Goal: Information Seeking & Learning: Learn about a topic

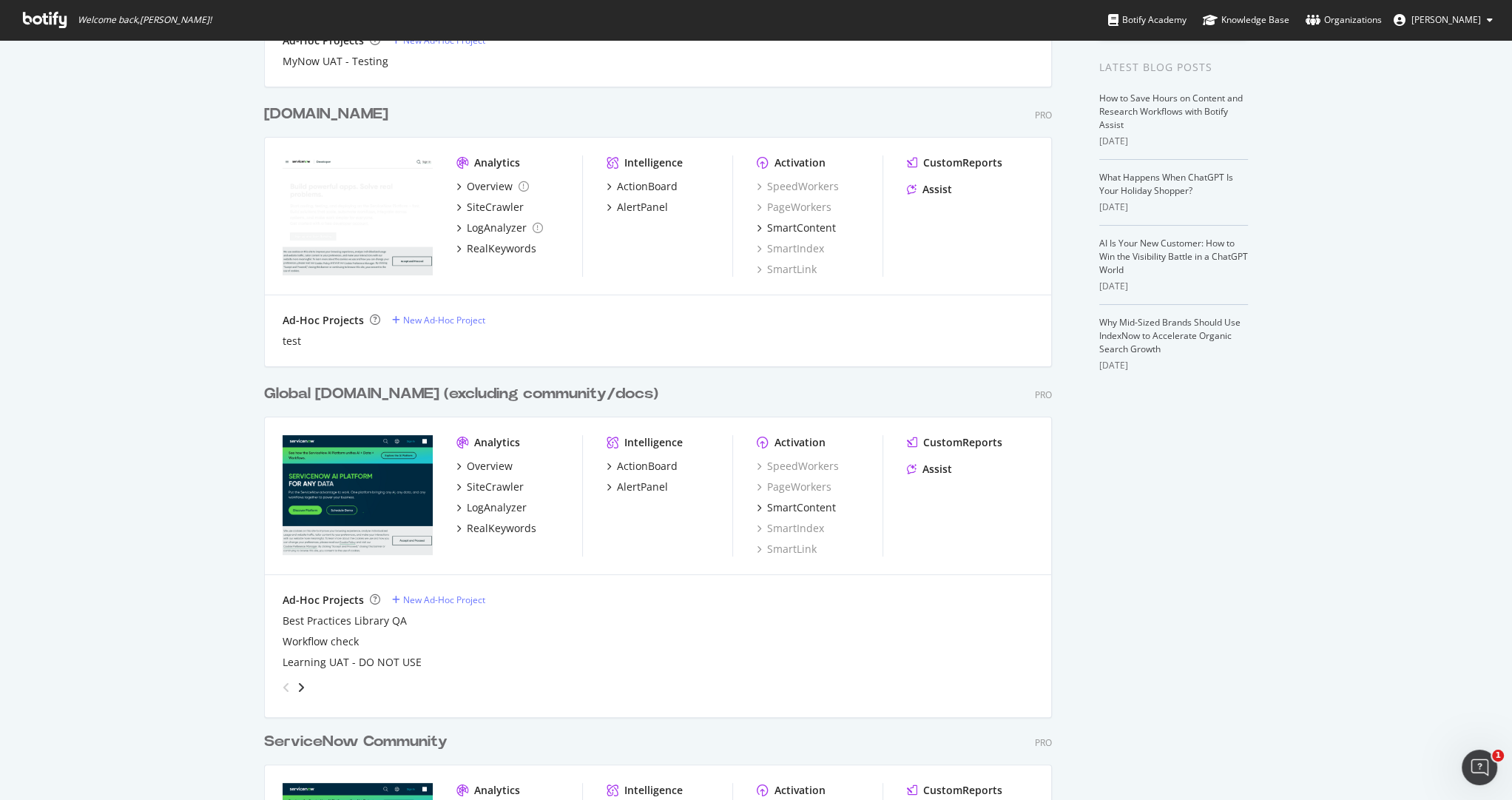
scroll to position [295, 0]
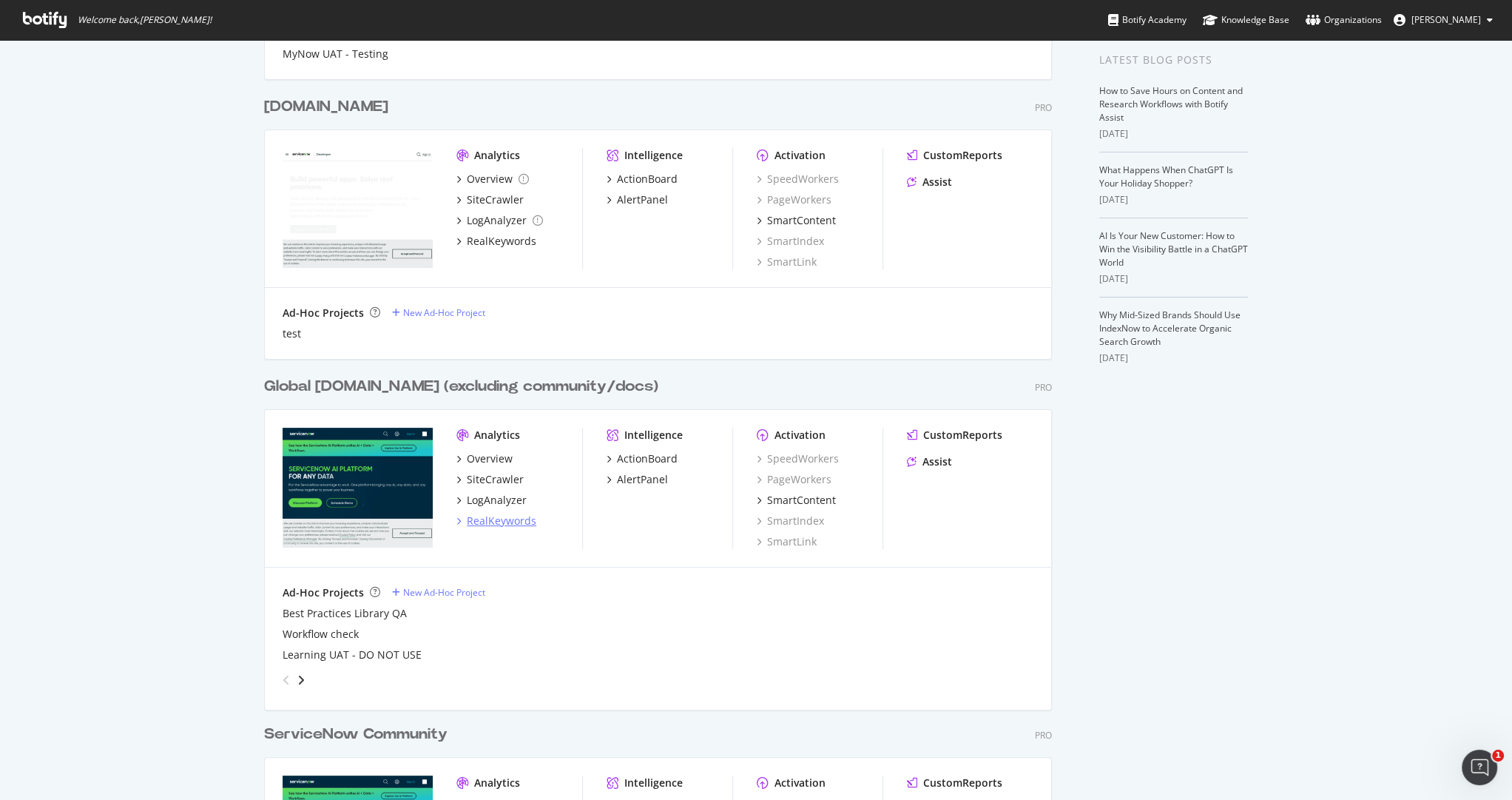
click at [480, 521] on div "RealKeywords" at bounding box center [501, 521] width 69 height 15
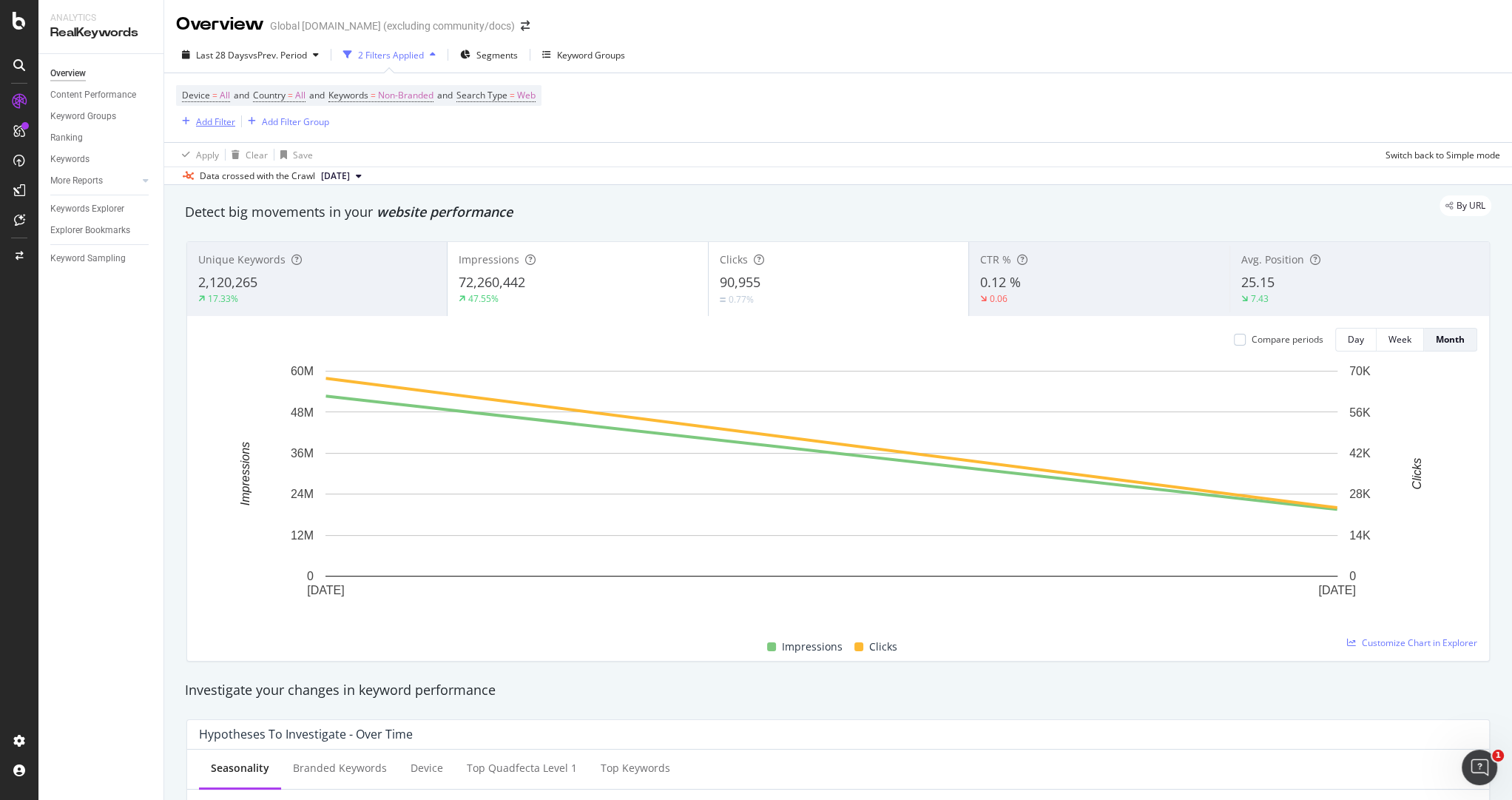
click at [207, 121] on div "Add Filter" at bounding box center [216, 122] width 39 height 13
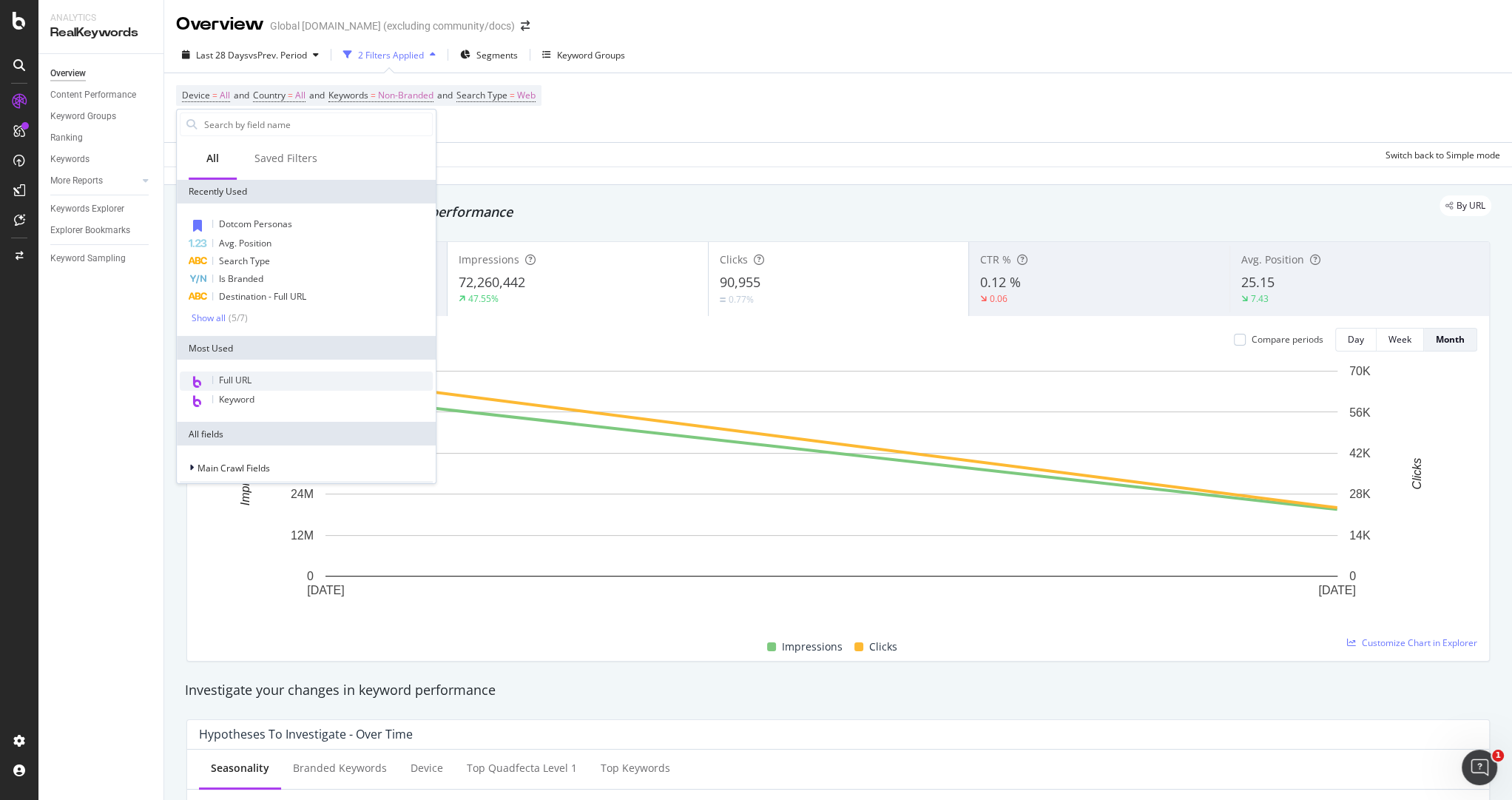
click at [240, 375] on span "Full URL" at bounding box center [235, 380] width 33 height 13
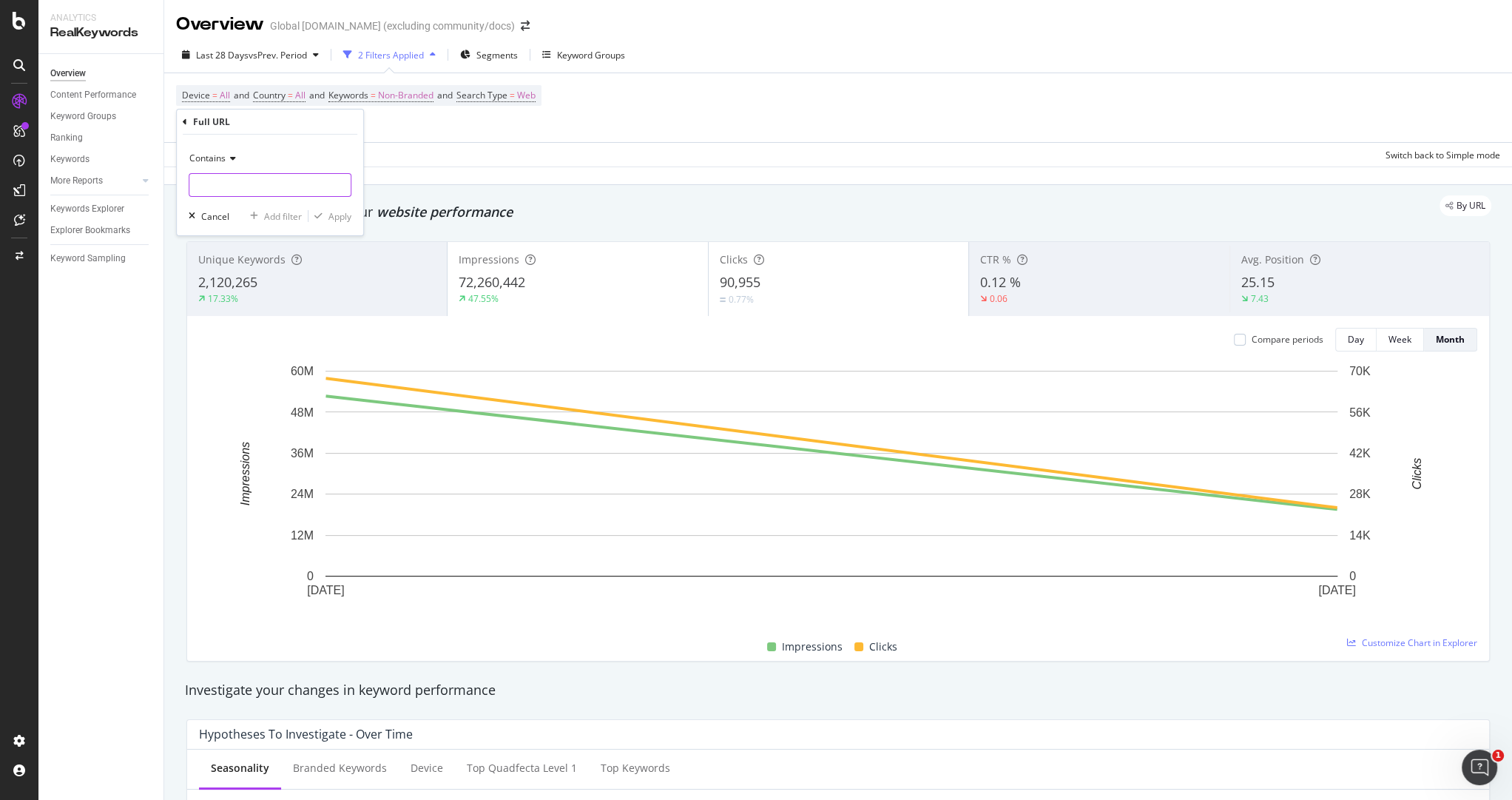
click at [239, 186] on input "text" at bounding box center [270, 185] width 161 height 24
type input "/now-platform"
click at [332, 216] on div "Apply" at bounding box center [339, 216] width 23 height 13
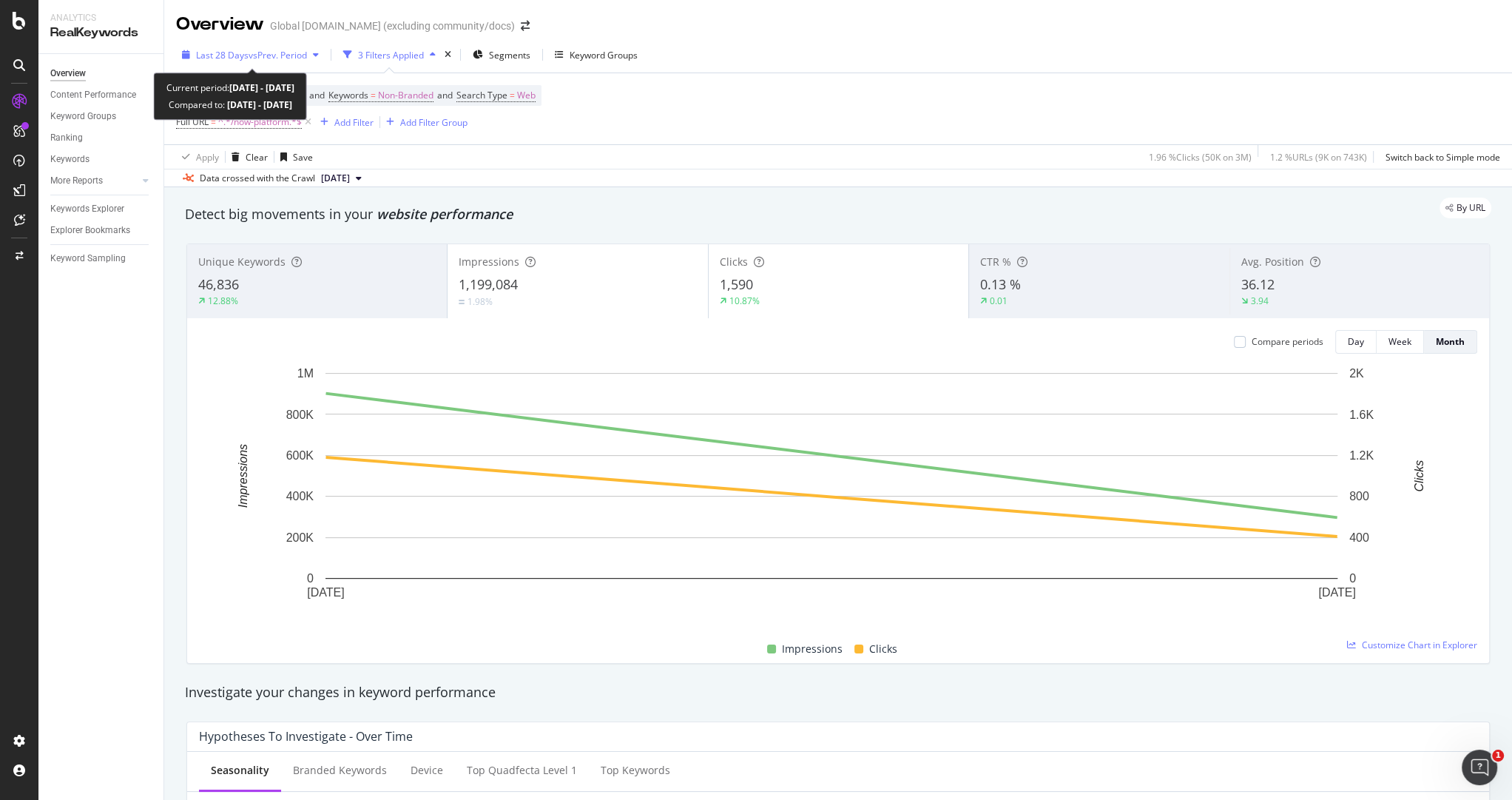
click at [232, 46] on div "Last 28 Days vs Prev. Period" at bounding box center [251, 55] width 148 height 22
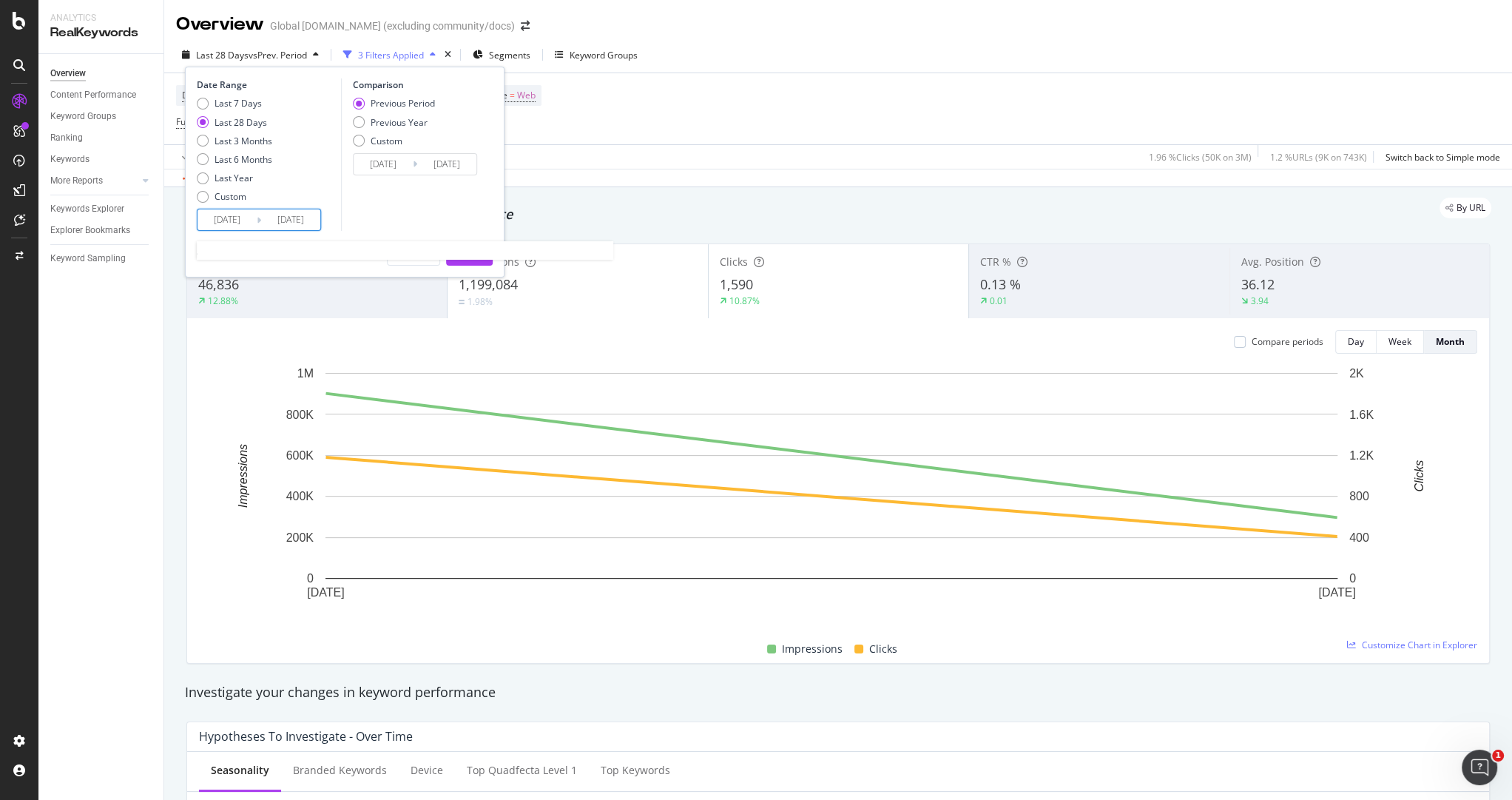
click at [226, 216] on input "[DATE]" at bounding box center [227, 220] width 59 height 21
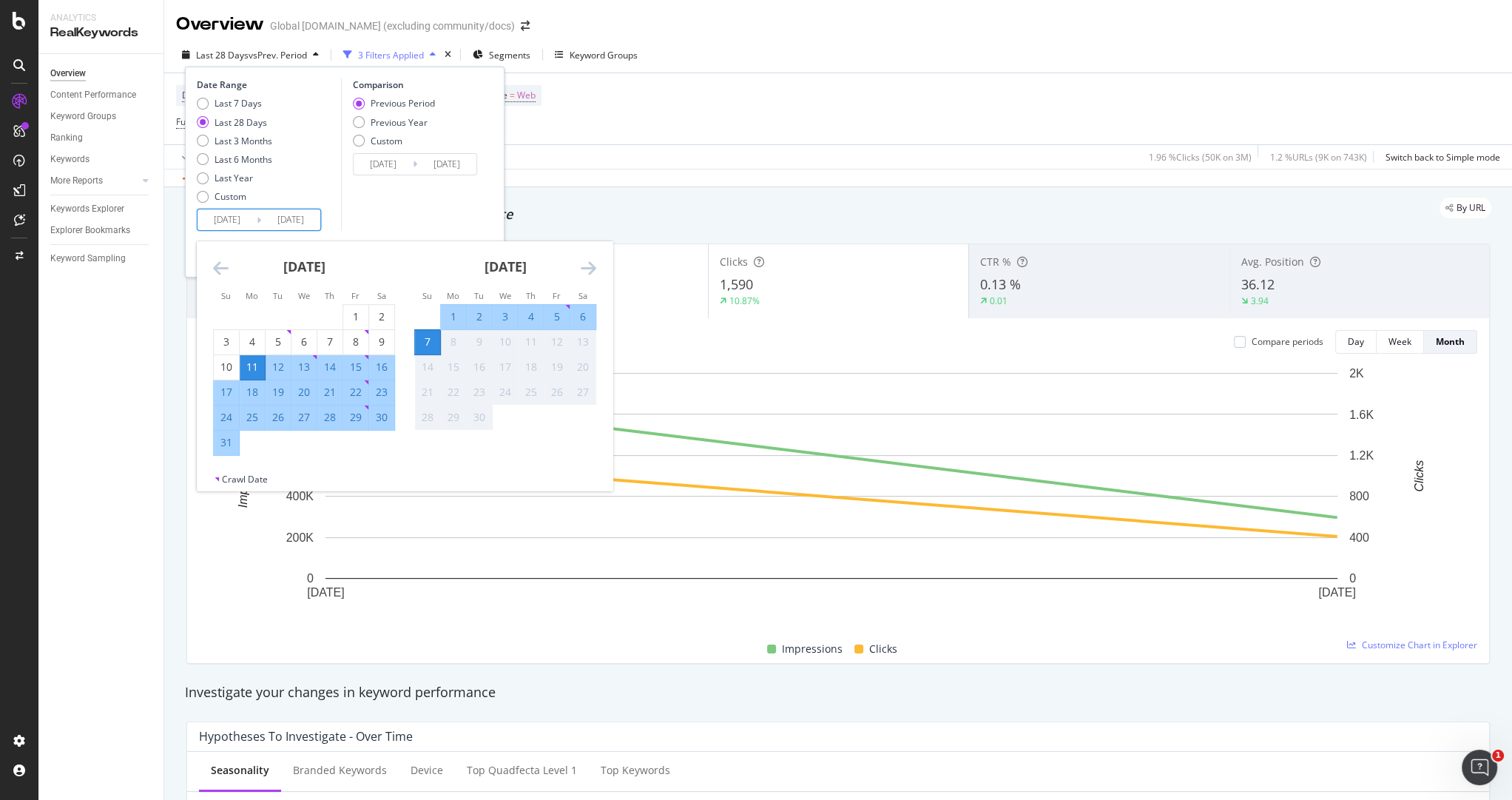
click at [213, 264] on icon "Move backward to switch to the previous month." at bounding box center [220, 267] width 15 height 18
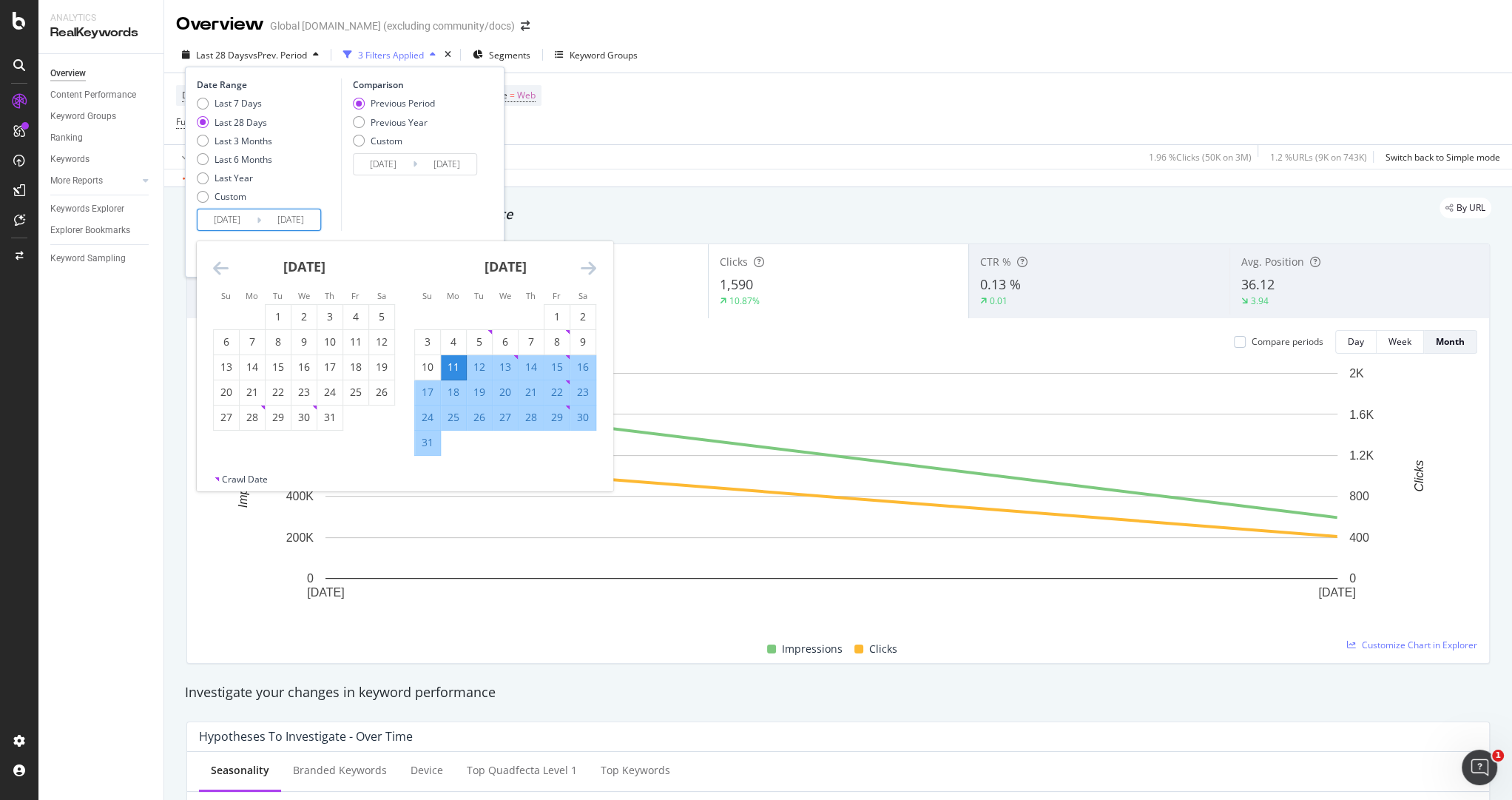
click at [213, 264] on icon "Move backward to switch to the previous month." at bounding box center [220, 267] width 15 height 18
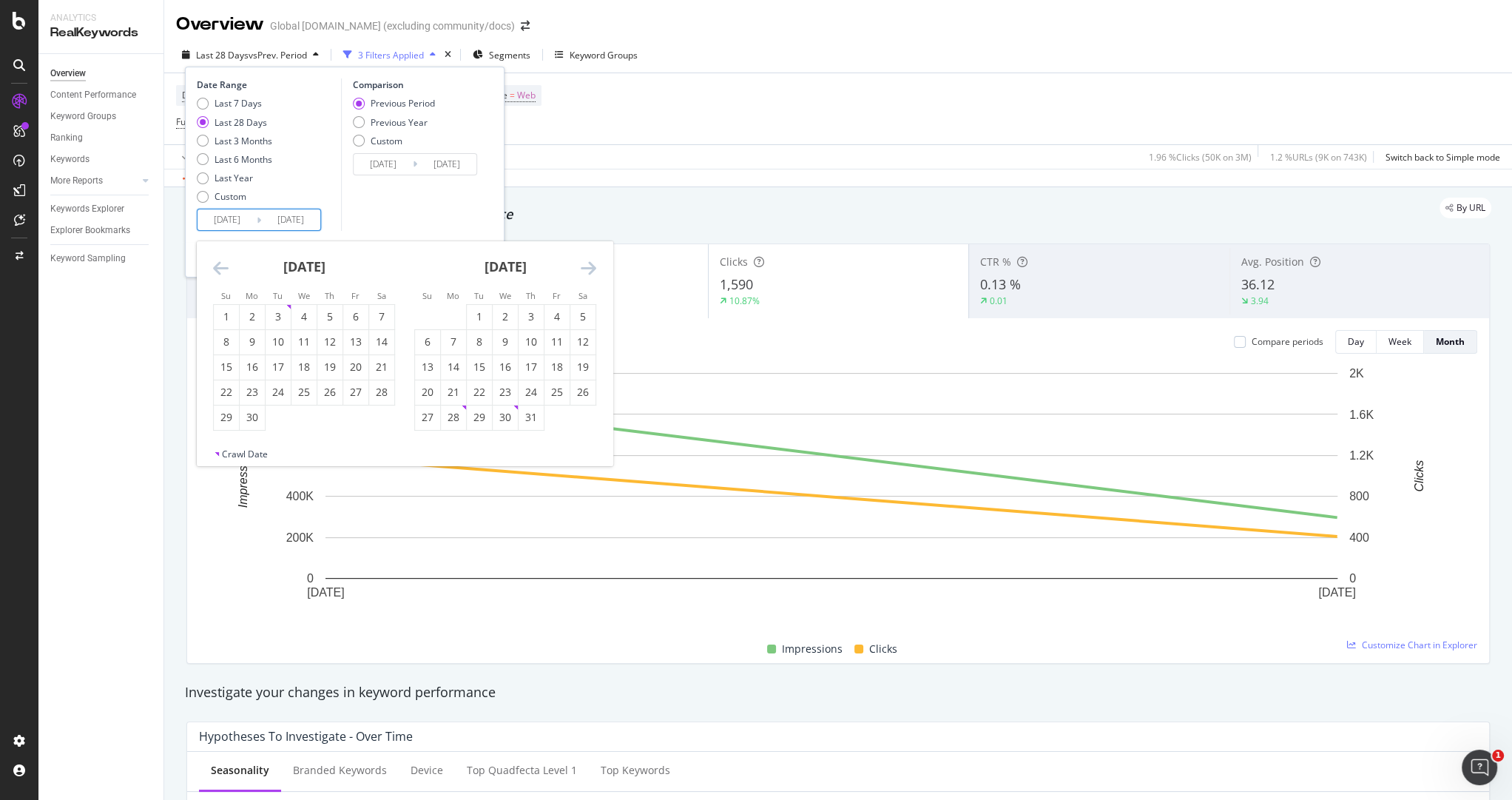
click at [213, 264] on icon "Move backward to switch to the previous month." at bounding box center [220, 267] width 15 height 18
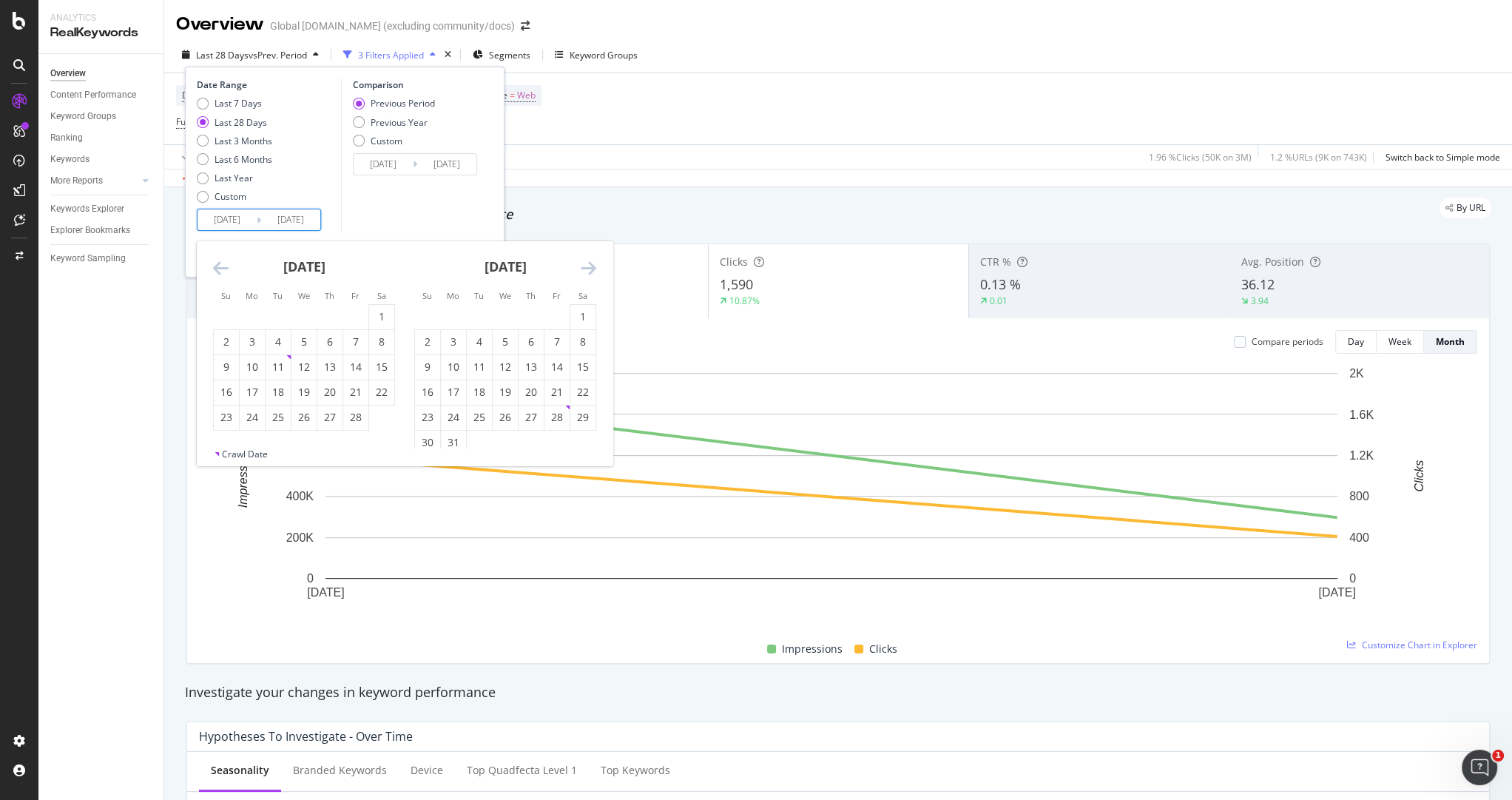
click at [213, 264] on icon "Move backward to switch to the previous month." at bounding box center [220, 267] width 15 height 18
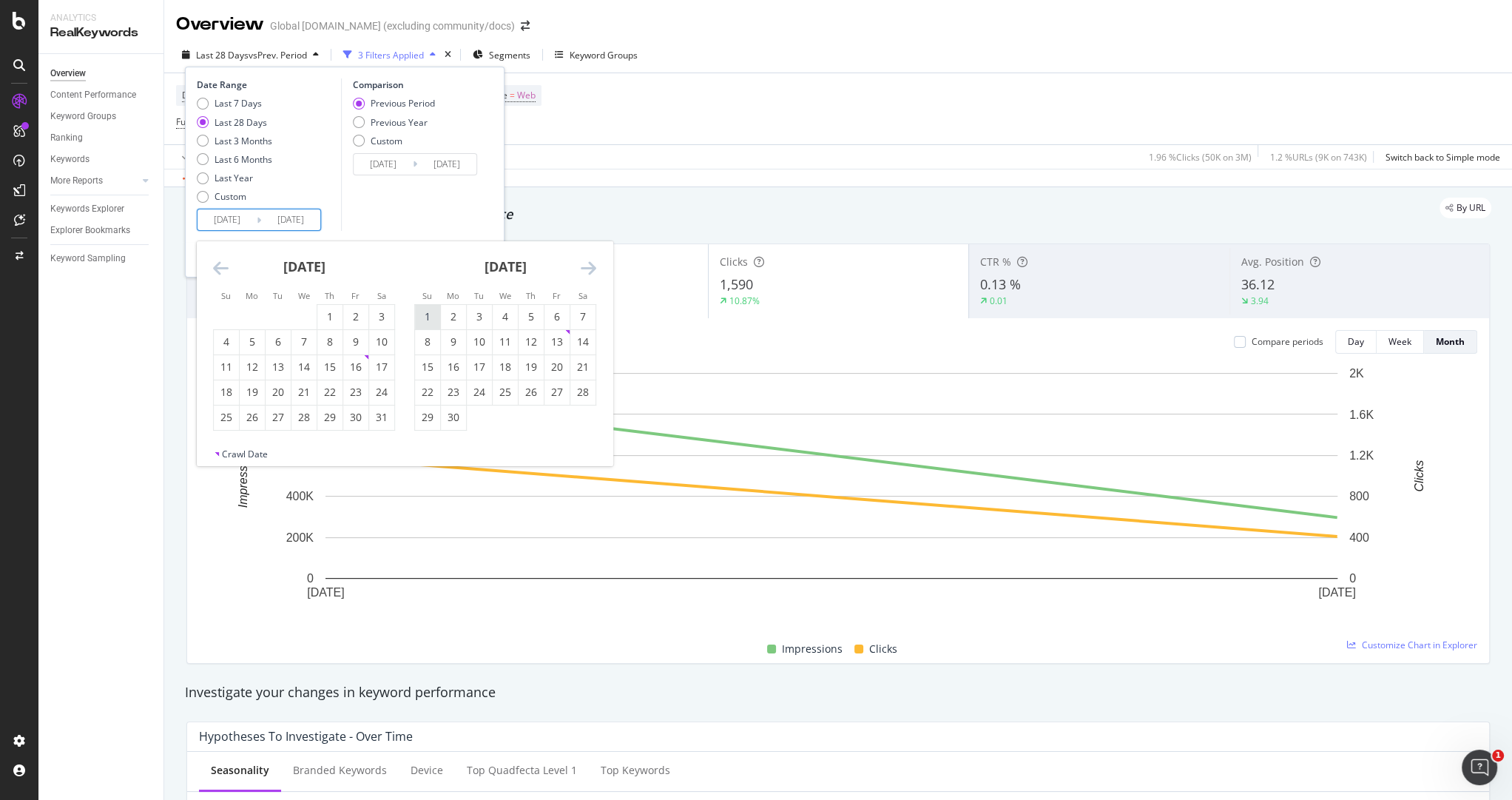
click at [427, 315] on div "1" at bounding box center [428, 316] width 26 height 15
type input "[DATE]"
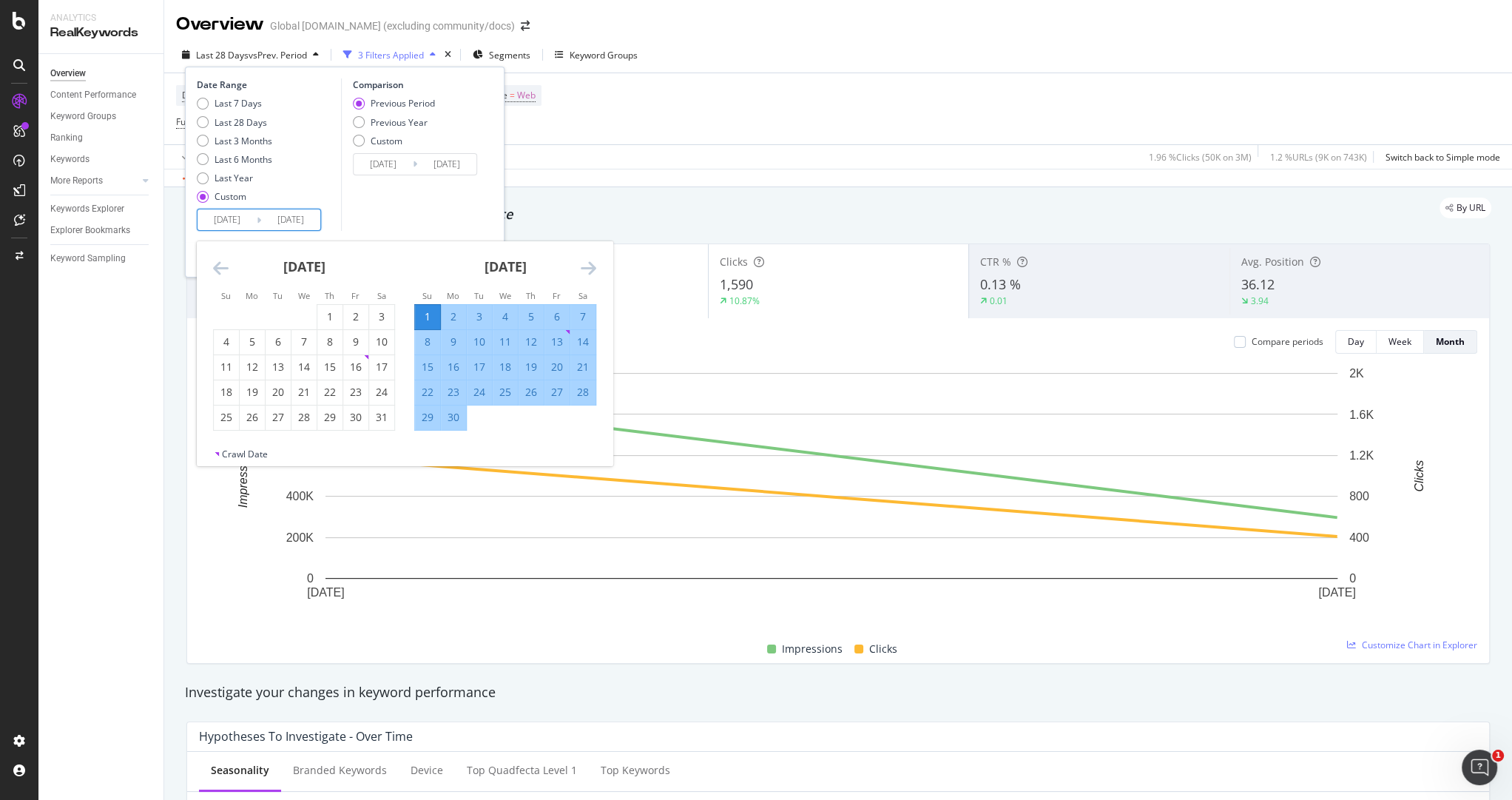
click at [583, 267] on icon "Move forward to switch to the next month." at bounding box center [588, 267] width 15 height 18
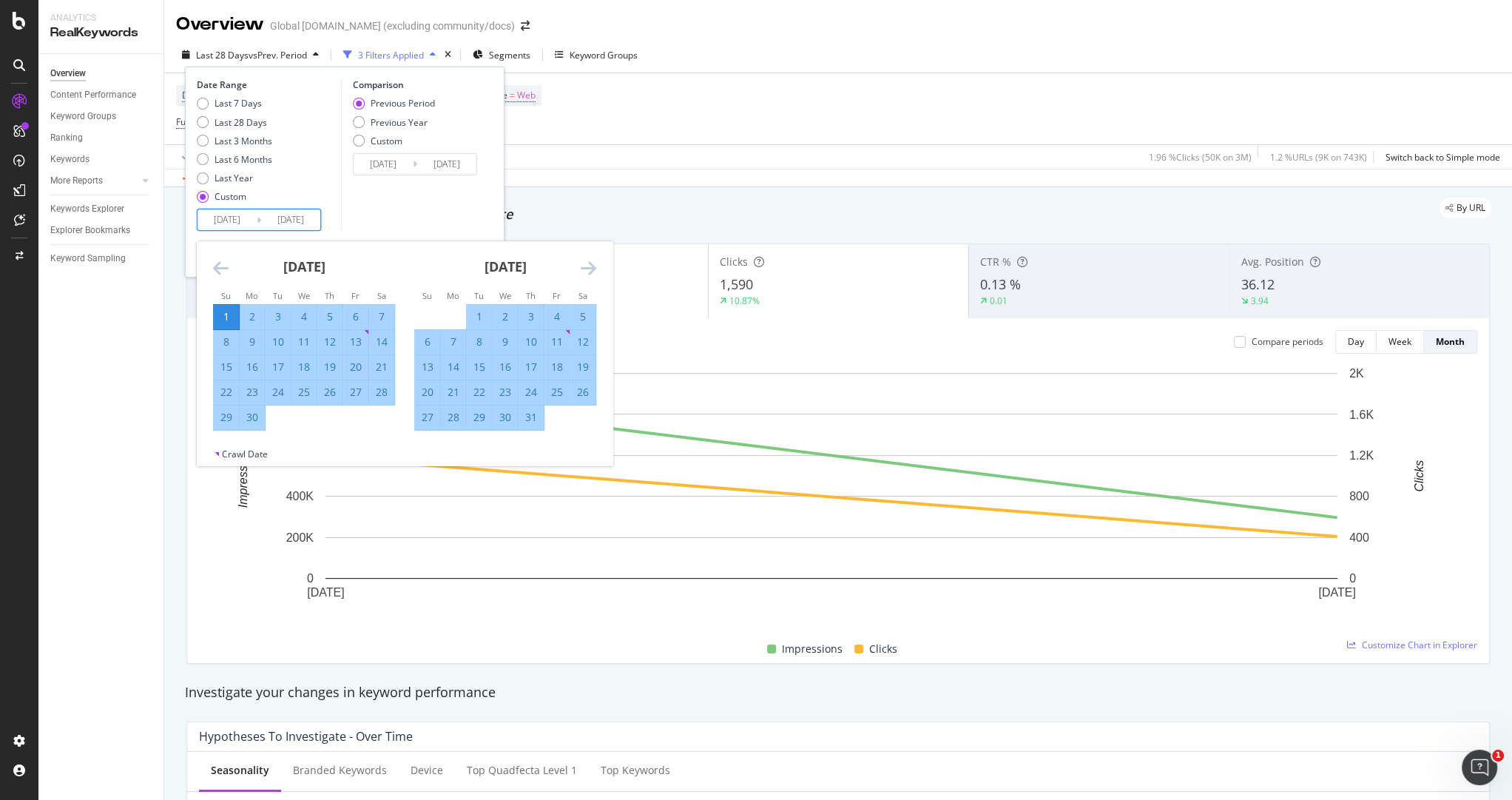
click at [583, 267] on icon "Move forward to switch to the next month." at bounding box center [588, 267] width 15 height 18
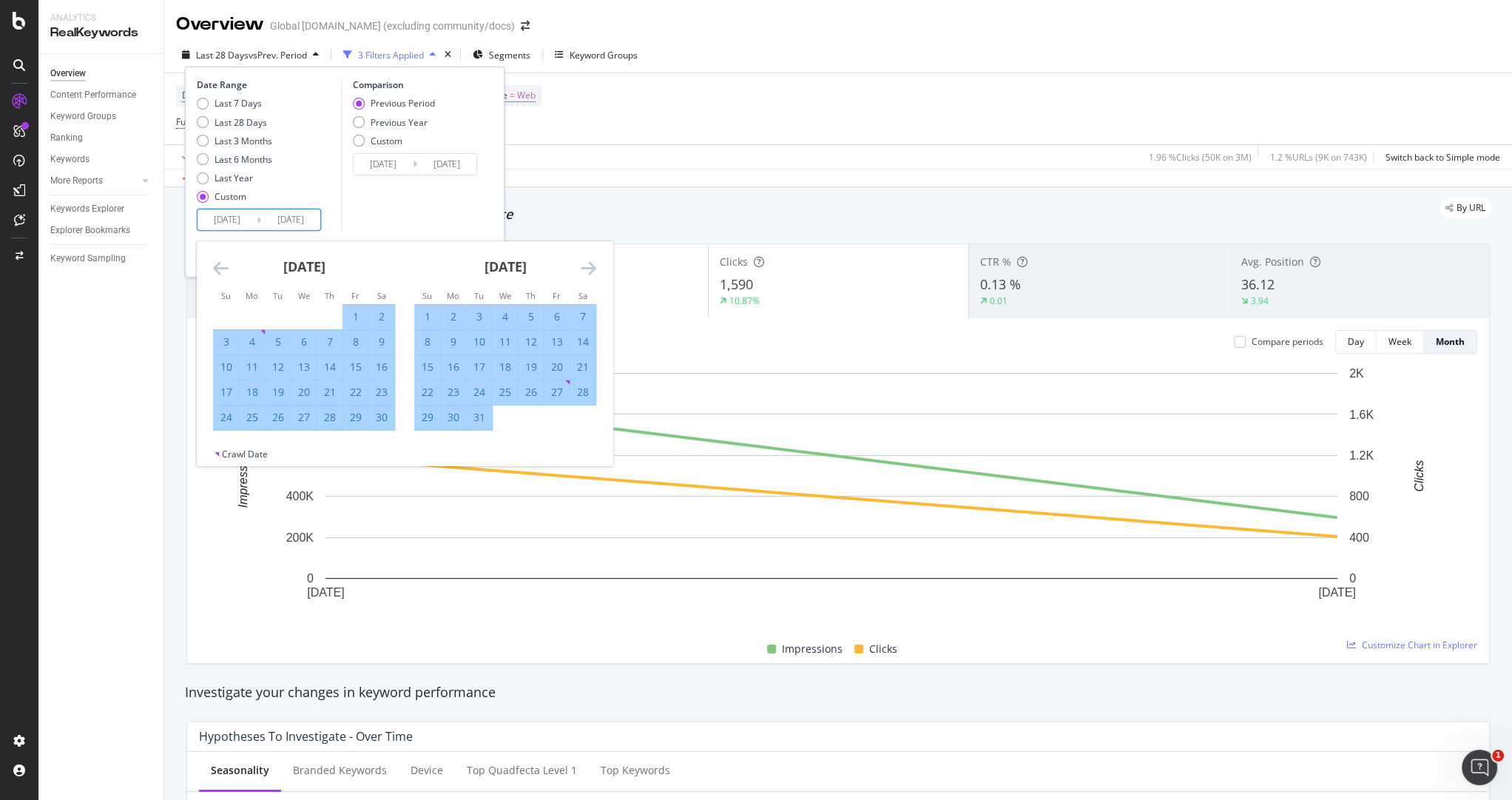
click at [583, 267] on icon "Move forward to switch to the next month." at bounding box center [588, 267] width 15 height 18
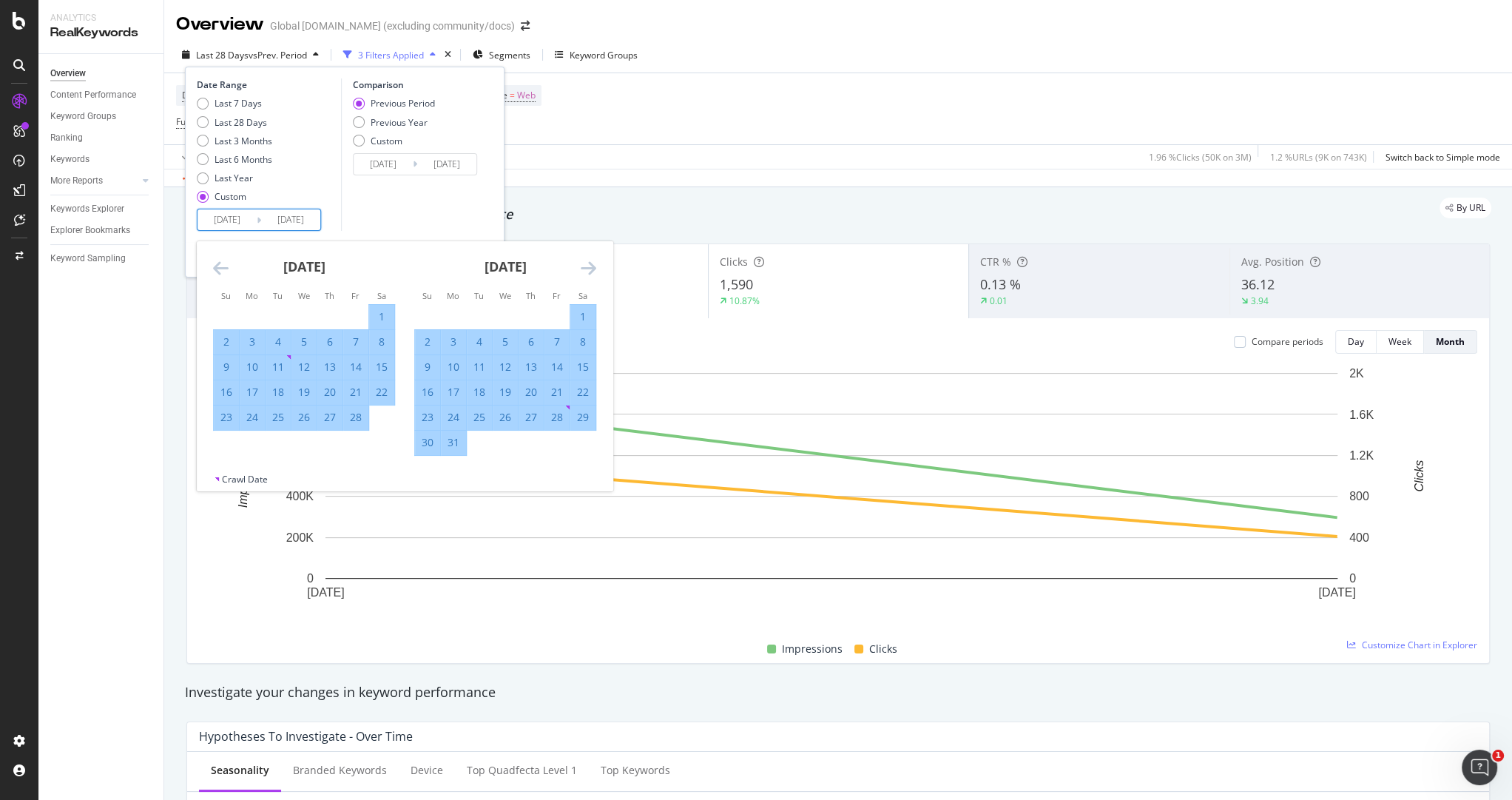
click at [583, 267] on icon "Move forward to switch to the next month." at bounding box center [588, 267] width 15 height 18
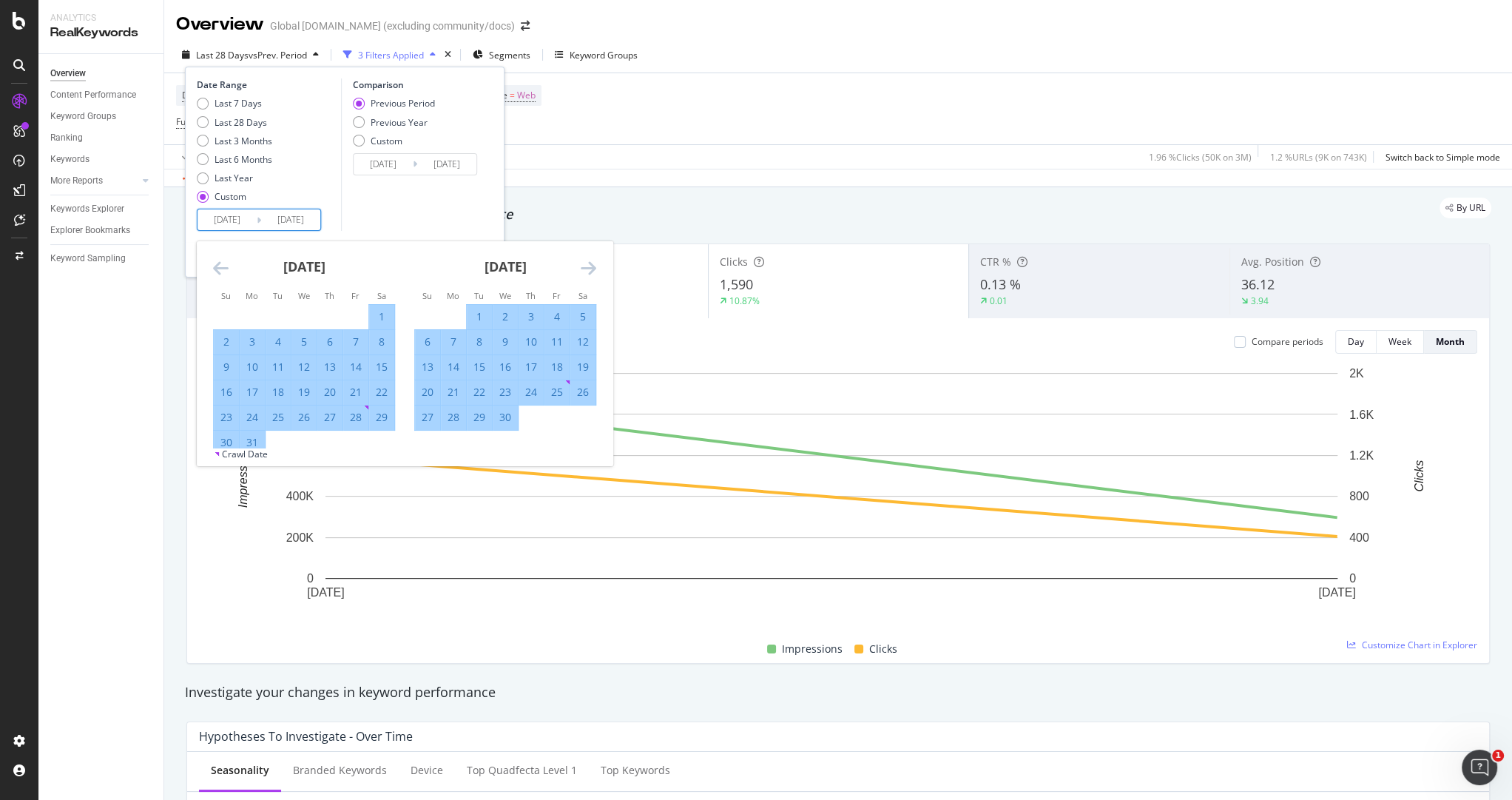
click at [583, 267] on icon "Move forward to switch to the next month." at bounding box center [588, 267] width 15 height 18
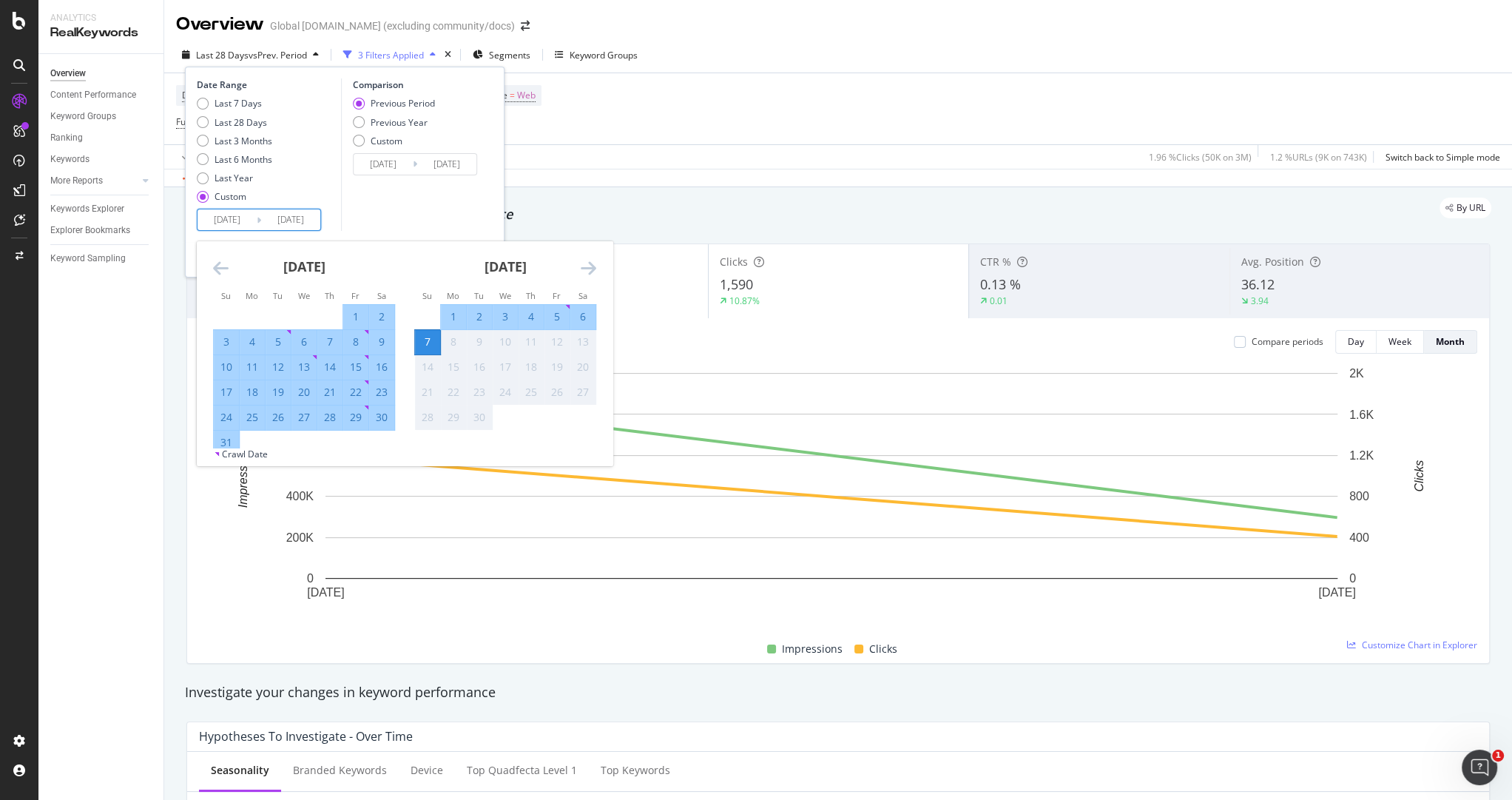
click at [226, 438] on div "31" at bounding box center [227, 442] width 26 height 15
type input "[DATE]"
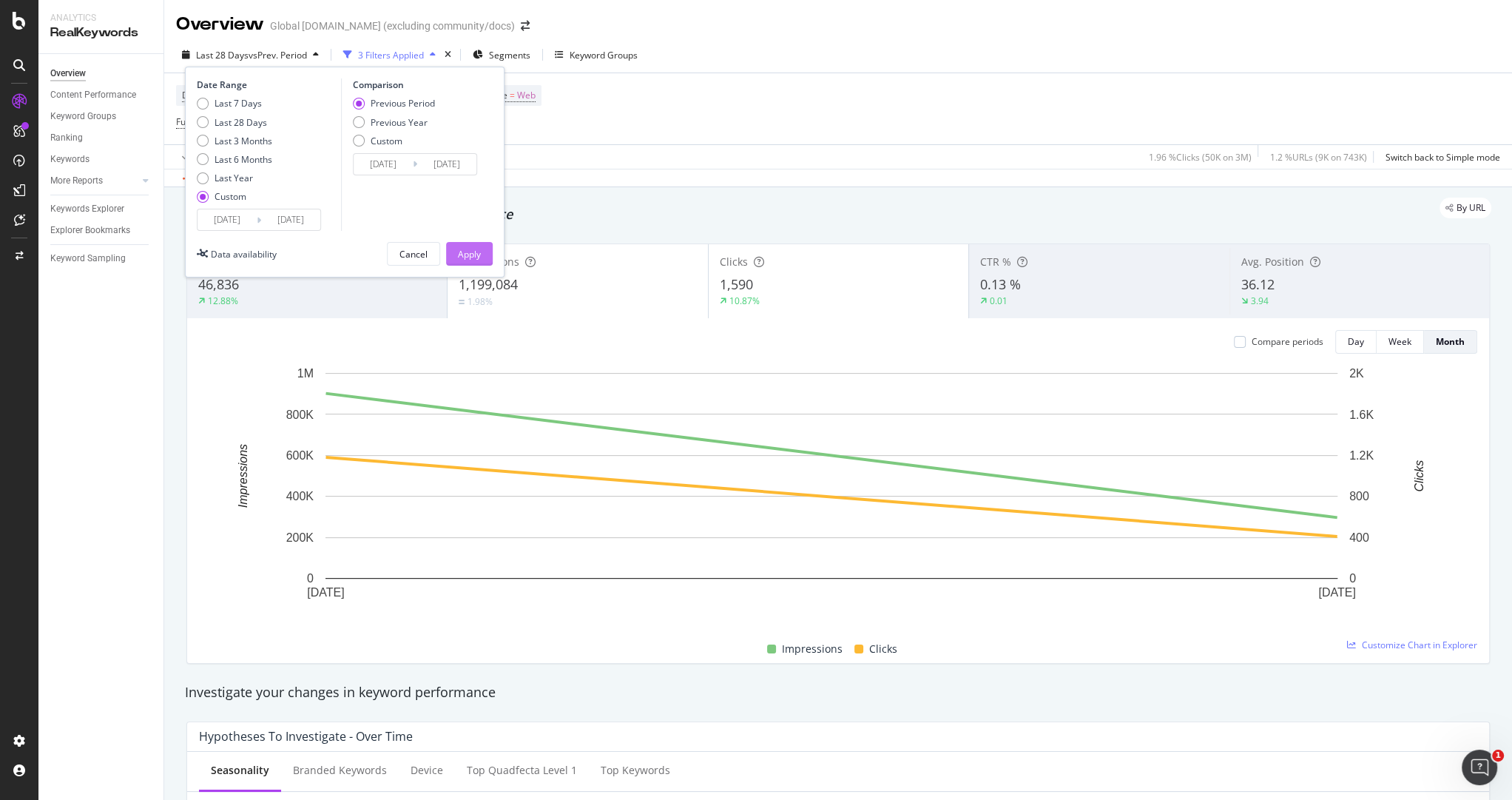
click at [472, 257] on div "Apply" at bounding box center [469, 254] width 23 height 13
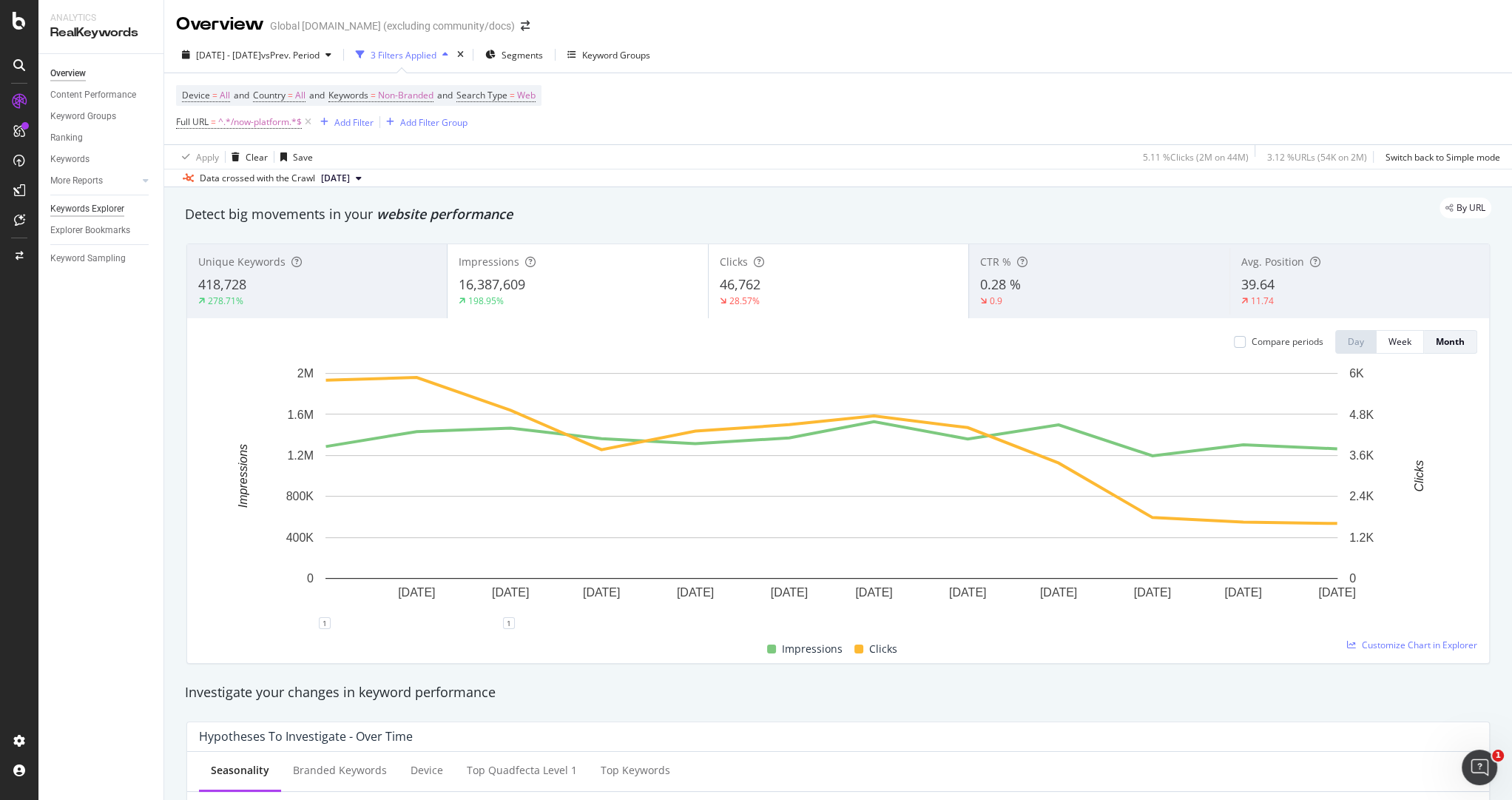
click at [109, 208] on div "Keywords Explorer" at bounding box center [87, 208] width 74 height 15
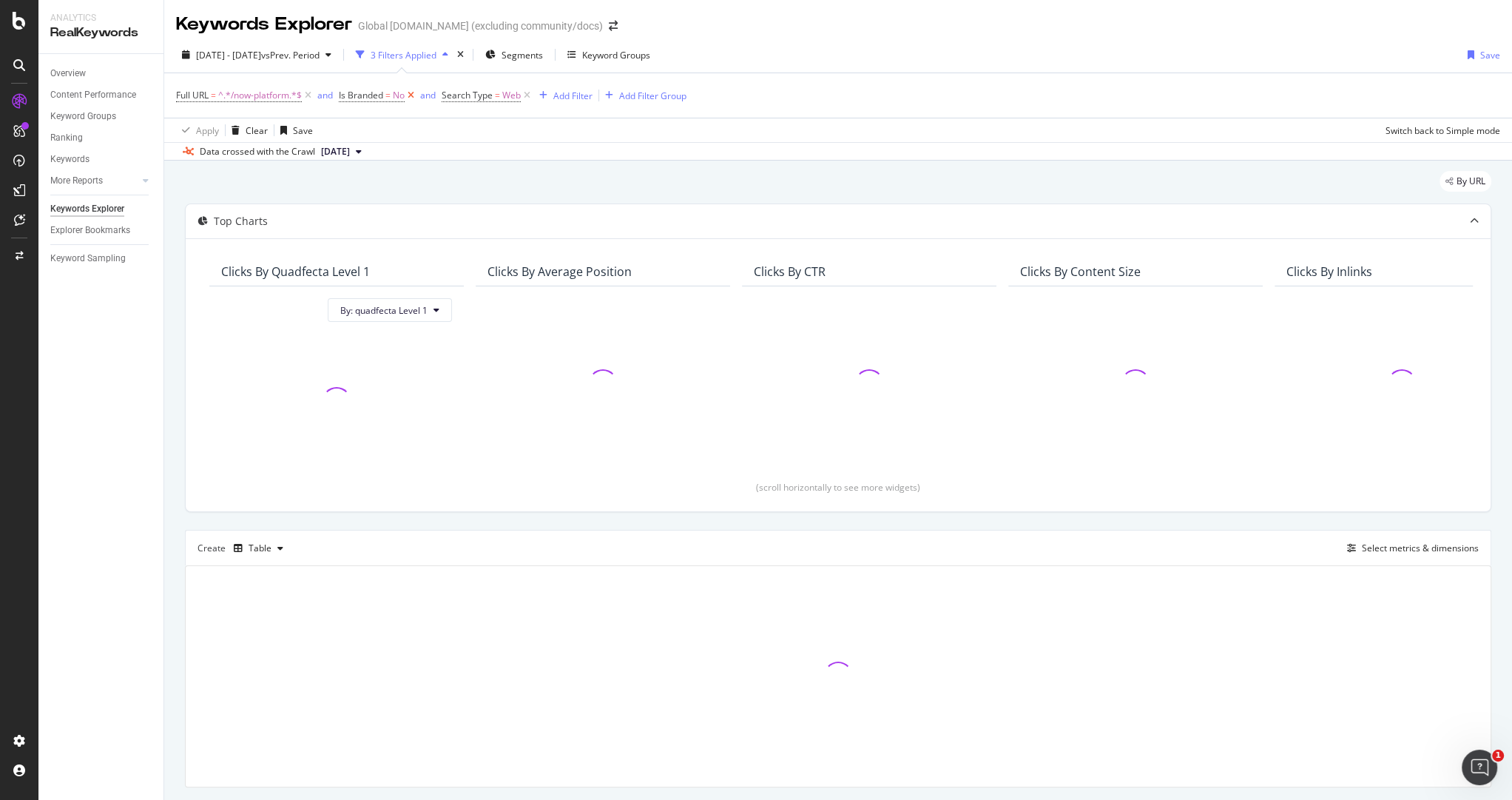
click at [413, 101] on icon at bounding box center [411, 95] width 13 height 15
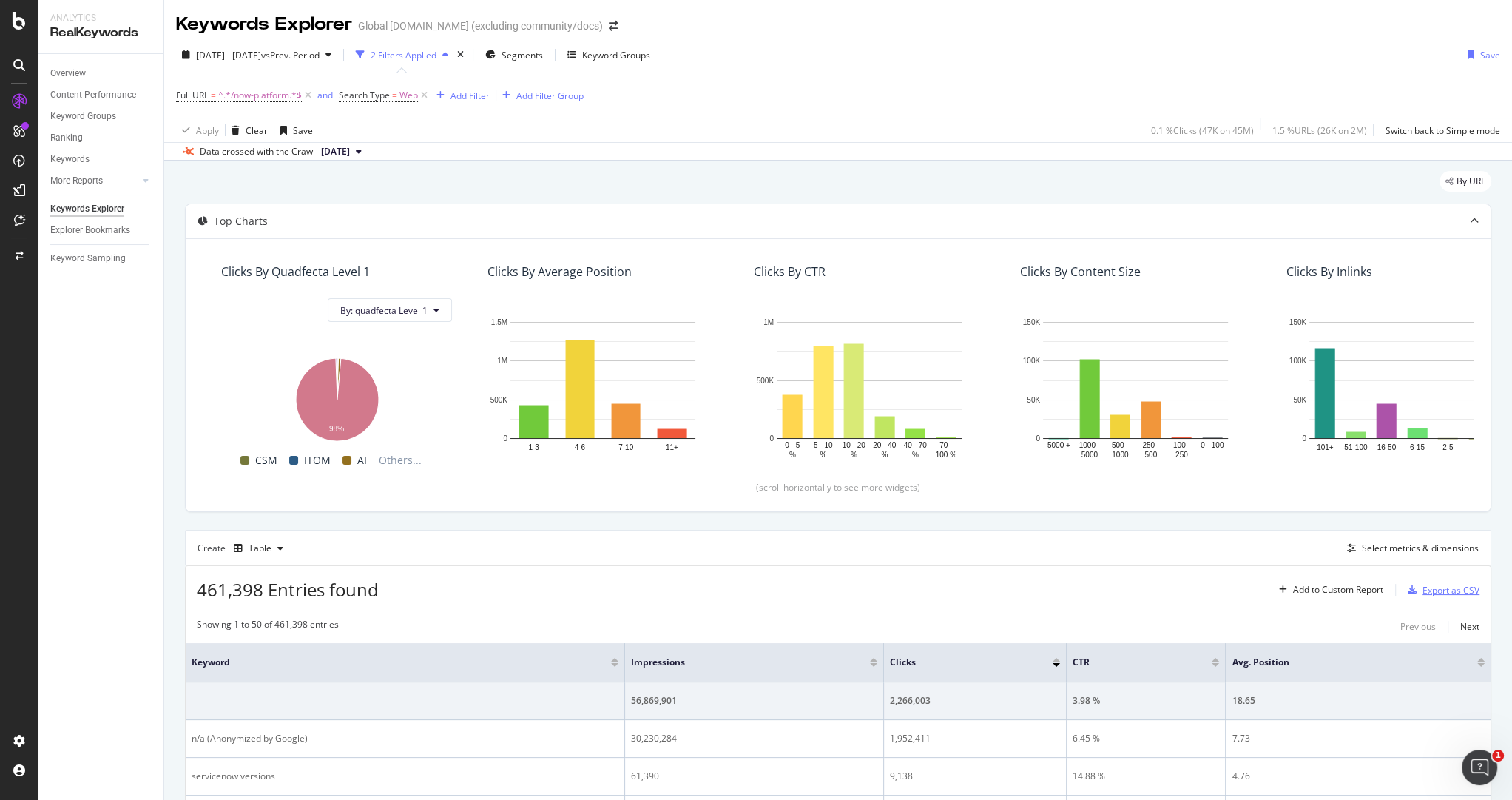
click at [1423, 592] on div "Export as CSV" at bounding box center [1451, 590] width 57 height 13
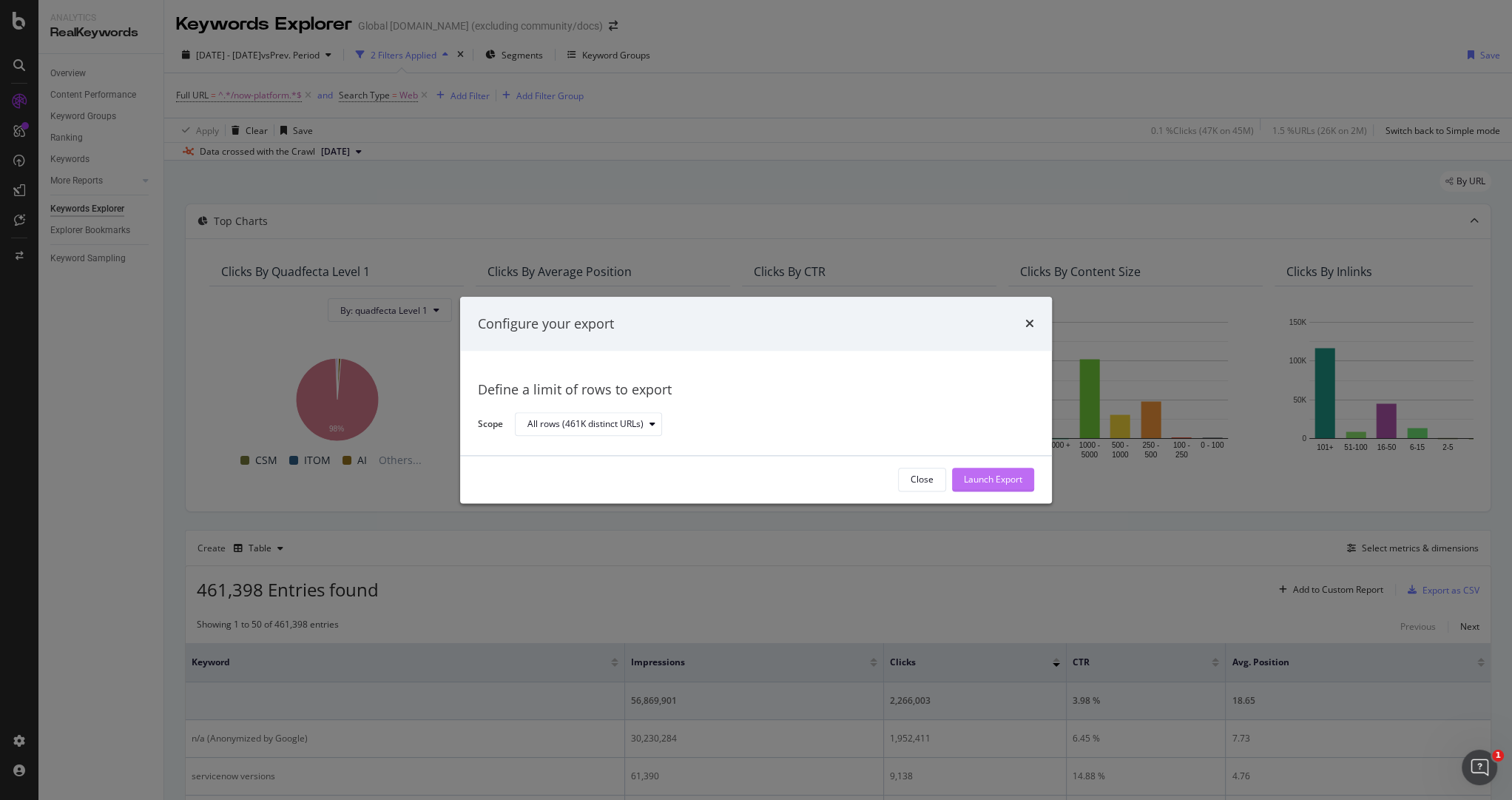
click at [967, 478] on div "Launch Export" at bounding box center [992, 480] width 58 height 13
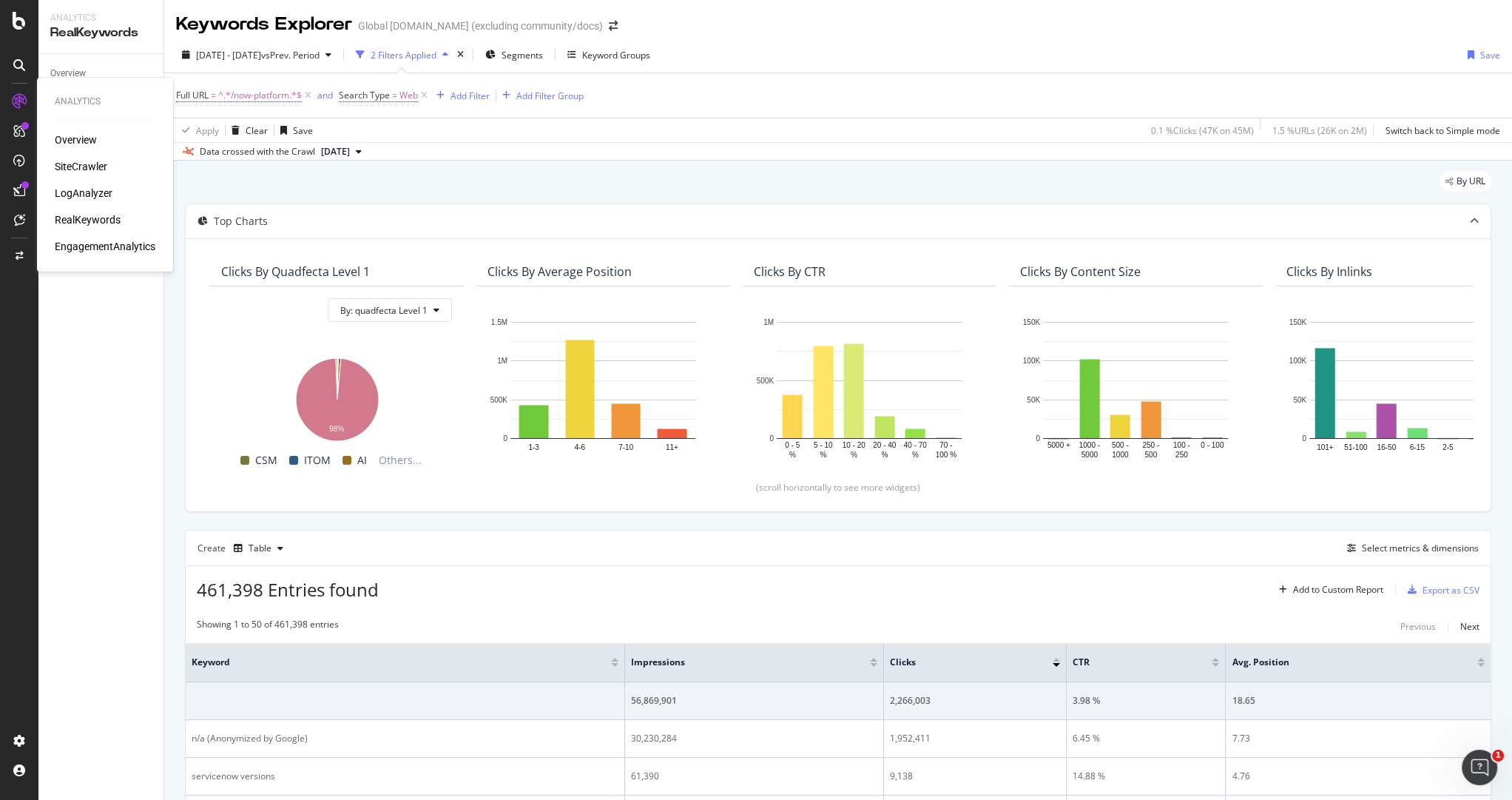
click at [84, 166] on div "SiteCrawler" at bounding box center [81, 166] width 53 height 15
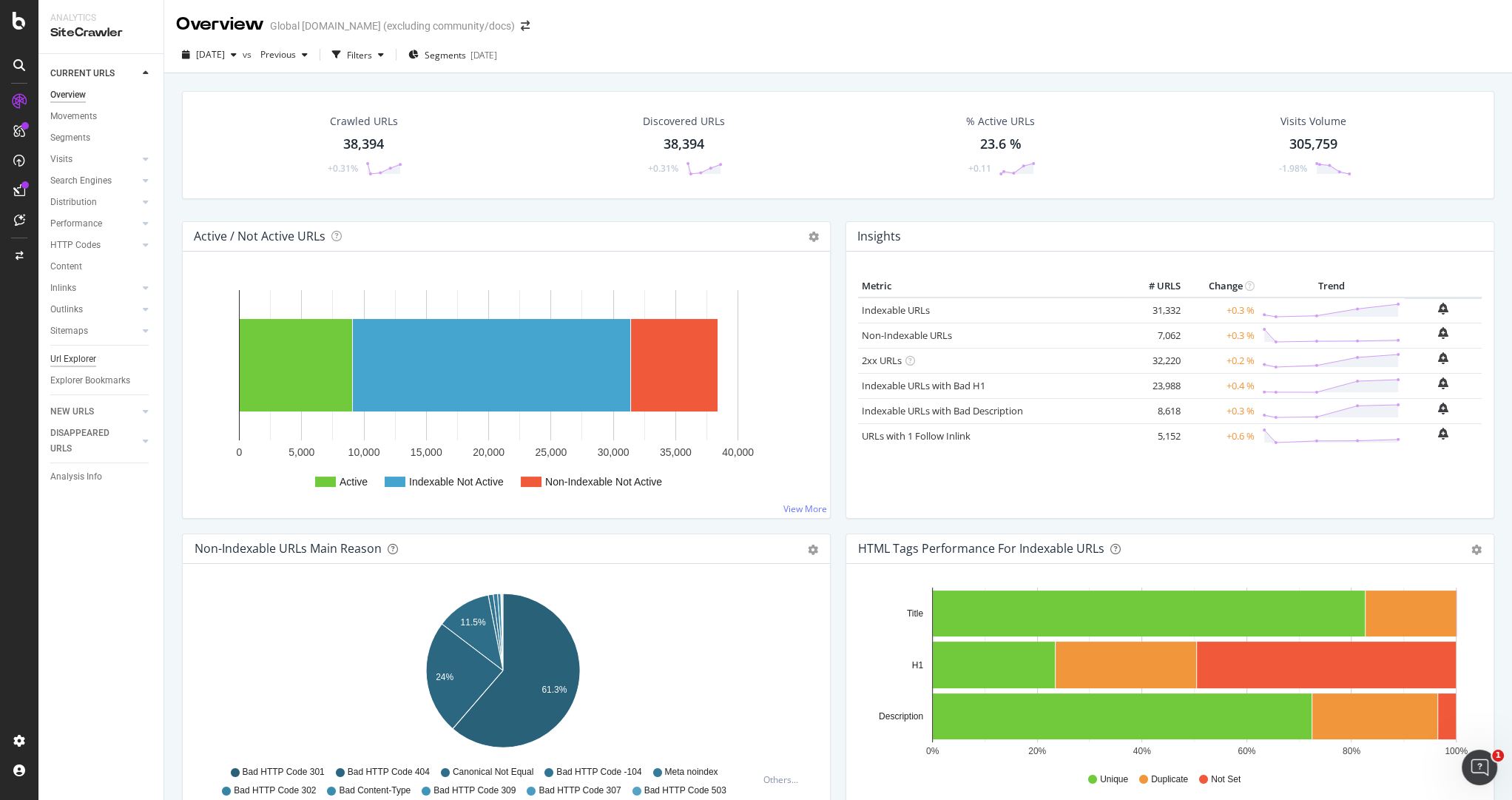
click at [78, 357] on div "Url Explorer" at bounding box center [73, 358] width 46 height 15
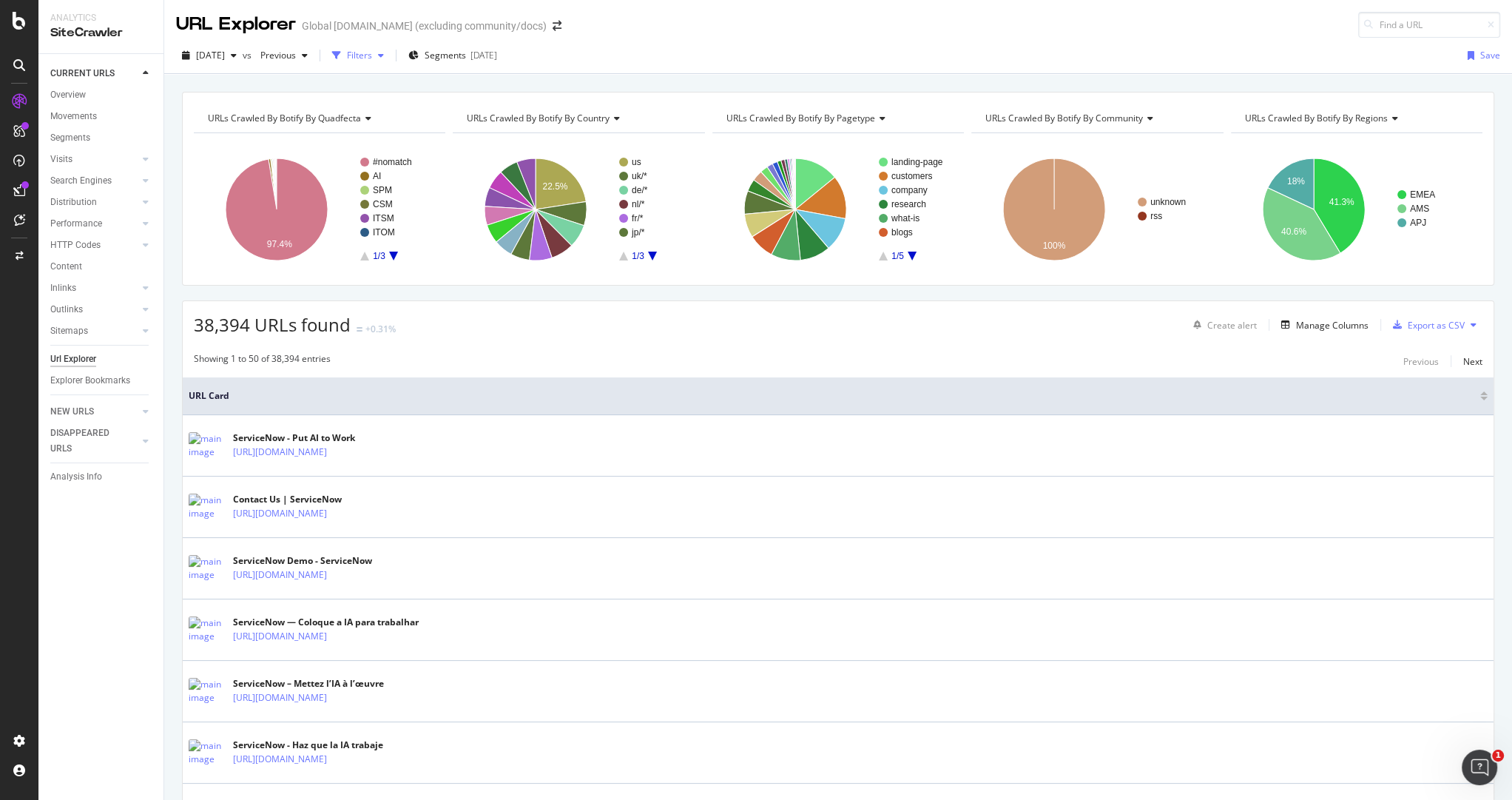
click at [372, 49] on div "Filters" at bounding box center [360, 55] width 26 height 13
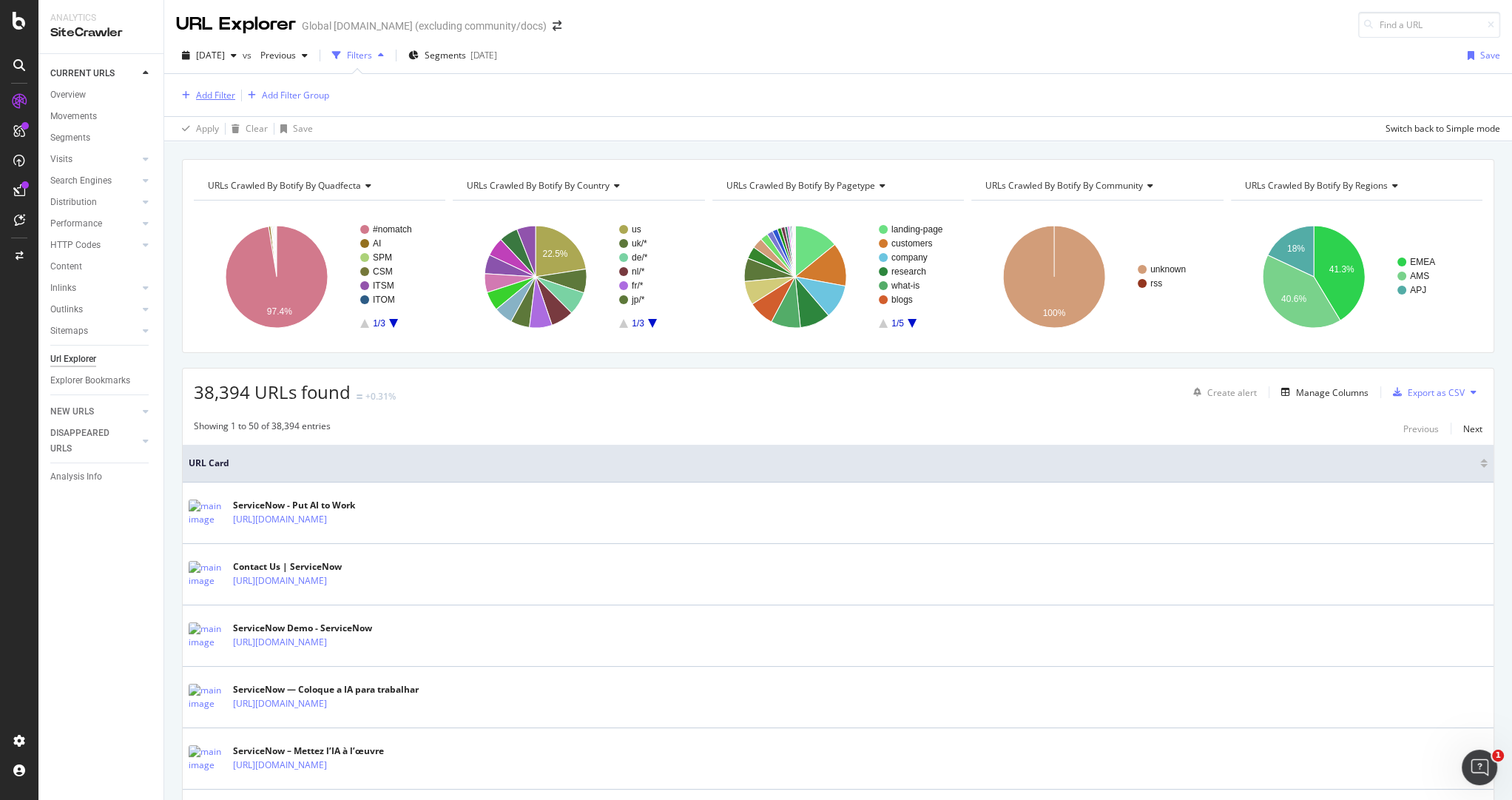
click at [224, 93] on div "Add Filter" at bounding box center [216, 95] width 39 height 13
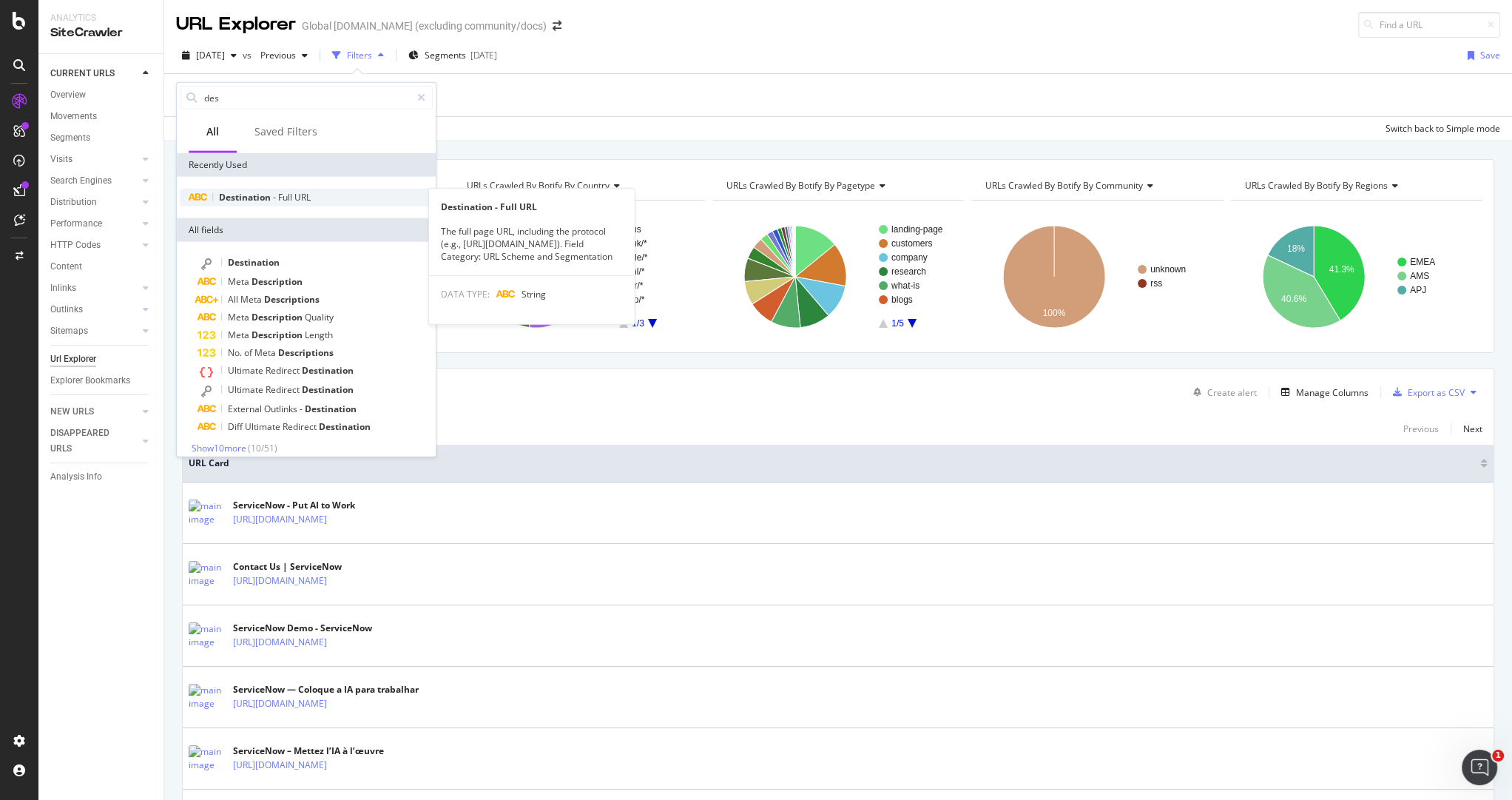
type input "des"
click at [315, 190] on div "Destination - Full URL" at bounding box center [306, 197] width 253 height 18
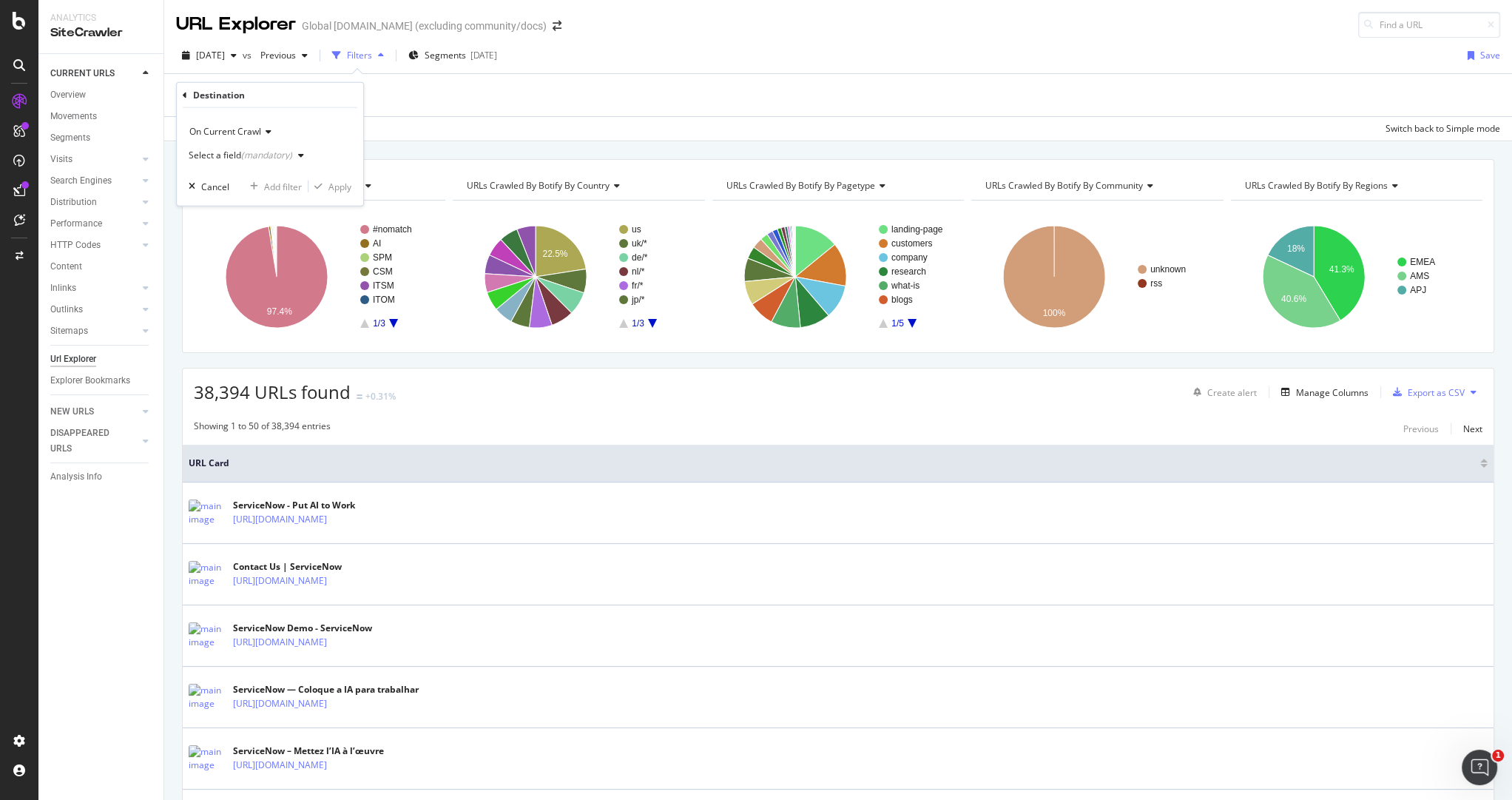
click at [274, 156] on div "(mandatory)" at bounding box center [267, 155] width 51 height 13
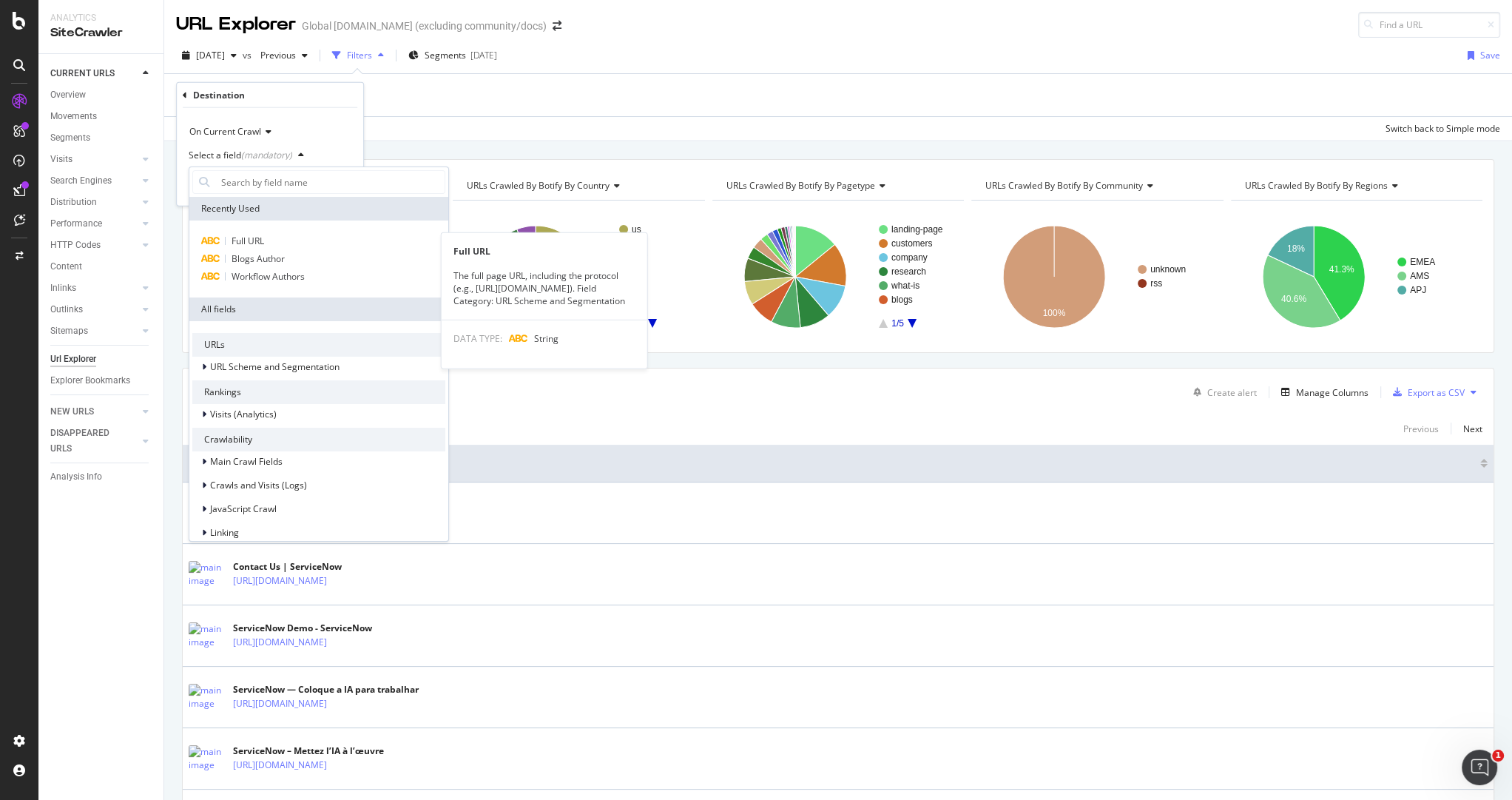
drag, startPoint x: 259, startPoint y: 237, endPoint x: 267, endPoint y: 227, distance: 12.8
click at [259, 237] on span "Full URL" at bounding box center [247, 241] width 33 height 13
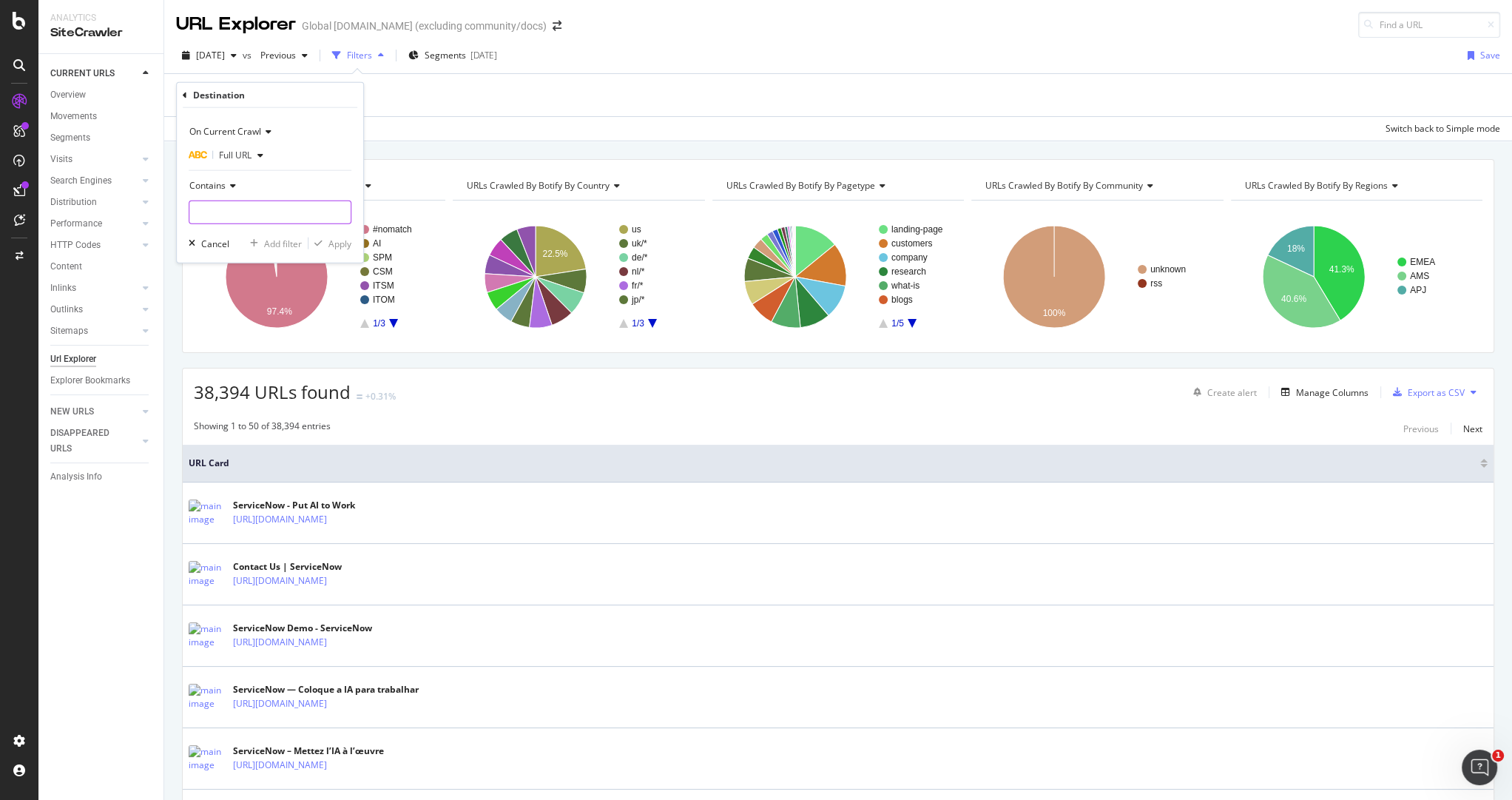
click at [280, 211] on input "text" at bounding box center [270, 212] width 161 height 24
type input "/now-platform"
click at [348, 247] on div "Apply" at bounding box center [339, 243] width 23 height 13
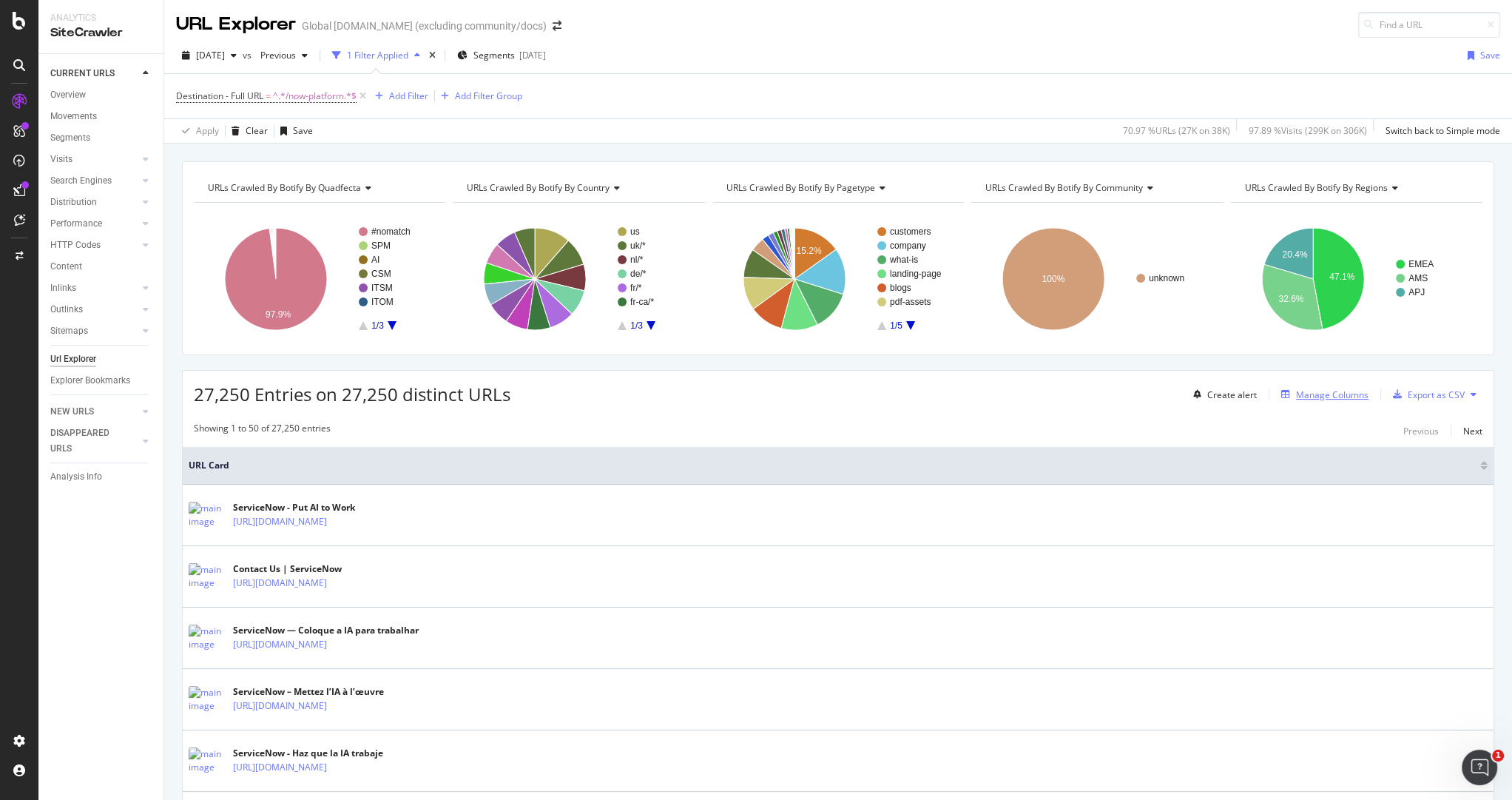
click at [1327, 397] on div "Manage Columns" at bounding box center [1332, 394] width 73 height 13
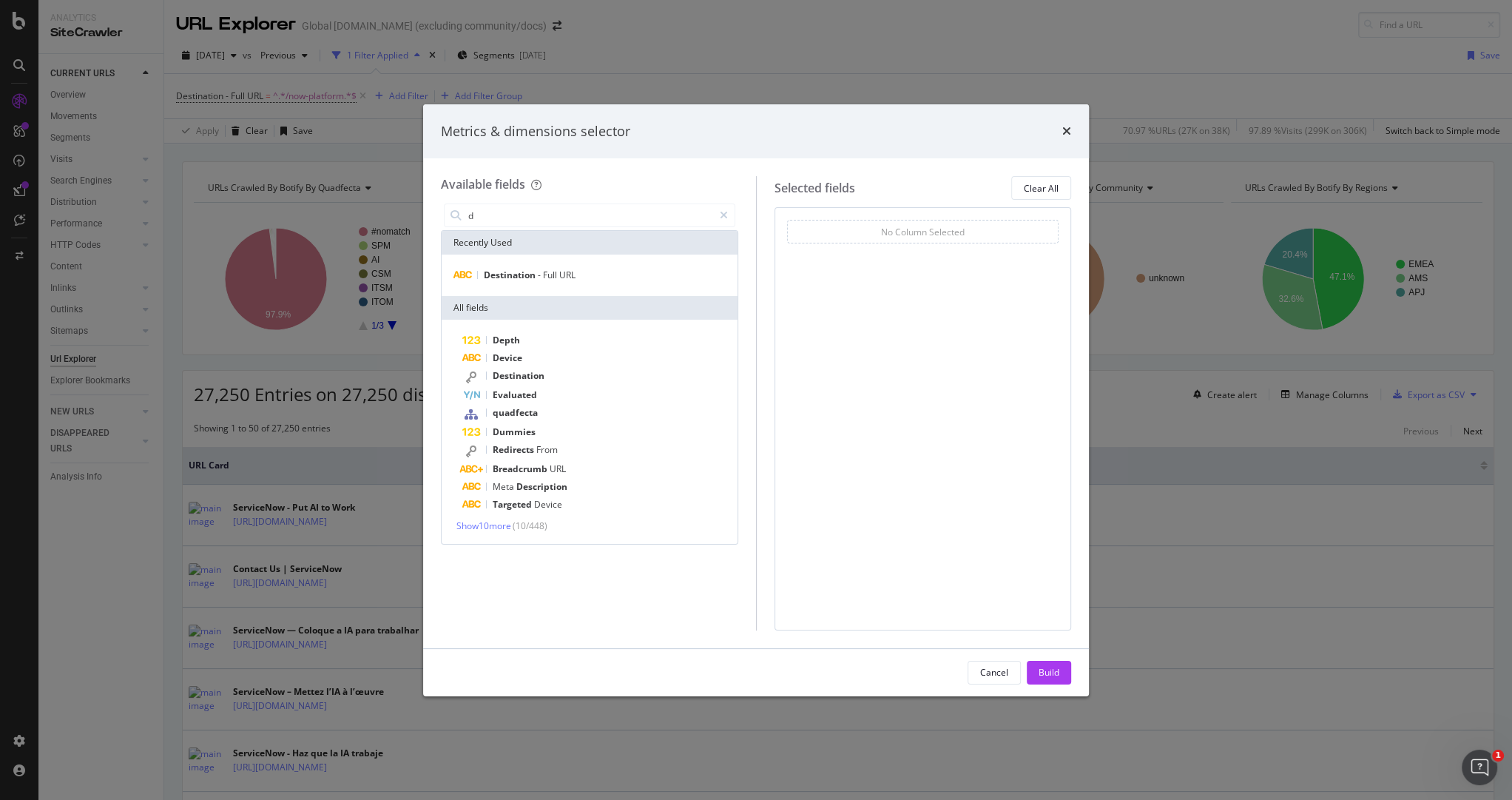
type input "d"
click at [548, 259] on div "Destination - Full URL" at bounding box center [589, 275] width 296 height 42
click at [548, 270] on span "Full" at bounding box center [551, 275] width 16 height 13
click at [1044, 670] on div "Build" at bounding box center [1049, 672] width 21 height 13
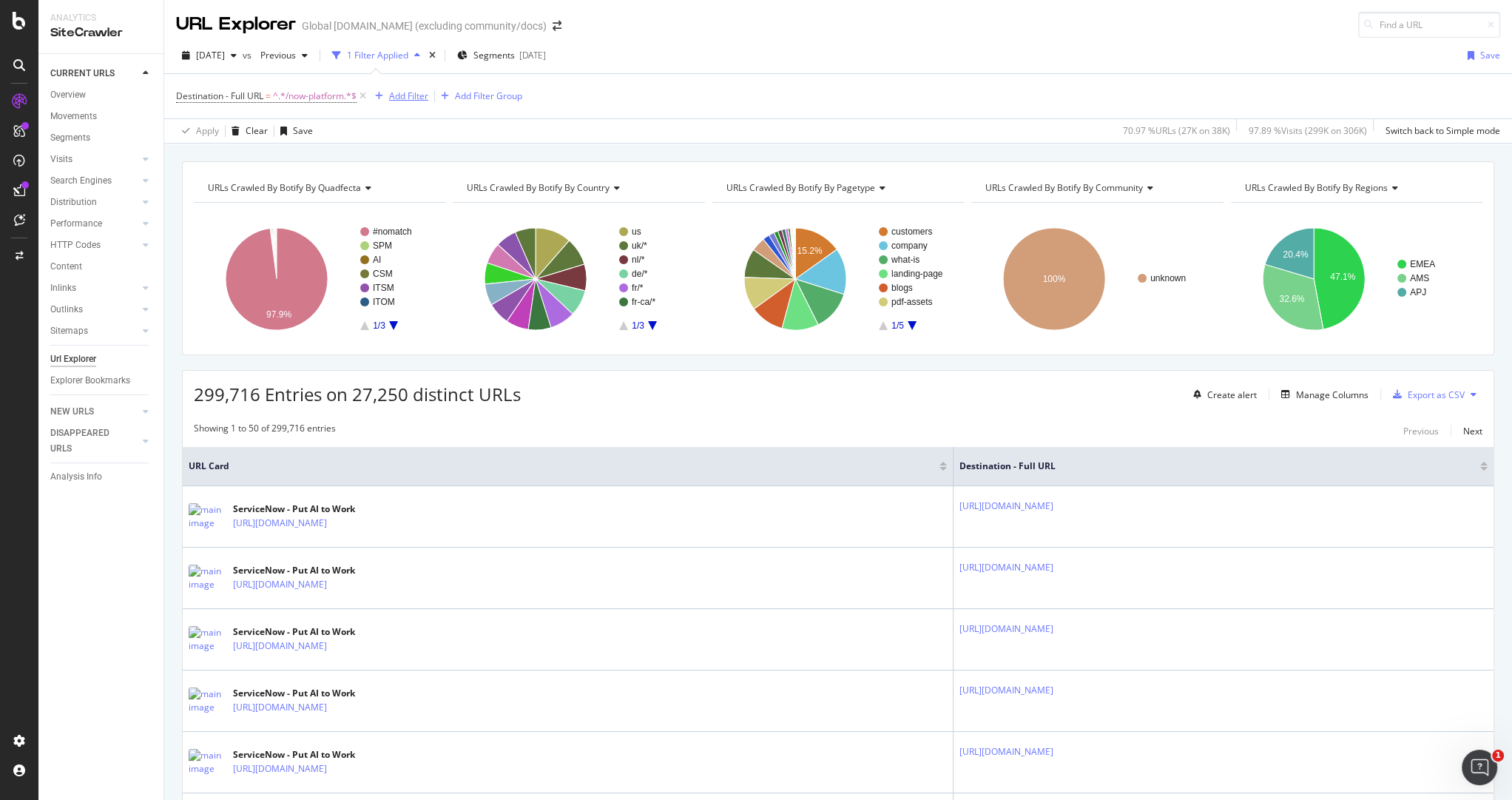
click at [410, 96] on div "Add Filter" at bounding box center [408, 96] width 39 height 13
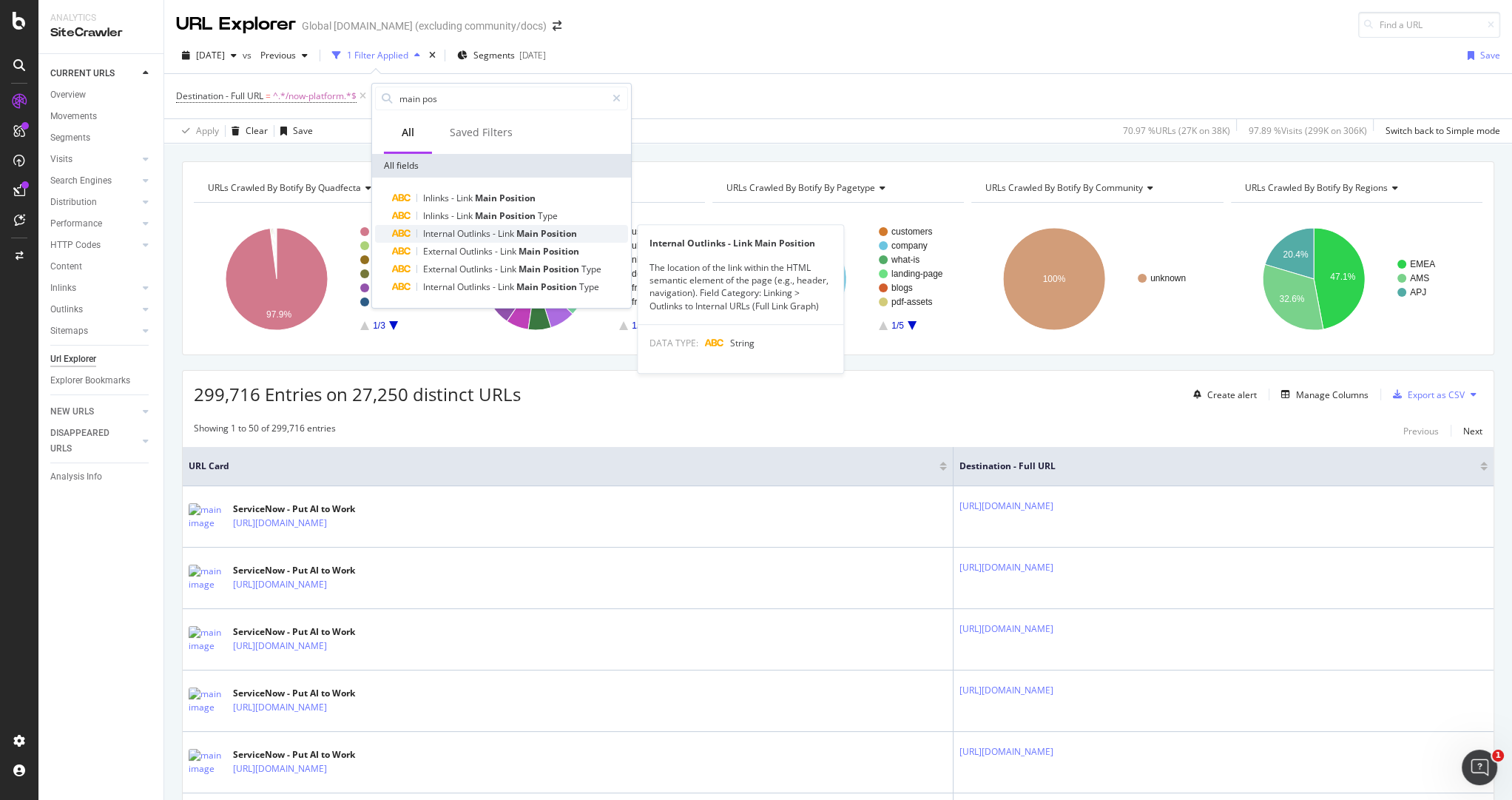
type input "main pos"
click at [506, 239] on div "Internal Outlinks - Link Main Position" at bounding box center [510, 234] width 236 height 18
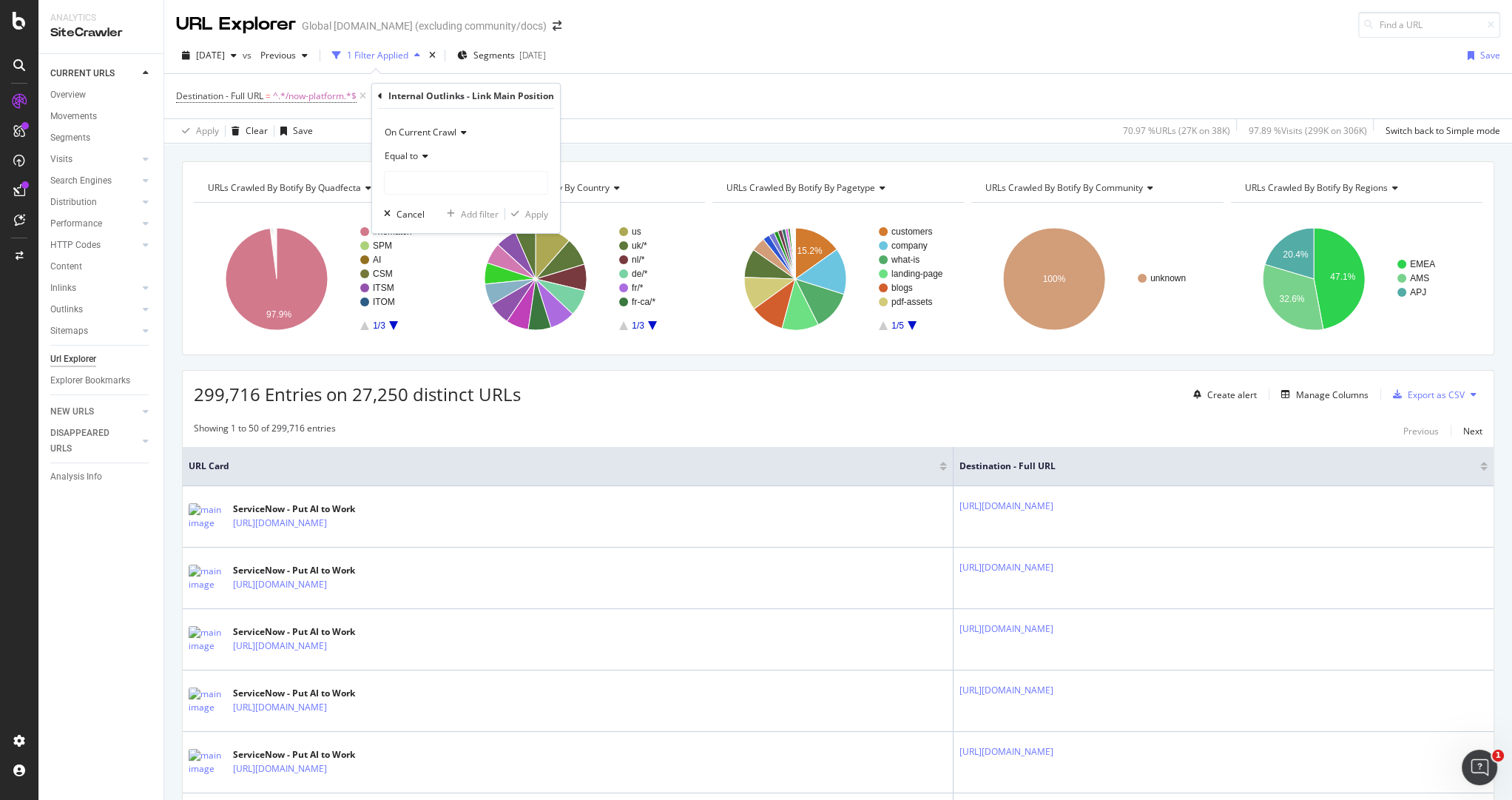
click at [411, 156] on span "Equal to" at bounding box center [402, 156] width 34 height 13
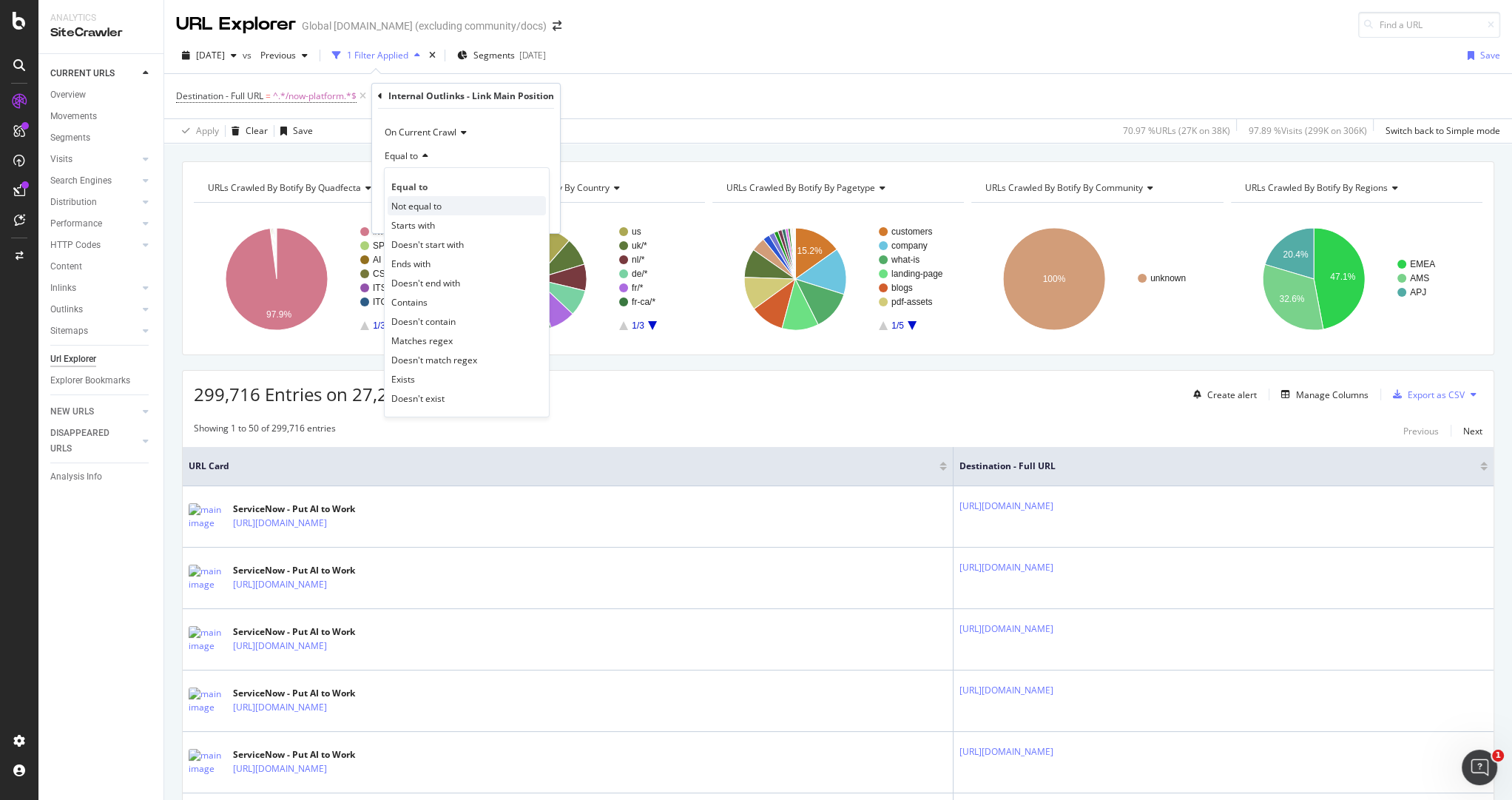
click at [418, 204] on span "Not equal to" at bounding box center [416, 205] width 50 height 13
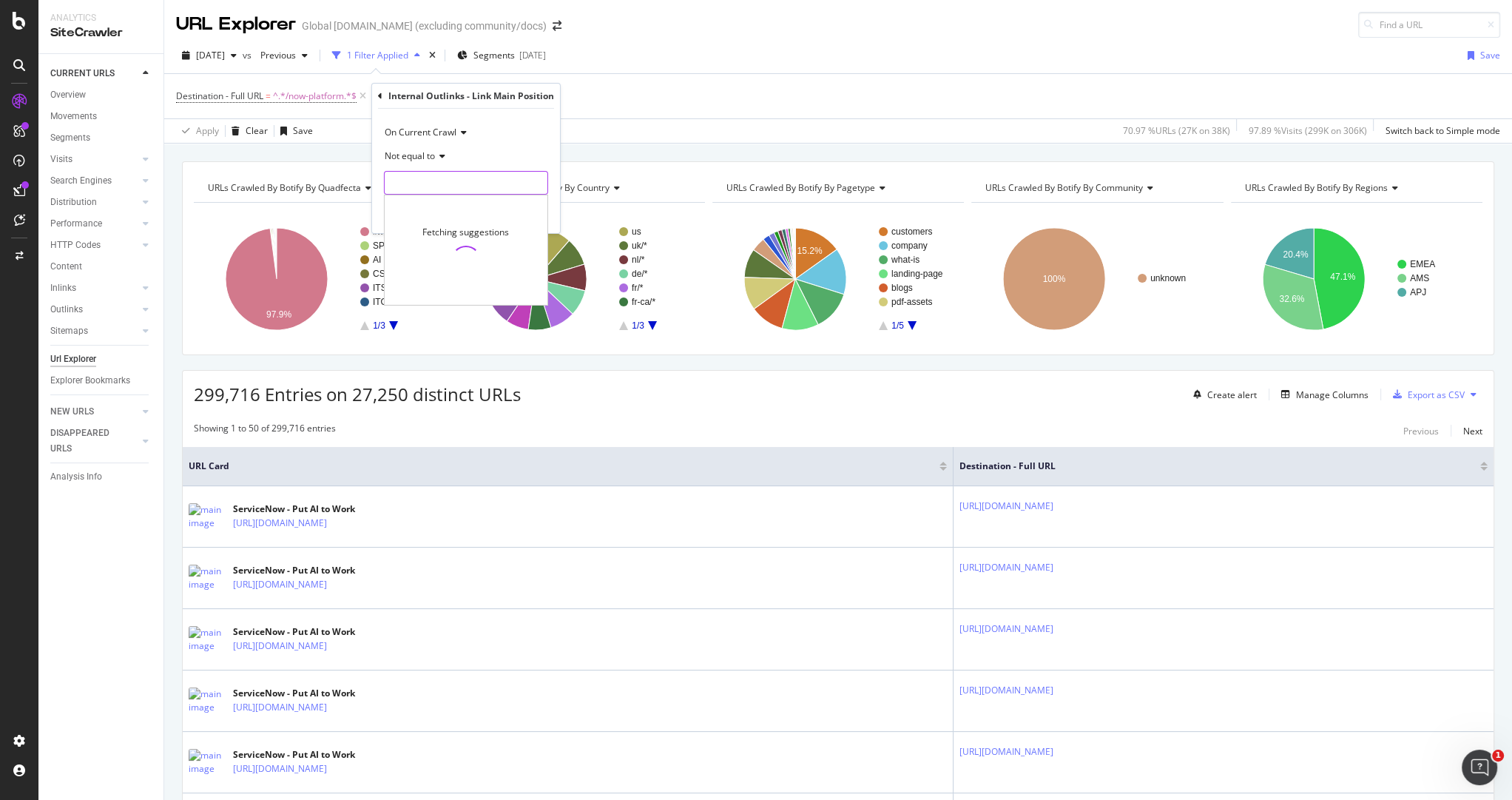
click at [422, 185] on input "text" at bounding box center [466, 183] width 163 height 24
click at [438, 230] on span "Navigation" at bounding box center [442, 233] width 109 height 13
type input "Navigation"
click at [538, 214] on div "Apply" at bounding box center [536, 213] width 23 height 13
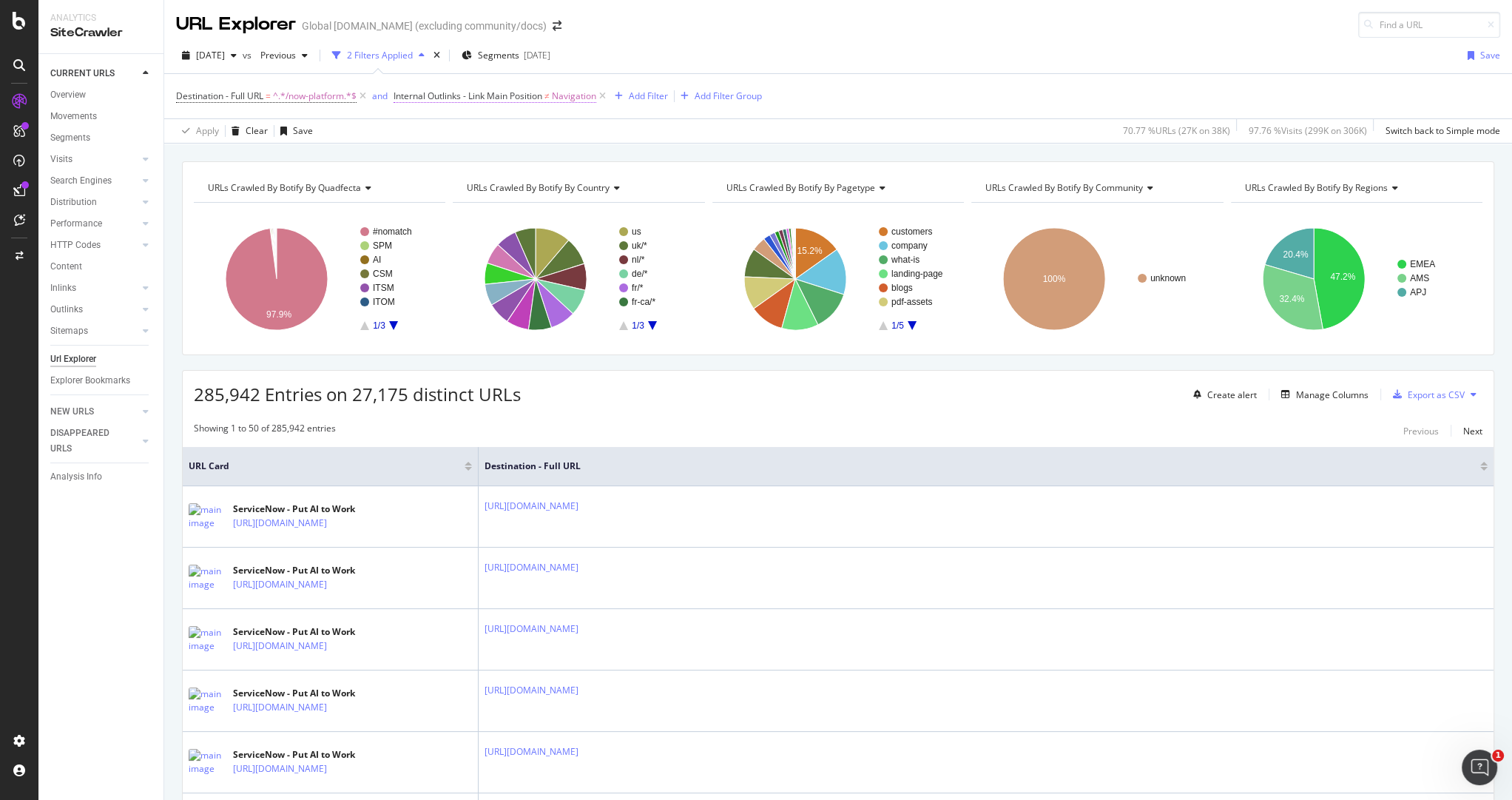
click at [516, 93] on span "Internal Outlinks - Link Main Position" at bounding box center [468, 96] width 148 height 13
click at [440, 179] on input "Navigation" at bounding box center [479, 180] width 141 height 24
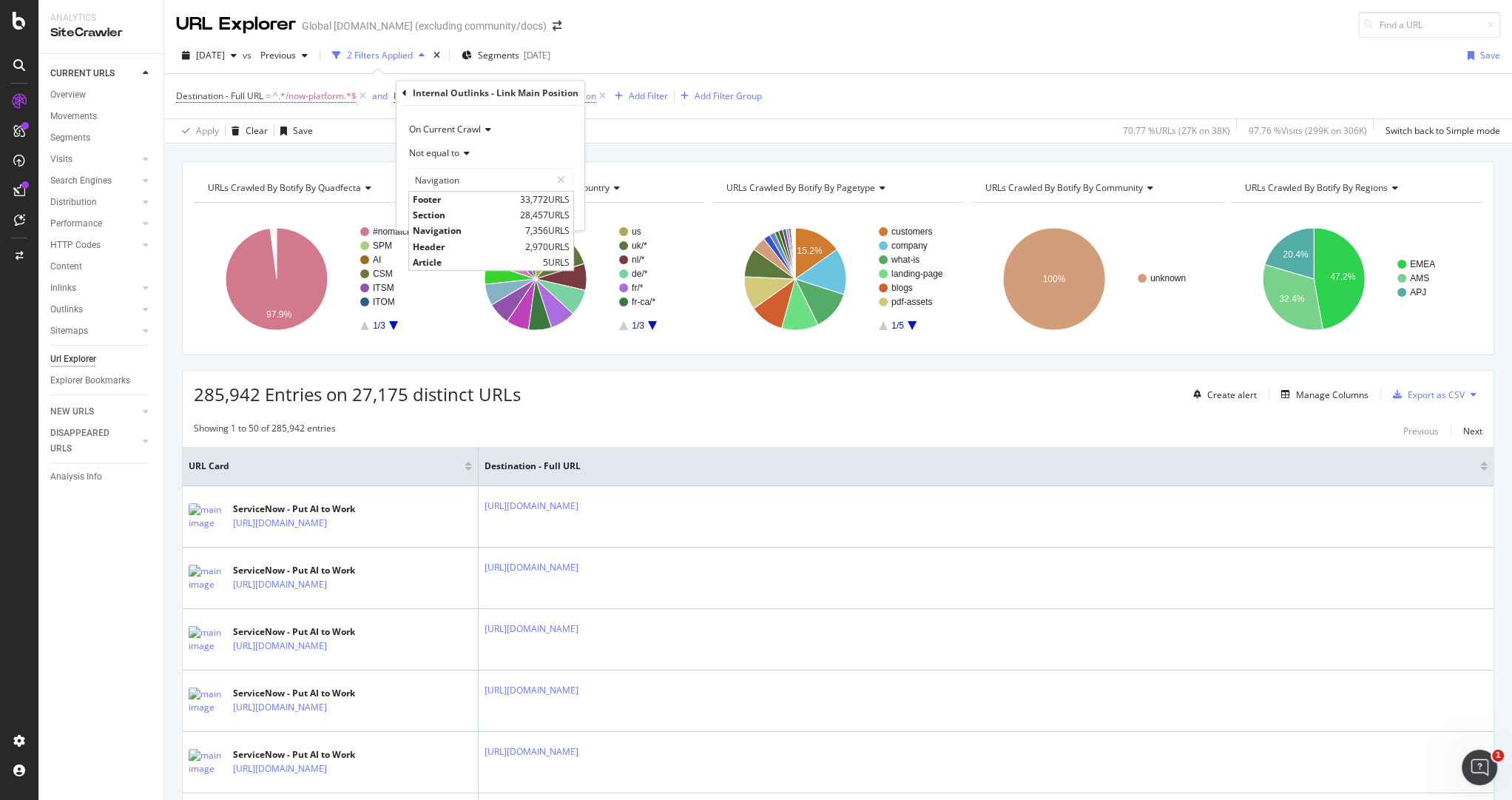
click at [784, 38] on div "2025 Sep. 5th vs Previous 2 Filters Applied Segments 2025-08-13 Save Destinatio…" at bounding box center [838, 90] width 1348 height 105
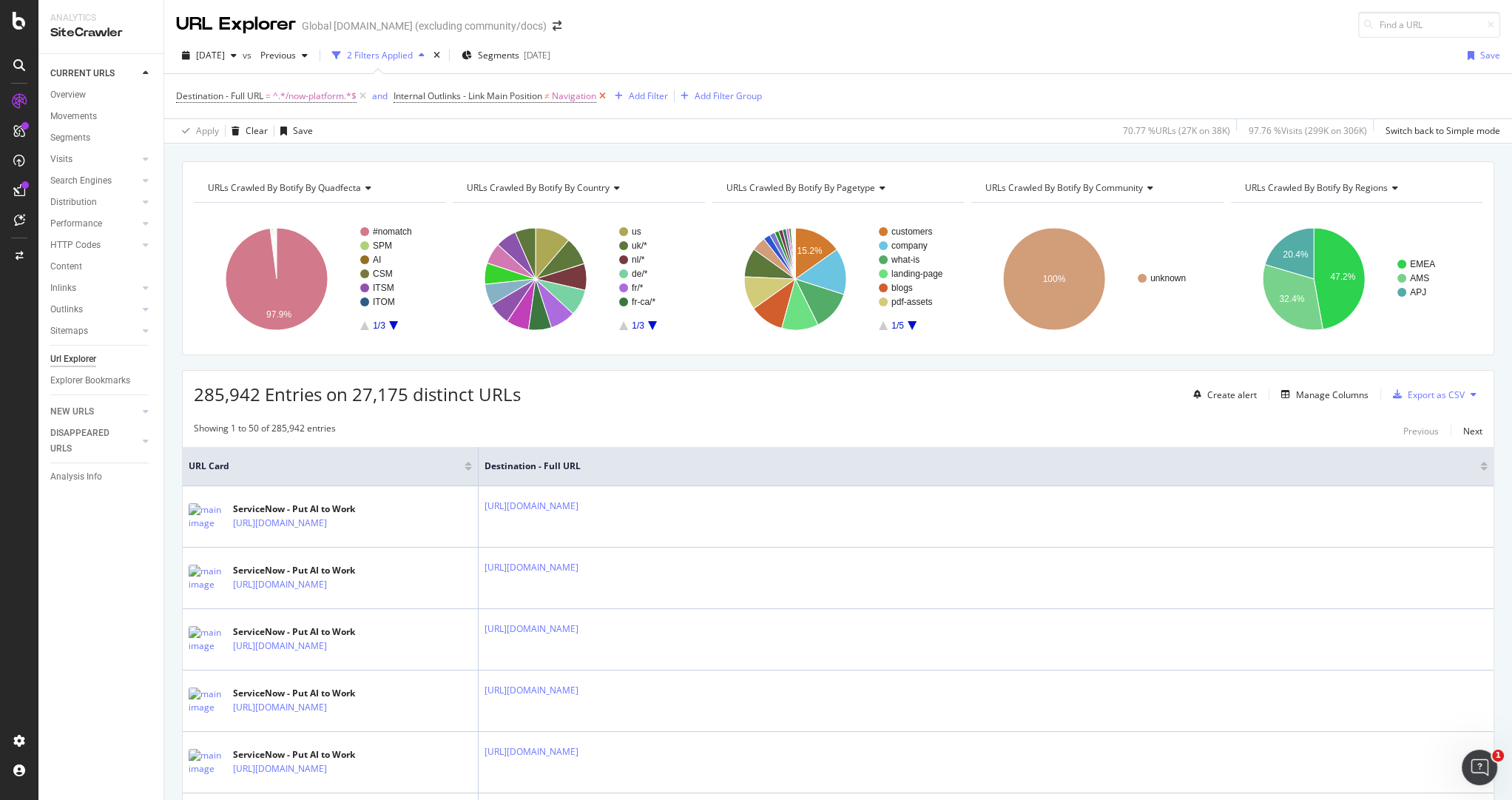
click at [609, 96] on icon at bounding box center [603, 96] width 13 height 15
click at [368, 96] on icon at bounding box center [363, 96] width 13 height 15
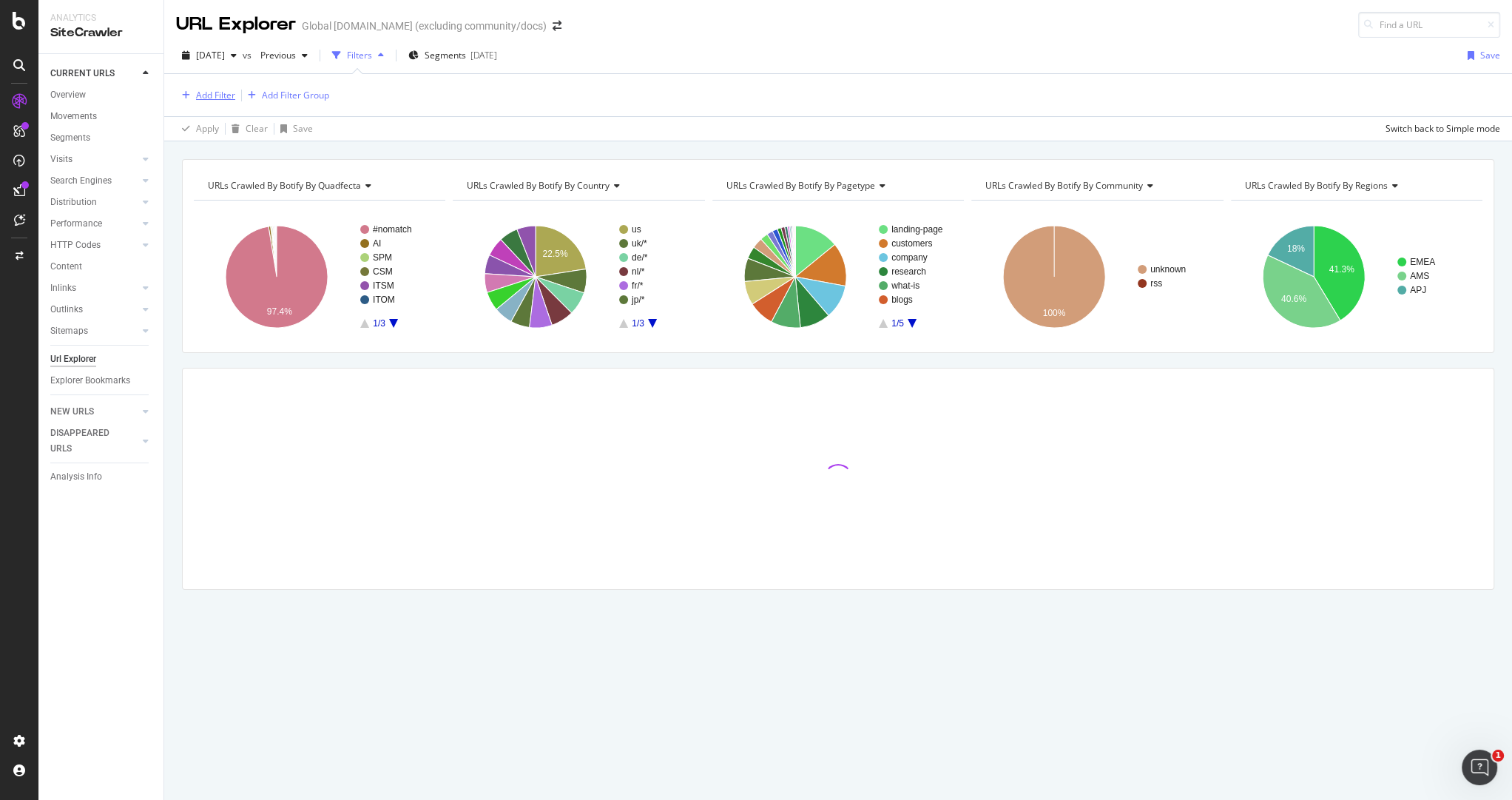
click at [208, 92] on div "Add Filter" at bounding box center [216, 95] width 39 height 13
click at [627, 141] on div "URLs Crawled By Botify By quadfecta Chart (by Value) Table Expand Export as CSV…" at bounding box center [838, 159] width 1348 height 35
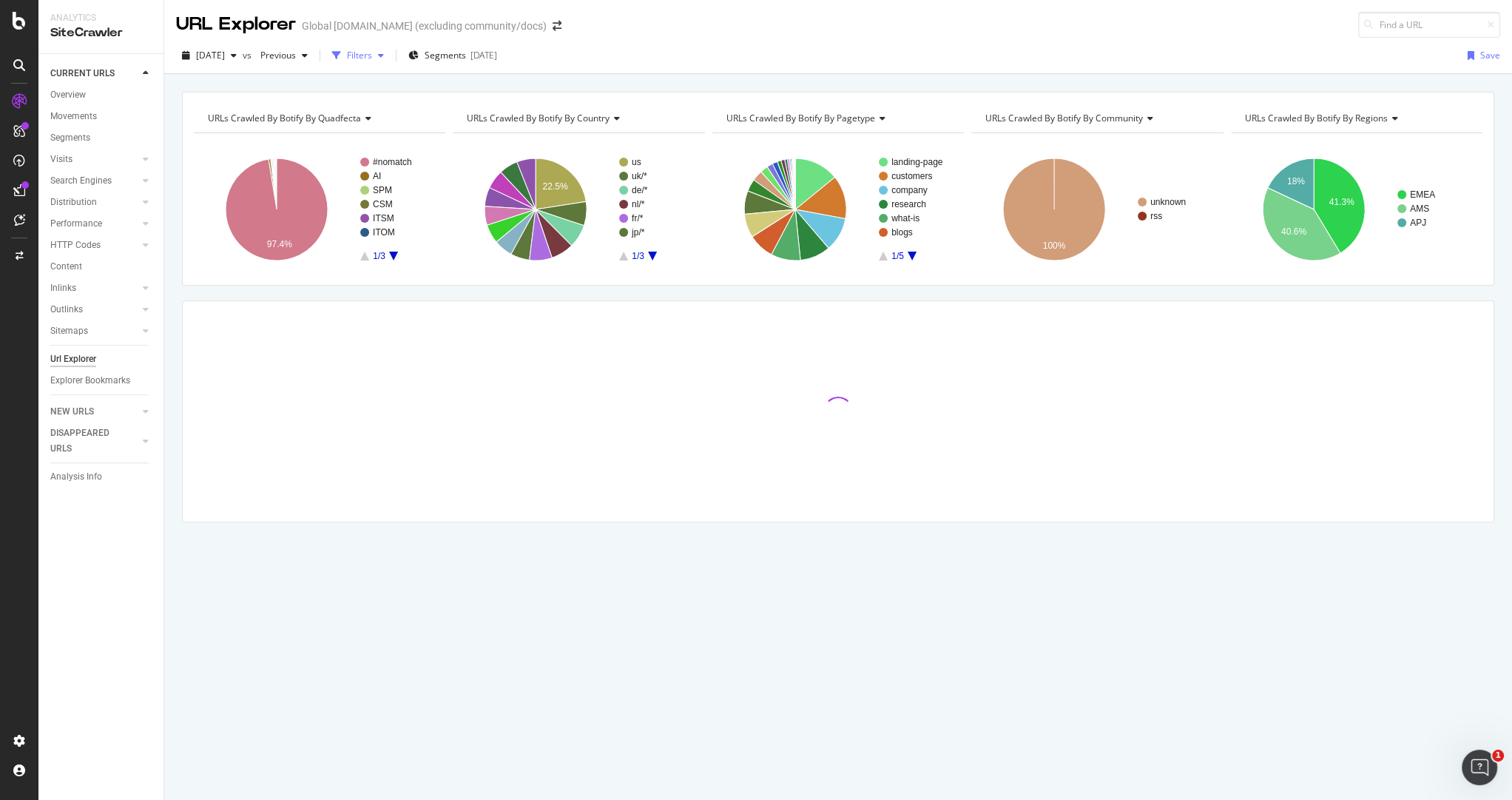
click at [372, 54] on div "Filters" at bounding box center [360, 55] width 26 height 13
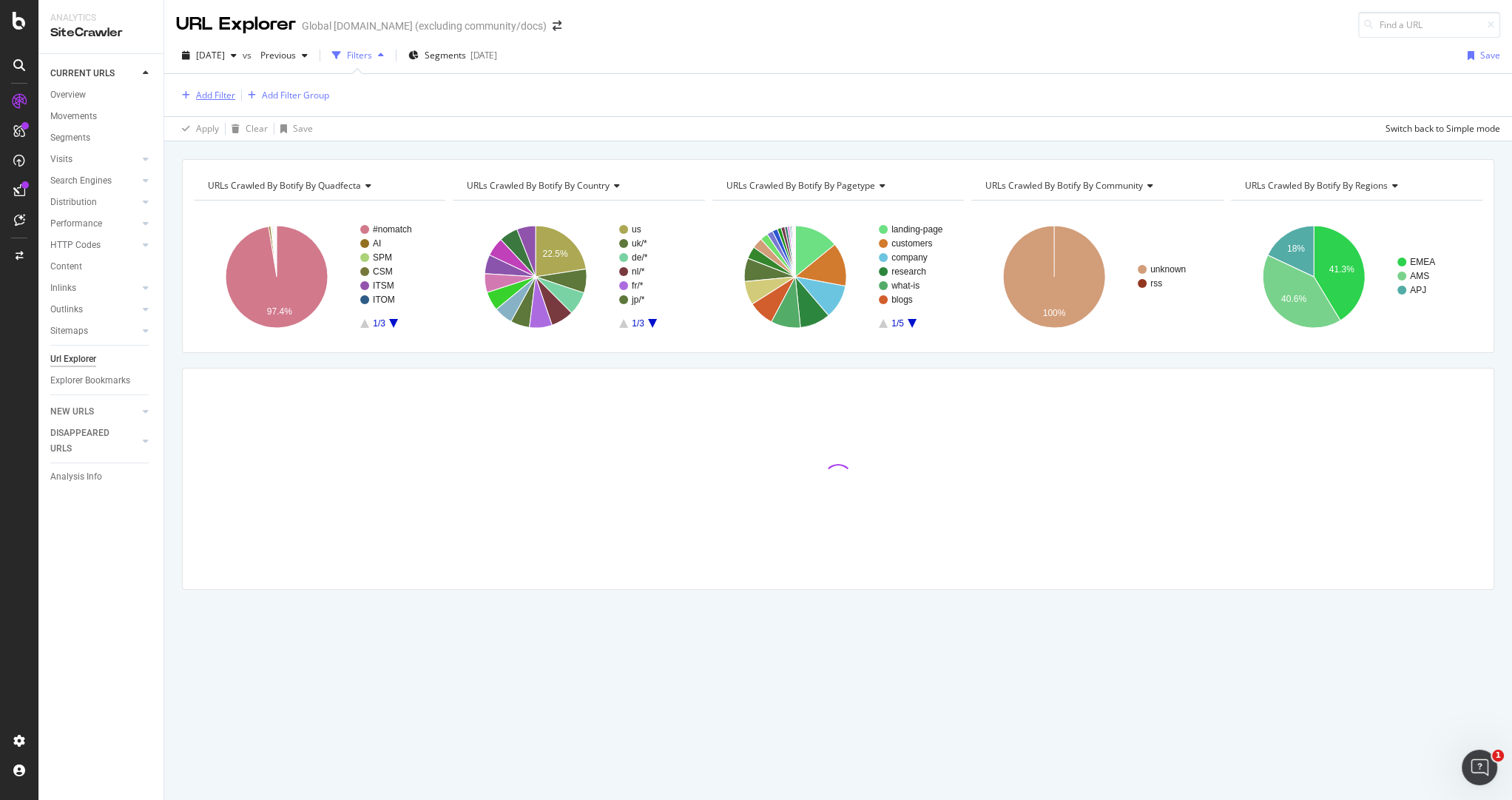
click at [211, 89] on div "Add Filter" at bounding box center [216, 95] width 39 height 13
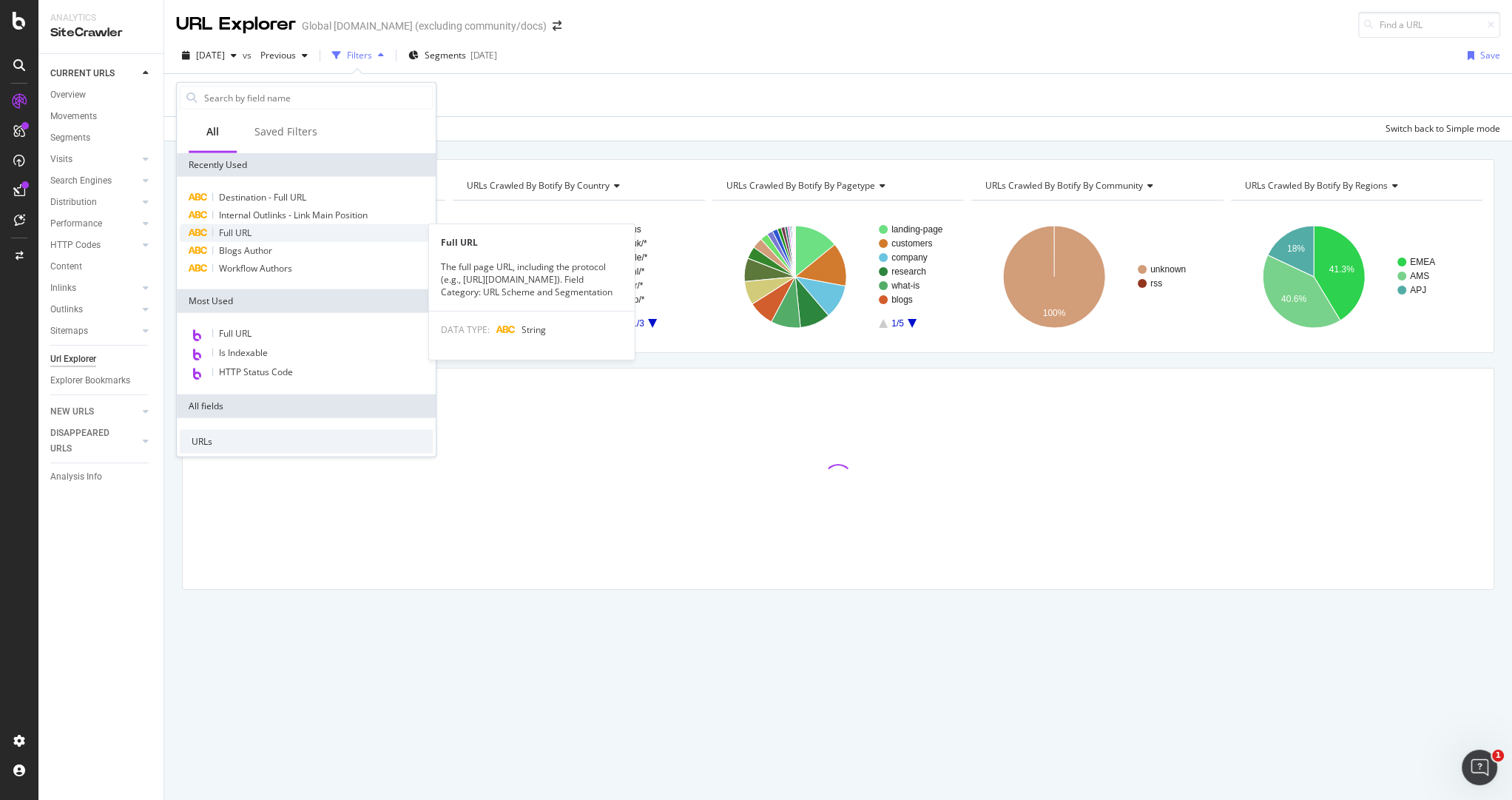
click at [251, 236] on span "Full URL" at bounding box center [235, 233] width 33 height 13
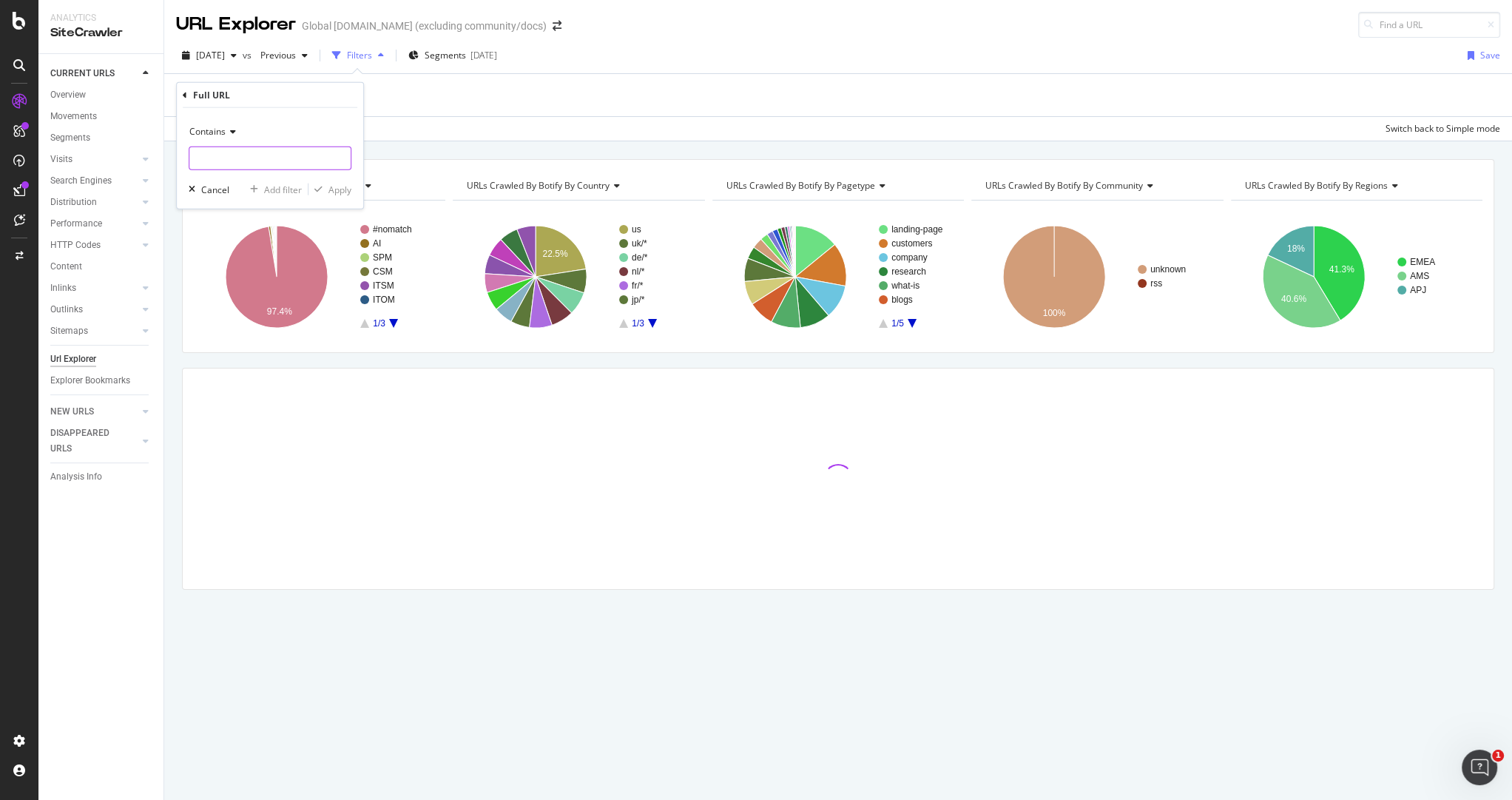
click at [253, 161] on input "text" at bounding box center [270, 158] width 161 height 24
type input "now-platform"
click at [277, 190] on div "Add filter" at bounding box center [283, 189] width 38 height 13
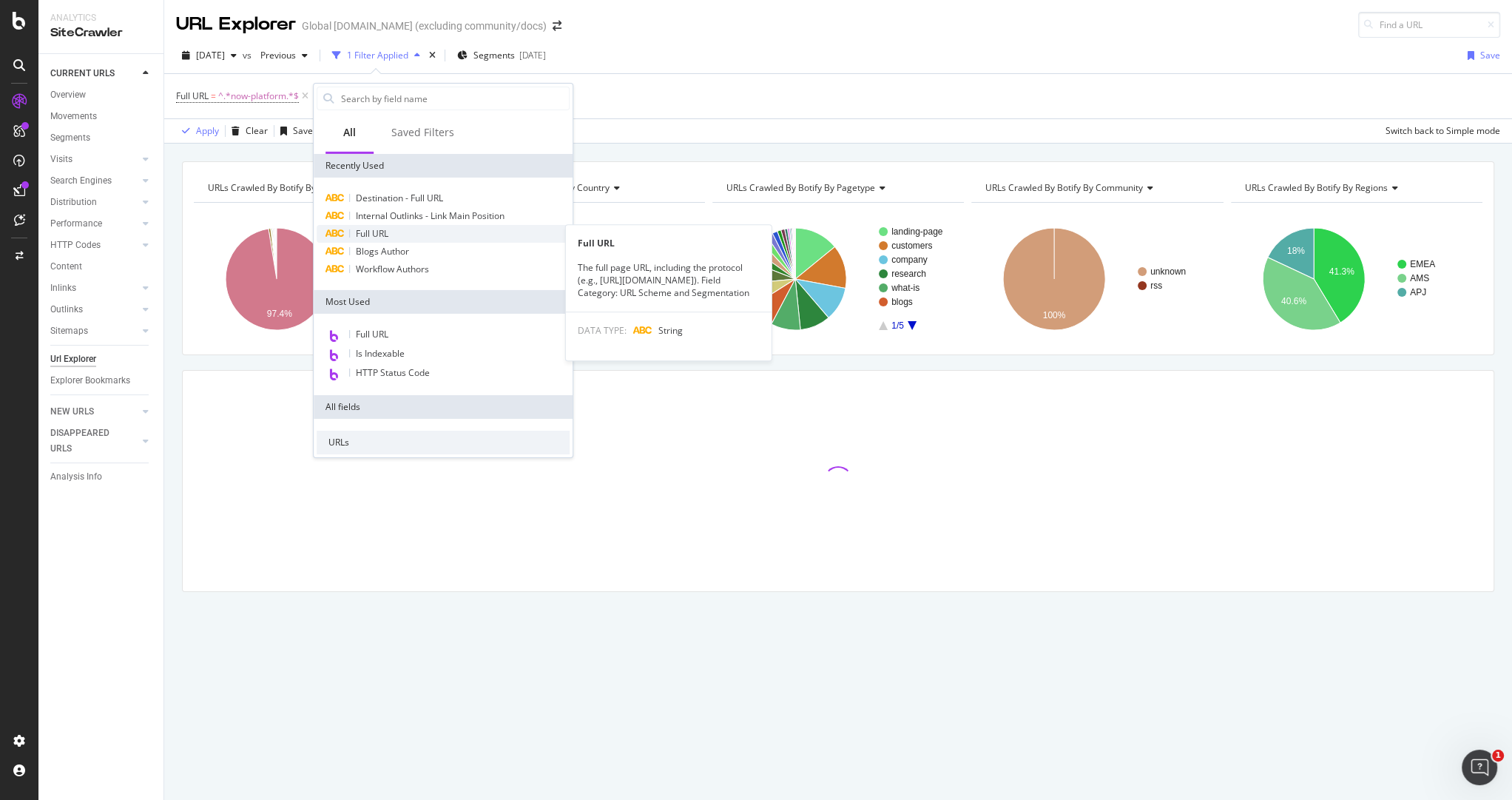
click at [385, 232] on span "Full URL" at bounding box center [372, 233] width 33 height 13
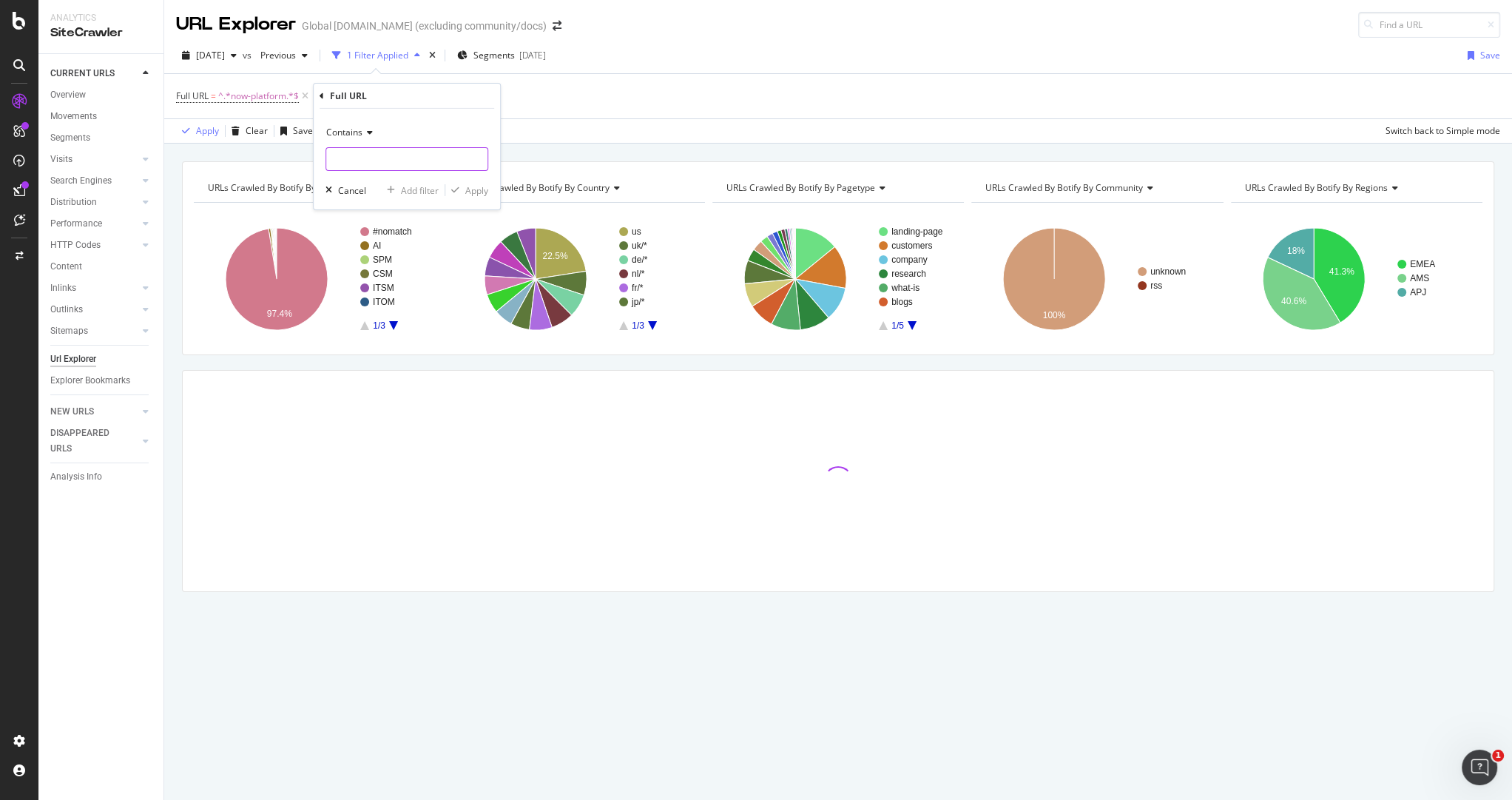
click at [370, 153] on input "text" at bounding box center [407, 159] width 161 height 24
type input "what"
click at [480, 189] on div "Apply" at bounding box center [477, 190] width 23 height 13
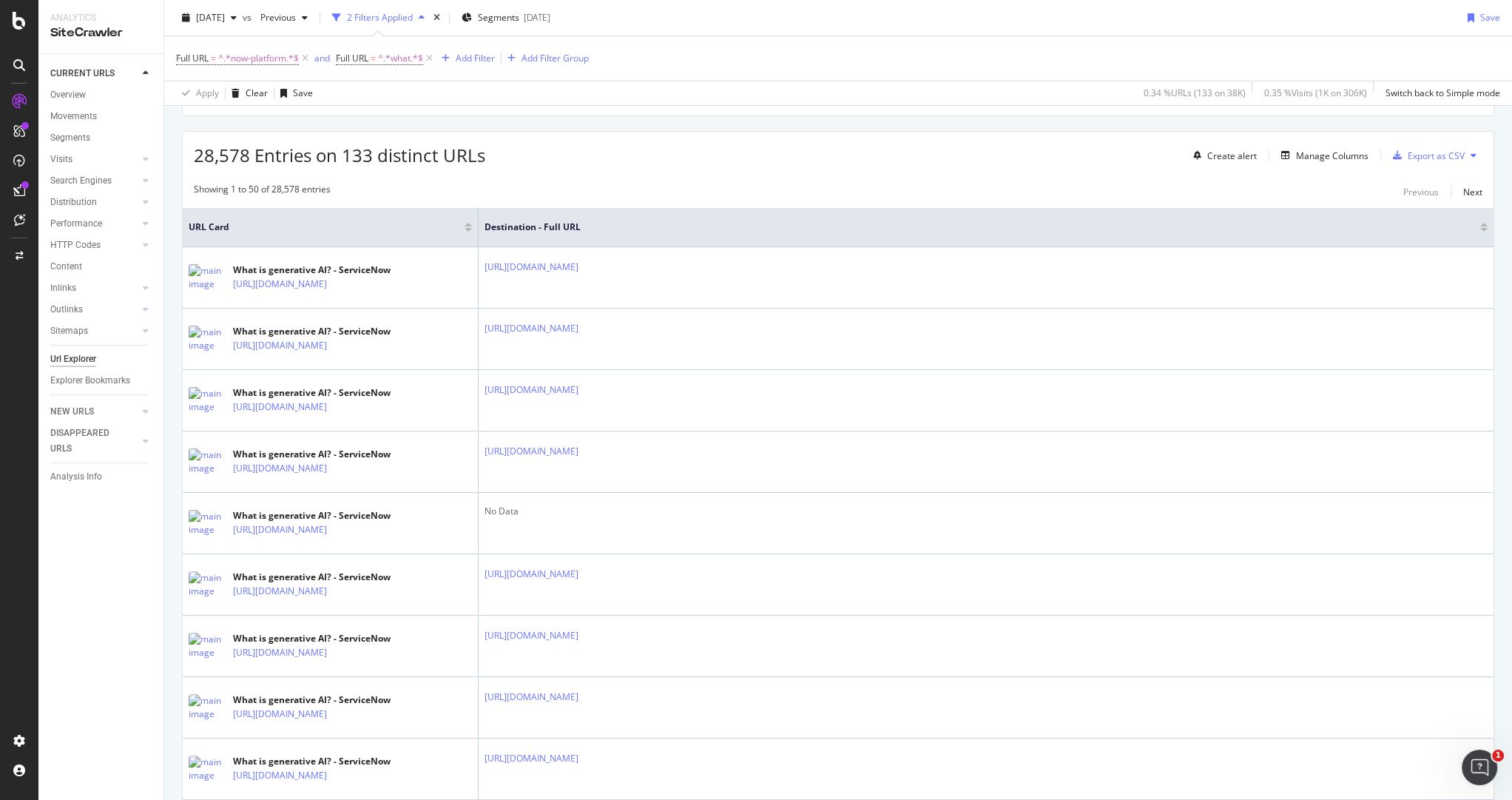
scroll to position [243, 0]
click at [431, 56] on icon at bounding box center [429, 58] width 13 height 15
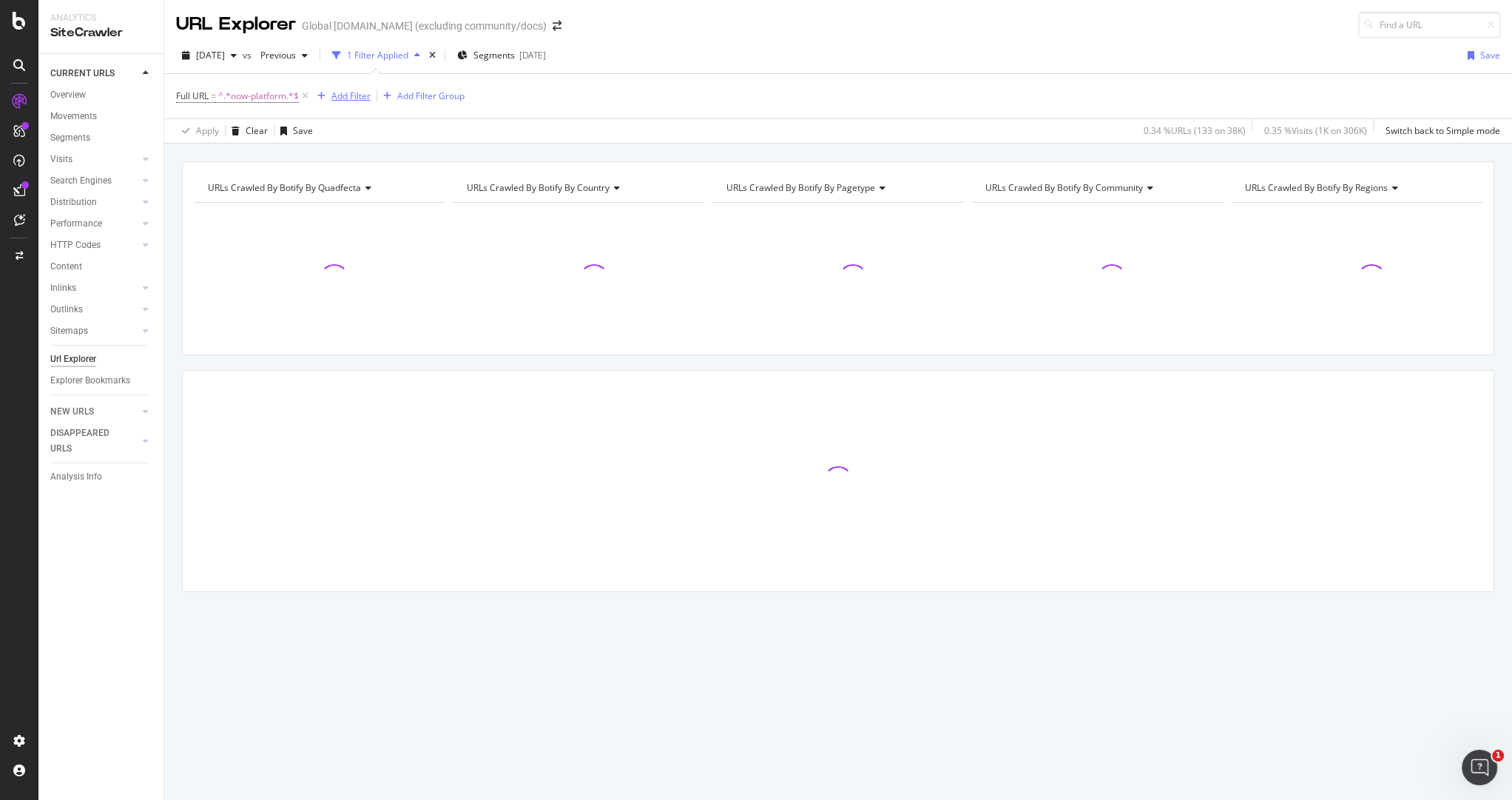
click at [349, 93] on div "Add Filter" at bounding box center [350, 96] width 39 height 13
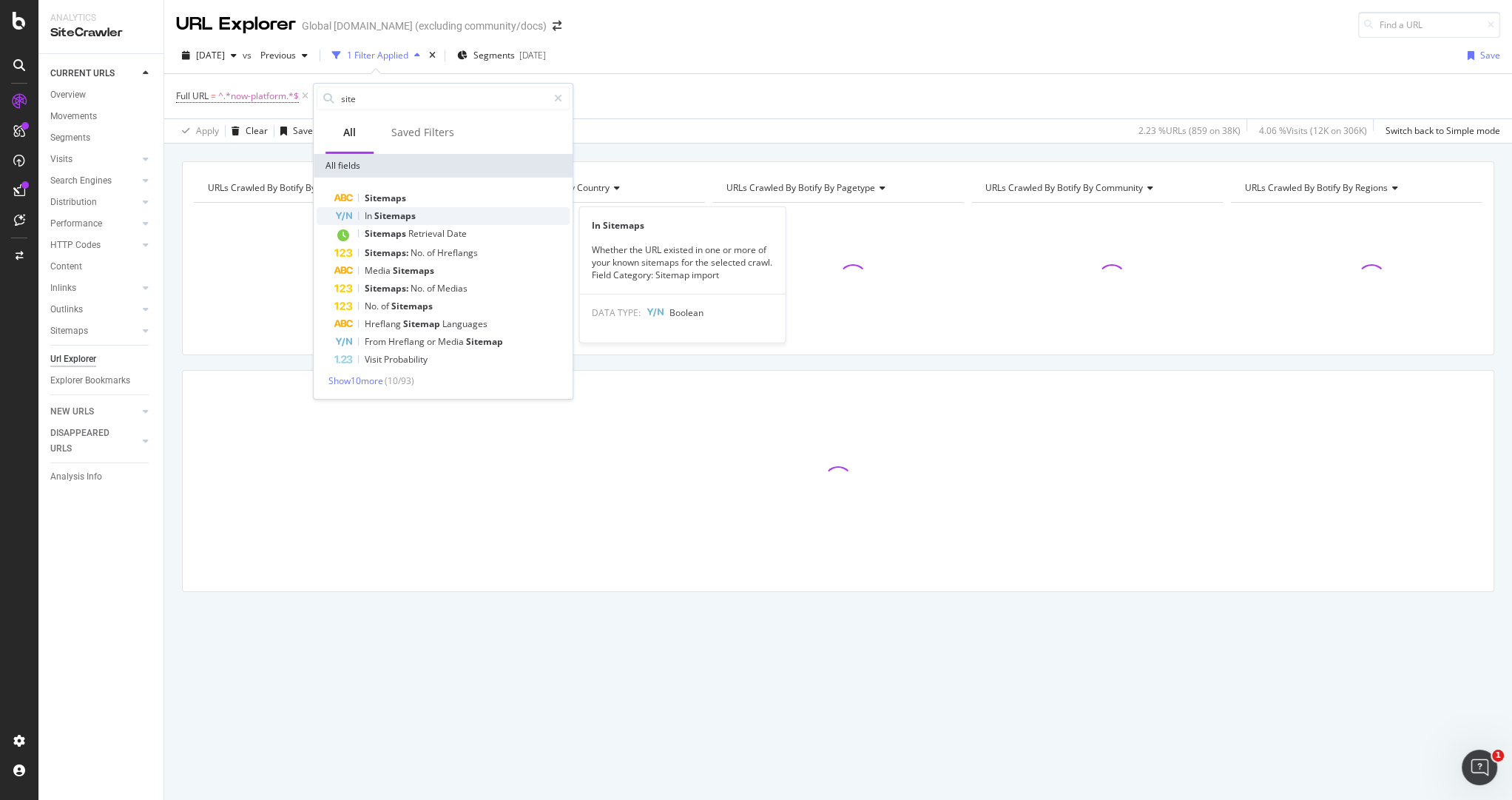
type input "site"
click at [437, 216] on div "In Sitemaps" at bounding box center [452, 216] width 236 height 18
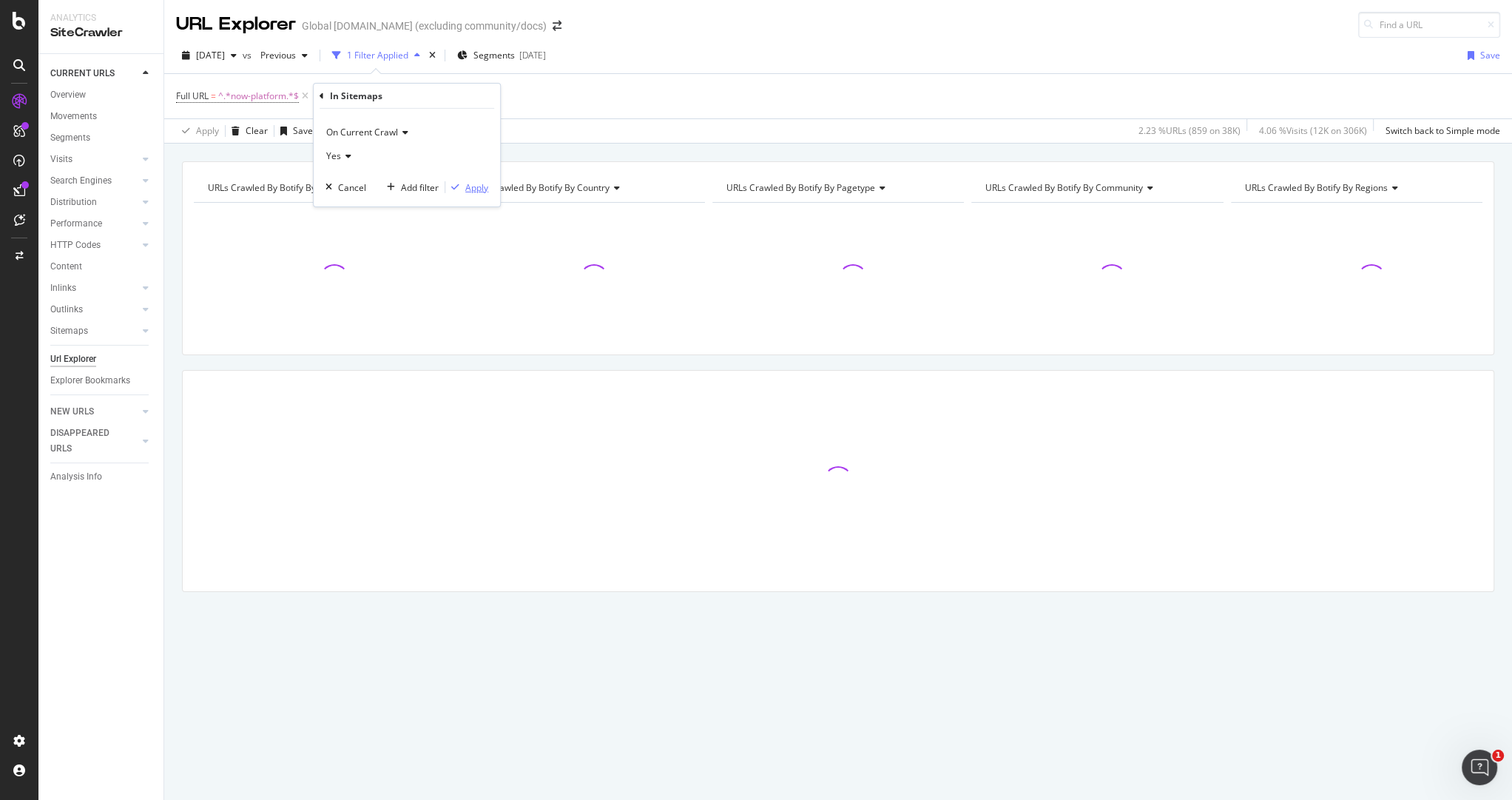
click at [474, 184] on div "Apply" at bounding box center [477, 187] width 23 height 13
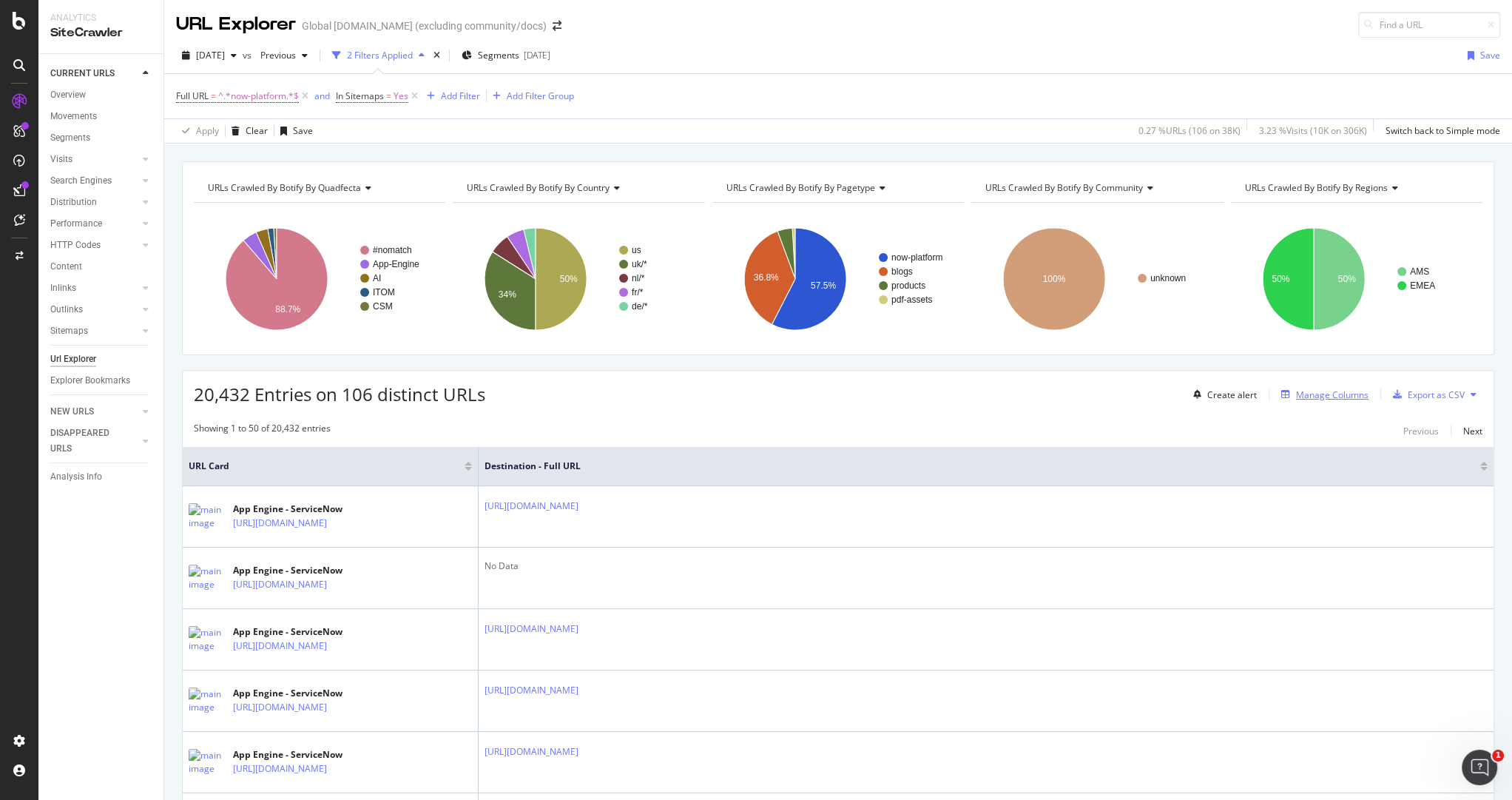
click at [1296, 393] on div "Manage Columns" at bounding box center [1332, 394] width 73 height 13
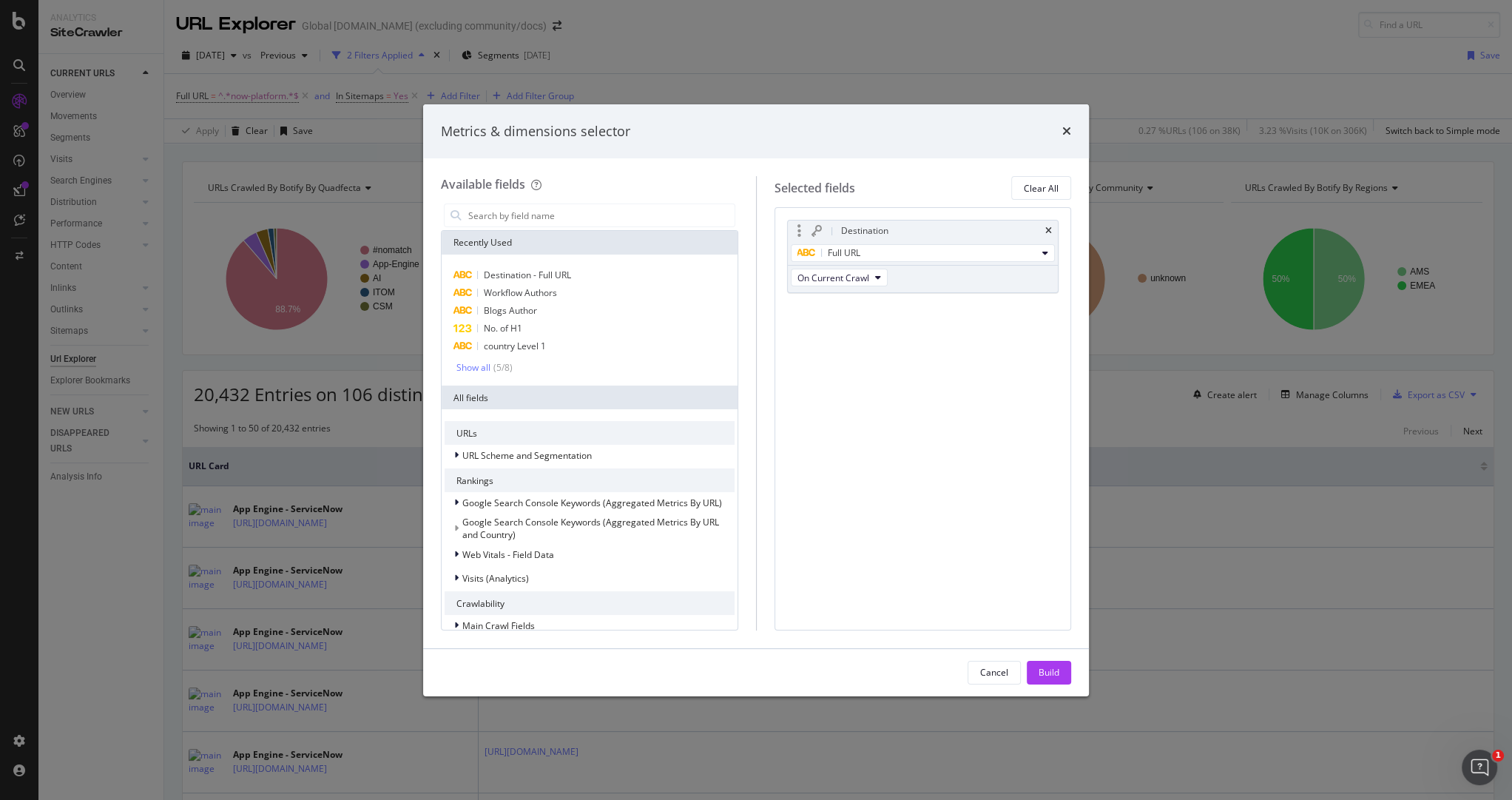
click at [1044, 226] on div "Destination" at bounding box center [923, 231] width 271 height 21
click at [1051, 228] on icon "times" at bounding box center [1048, 231] width 6 height 9
click at [1048, 679] on div "Build" at bounding box center [1049, 672] width 21 height 22
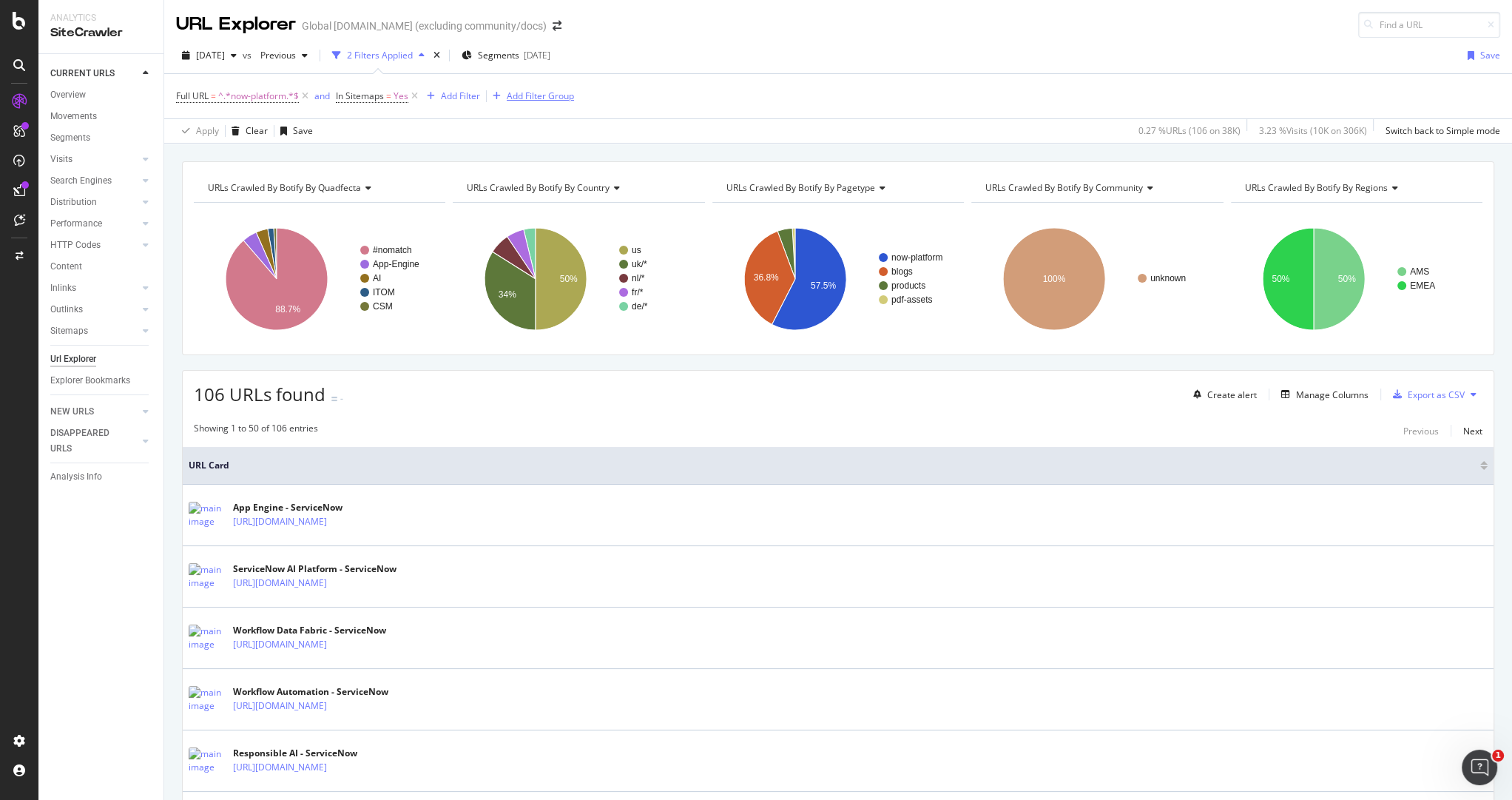
click at [414, 94] on icon at bounding box center [414, 96] width 13 height 15
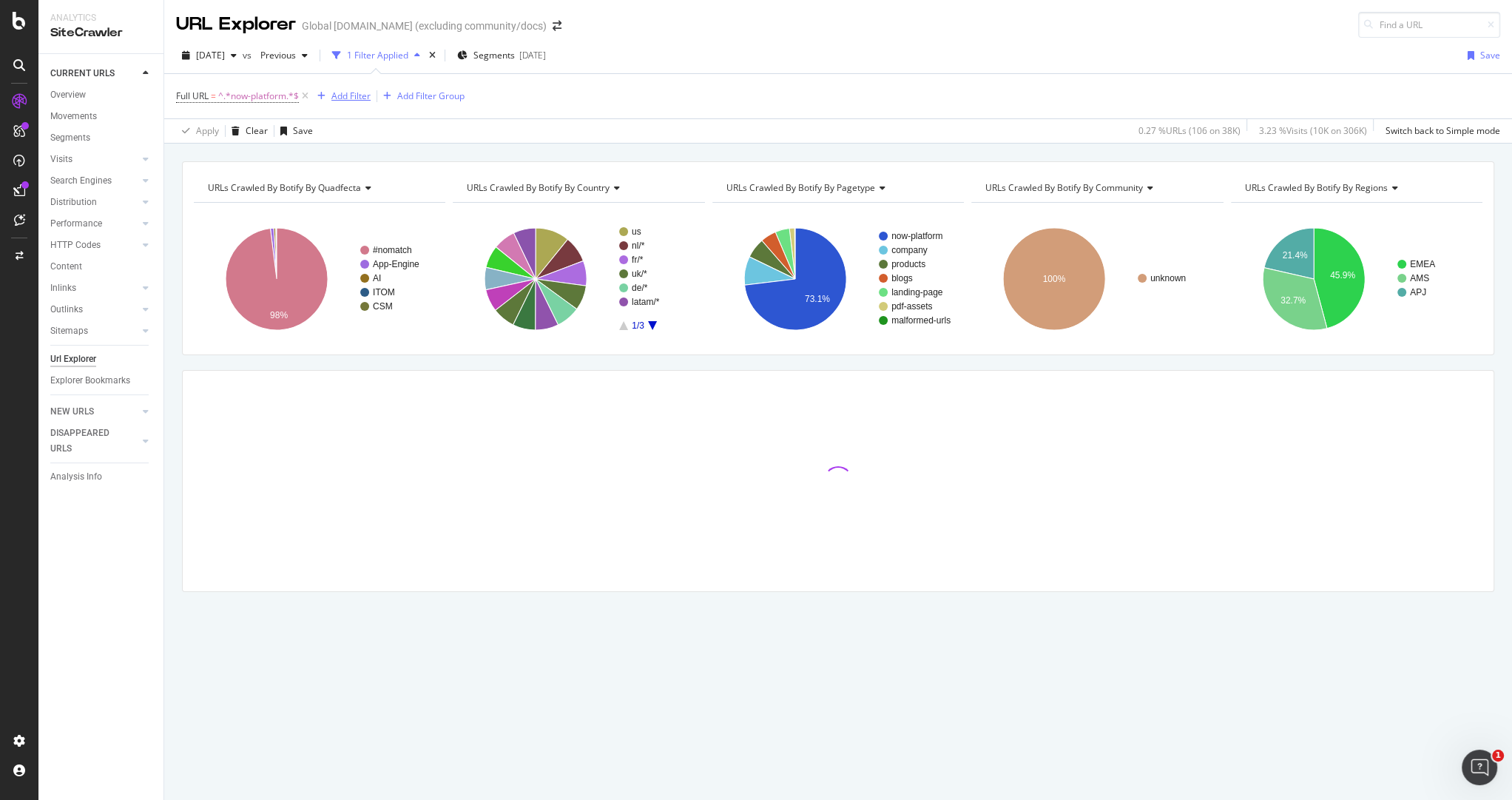
click at [342, 97] on div "Add Filter" at bounding box center [350, 96] width 39 height 13
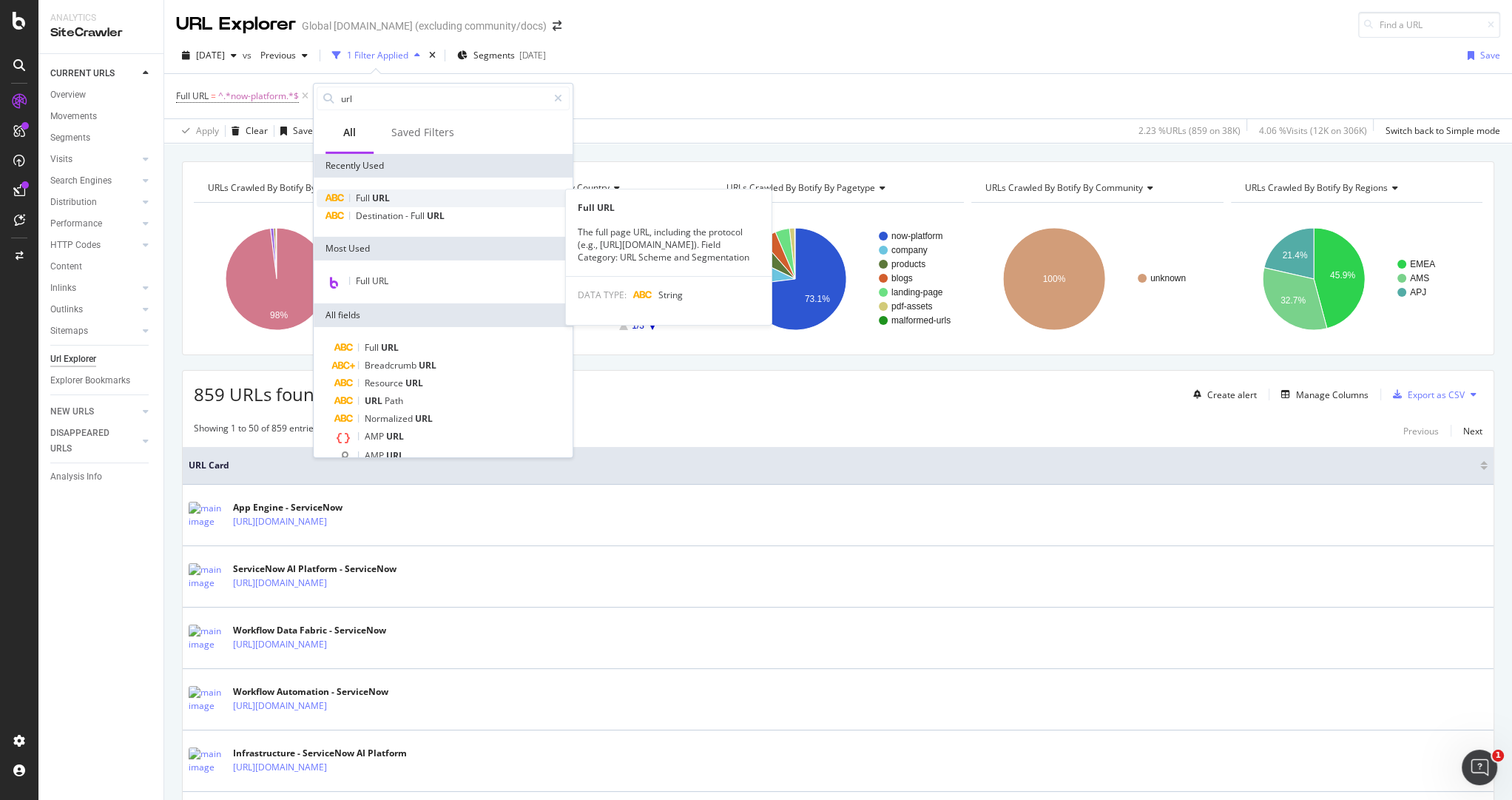
type input "url"
click at [430, 199] on div "Full URL" at bounding box center [443, 198] width 253 height 18
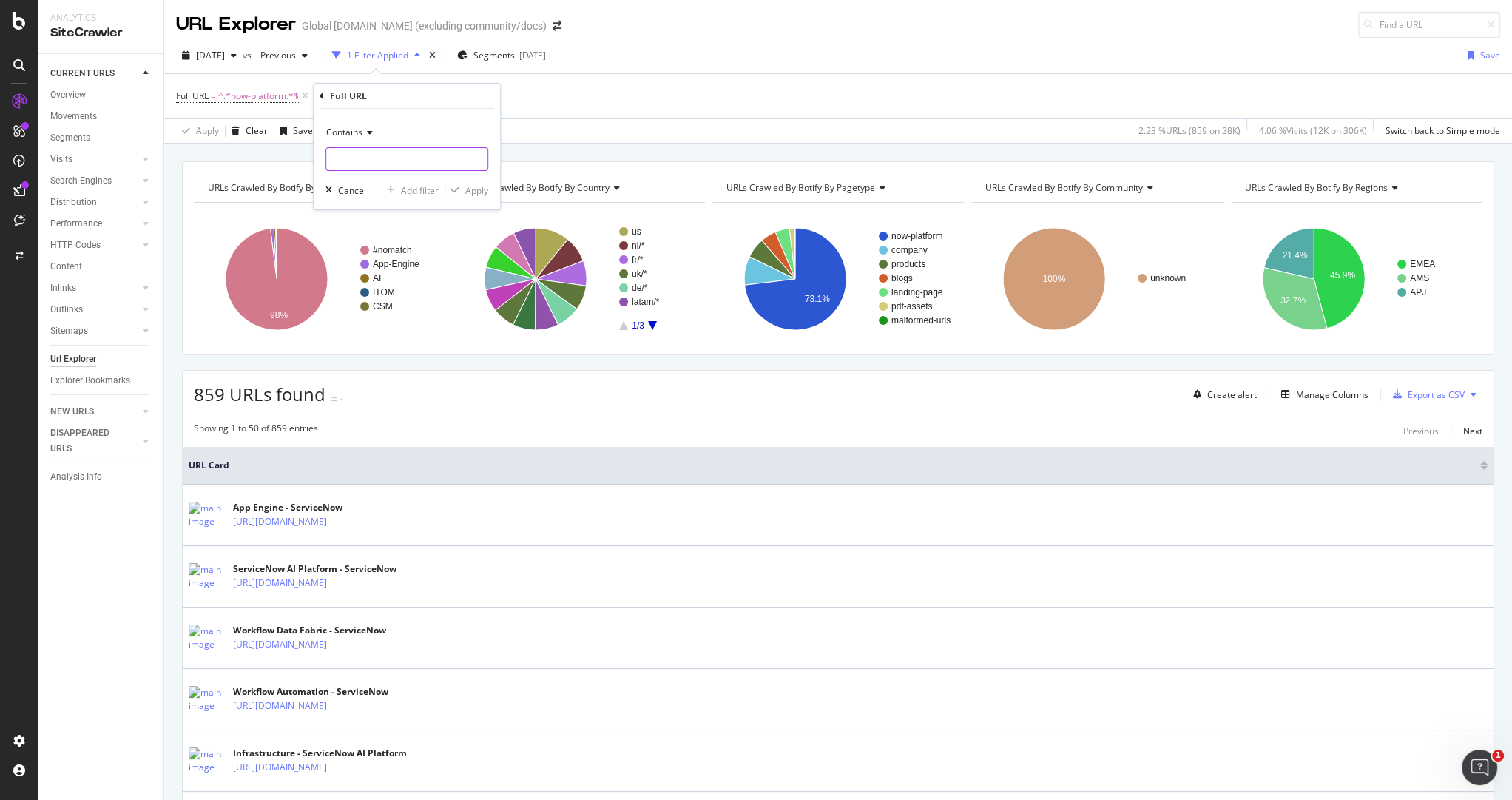
click at [393, 153] on input "text" at bounding box center [407, 159] width 161 height 24
type input "what"
click at [485, 189] on div "Apply" at bounding box center [477, 190] width 23 height 13
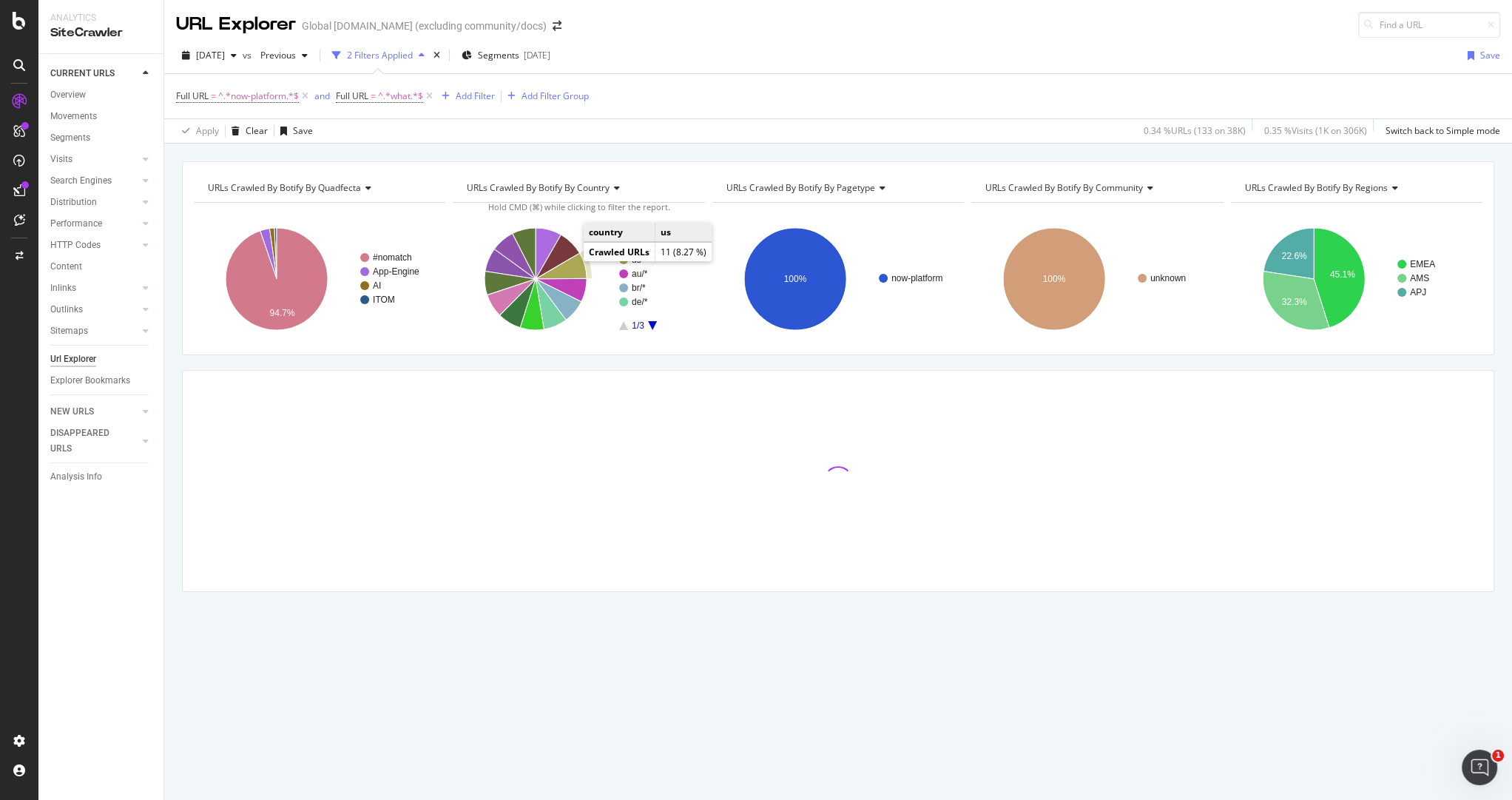
click at [578, 270] on icon "A chart." at bounding box center [561, 266] width 51 height 26
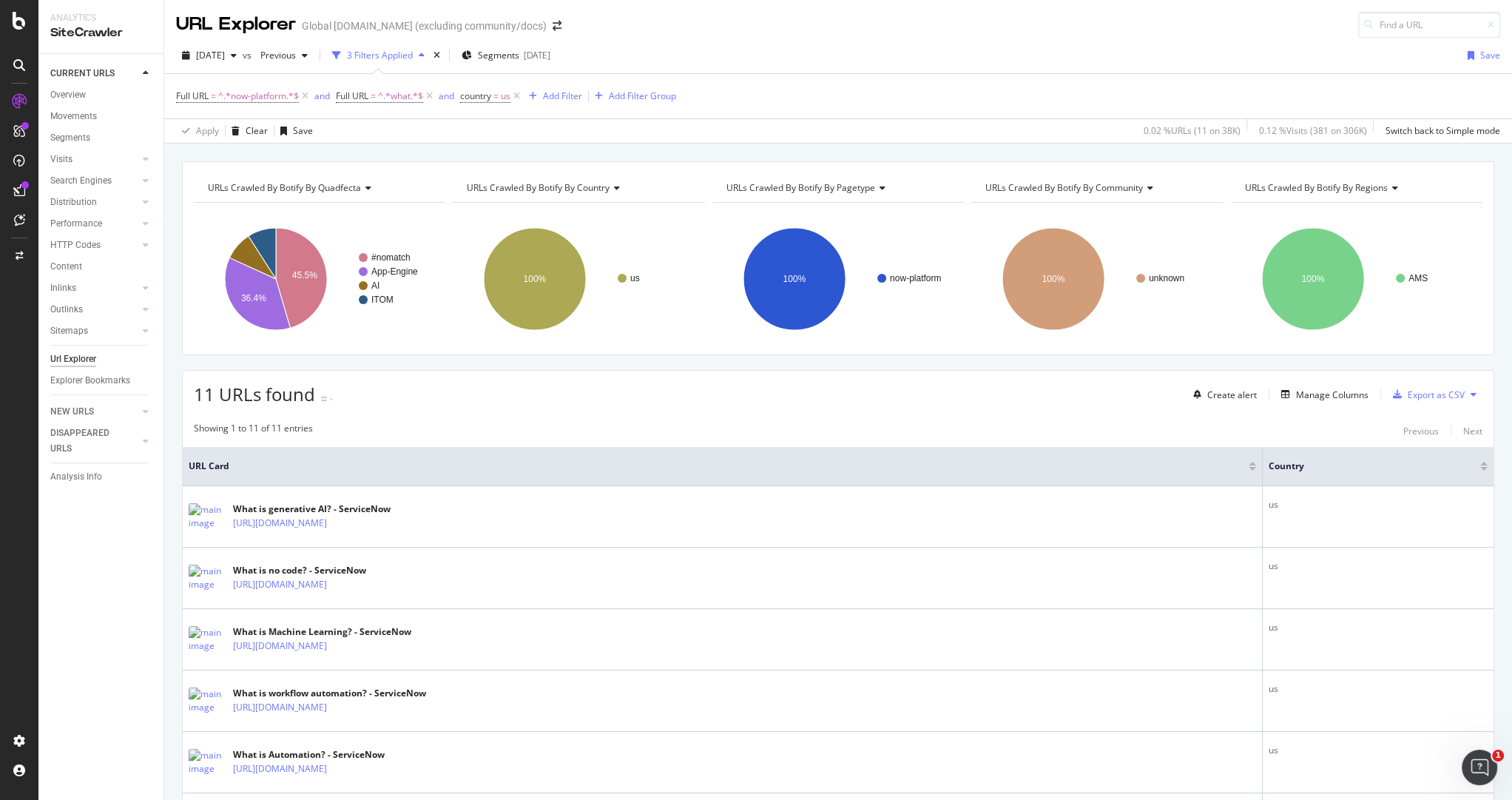
scroll to position [418, 0]
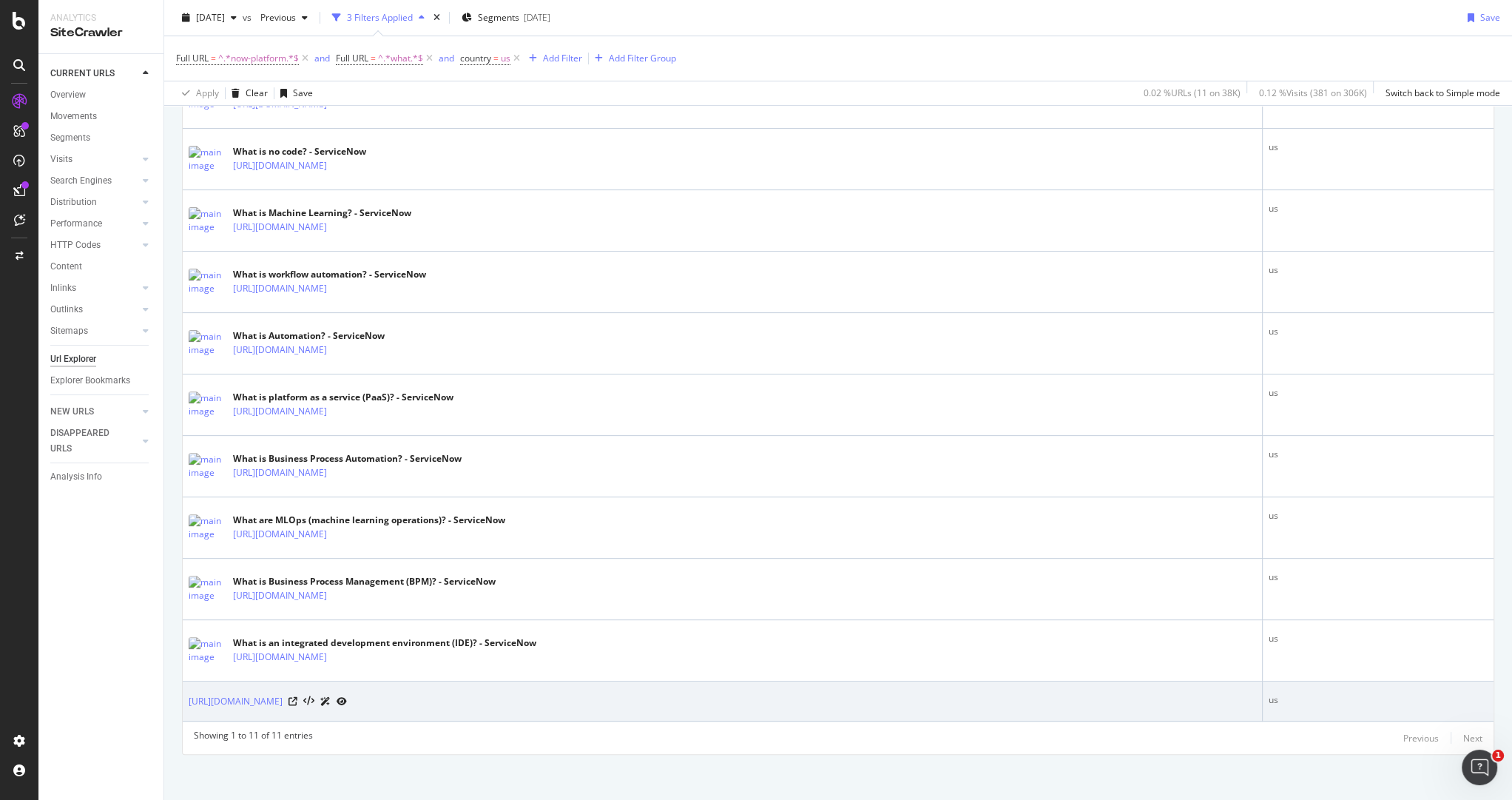
click at [347, 693] on div "https://www.servicenow.com/now-platform/what-is-low-code.html" at bounding box center [267, 700] width 158 height 15
click at [297, 697] on icon at bounding box center [292, 701] width 9 height 9
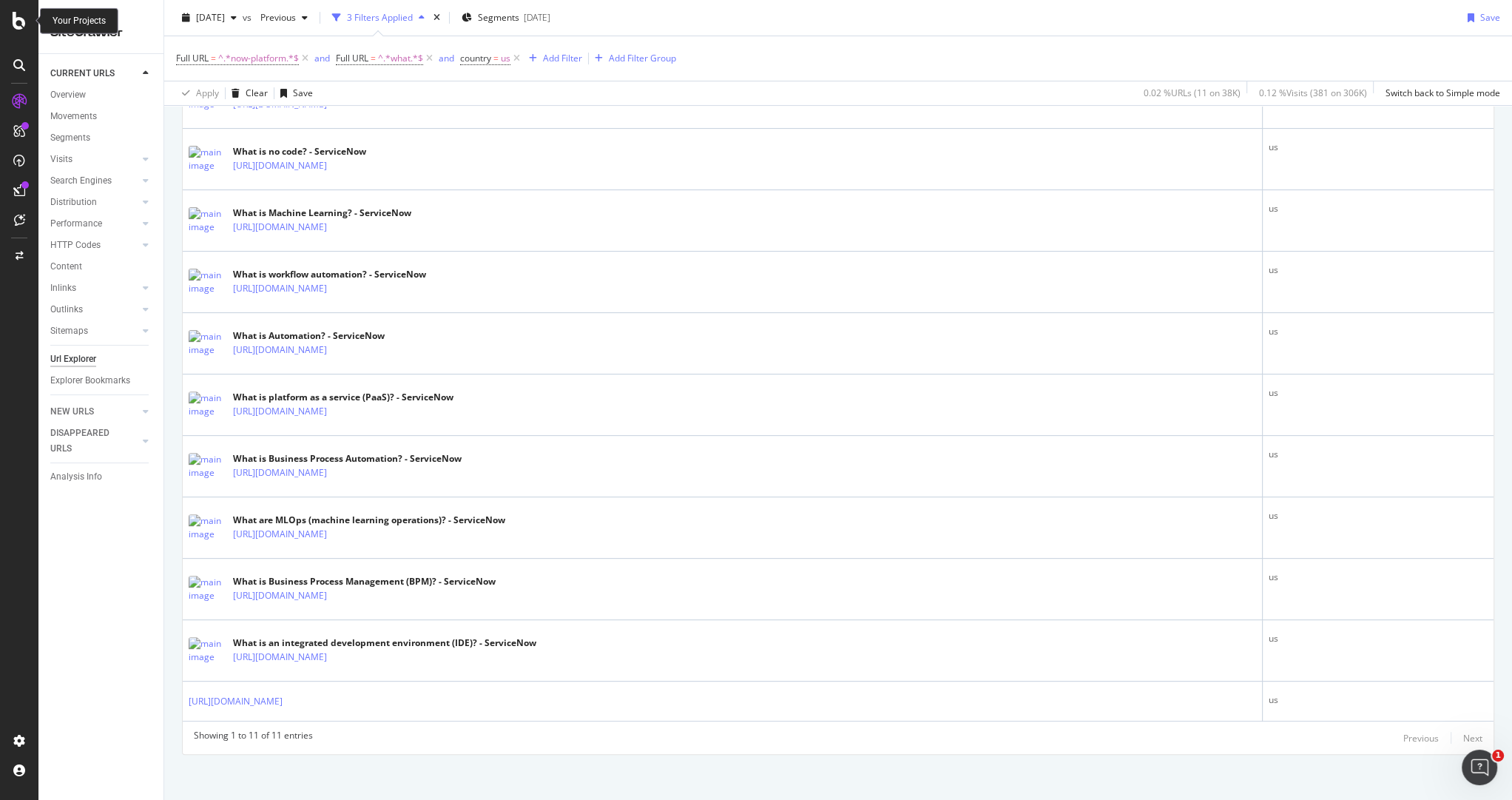
click at [18, 18] on icon at bounding box center [19, 21] width 14 height 18
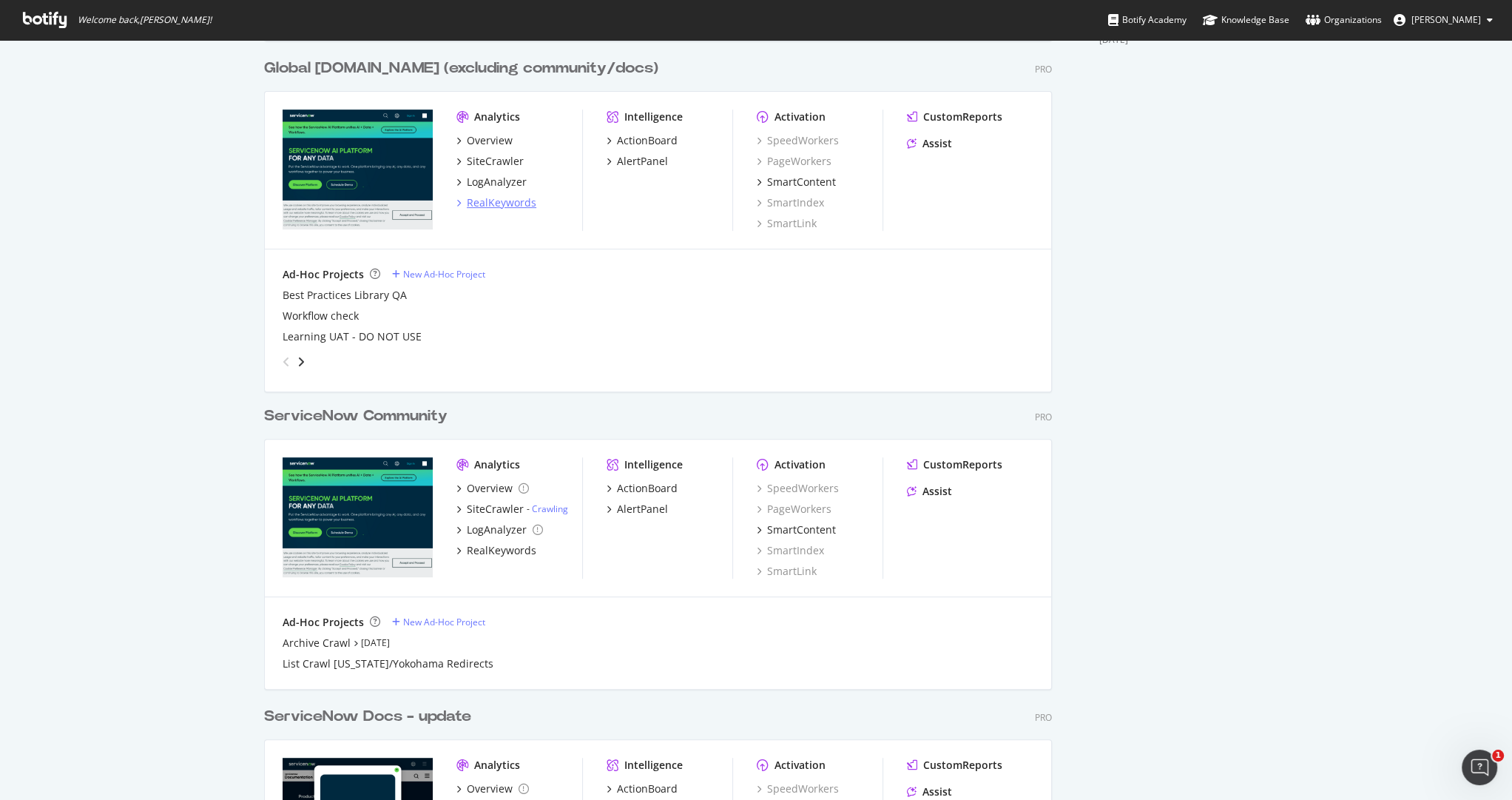
scroll to position [614, 0]
click at [486, 507] on div "SiteCrawler" at bounding box center [495, 507] width 57 height 15
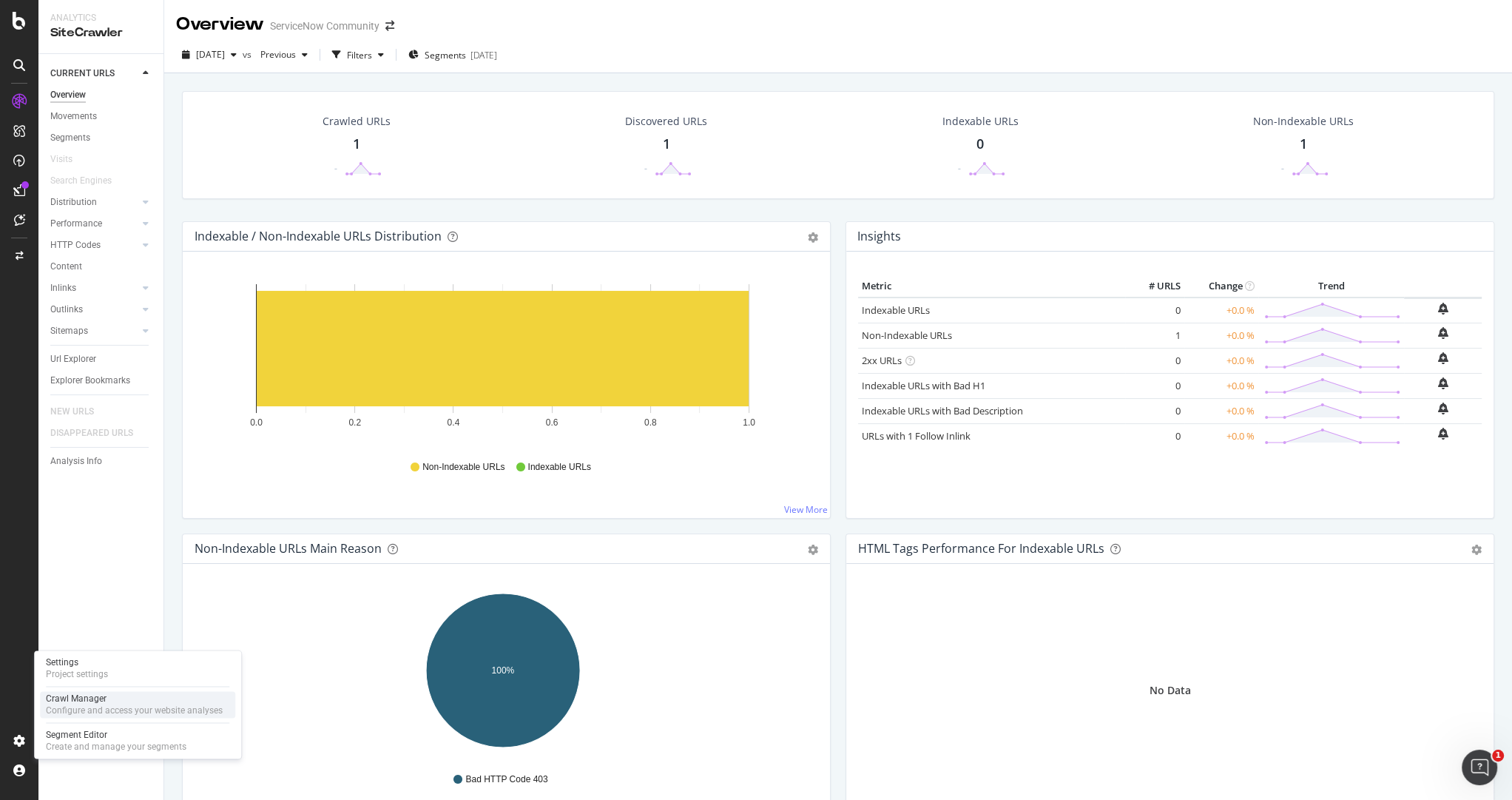
click at [88, 707] on div "Configure and access your website analyses" at bounding box center [133, 710] width 176 height 12
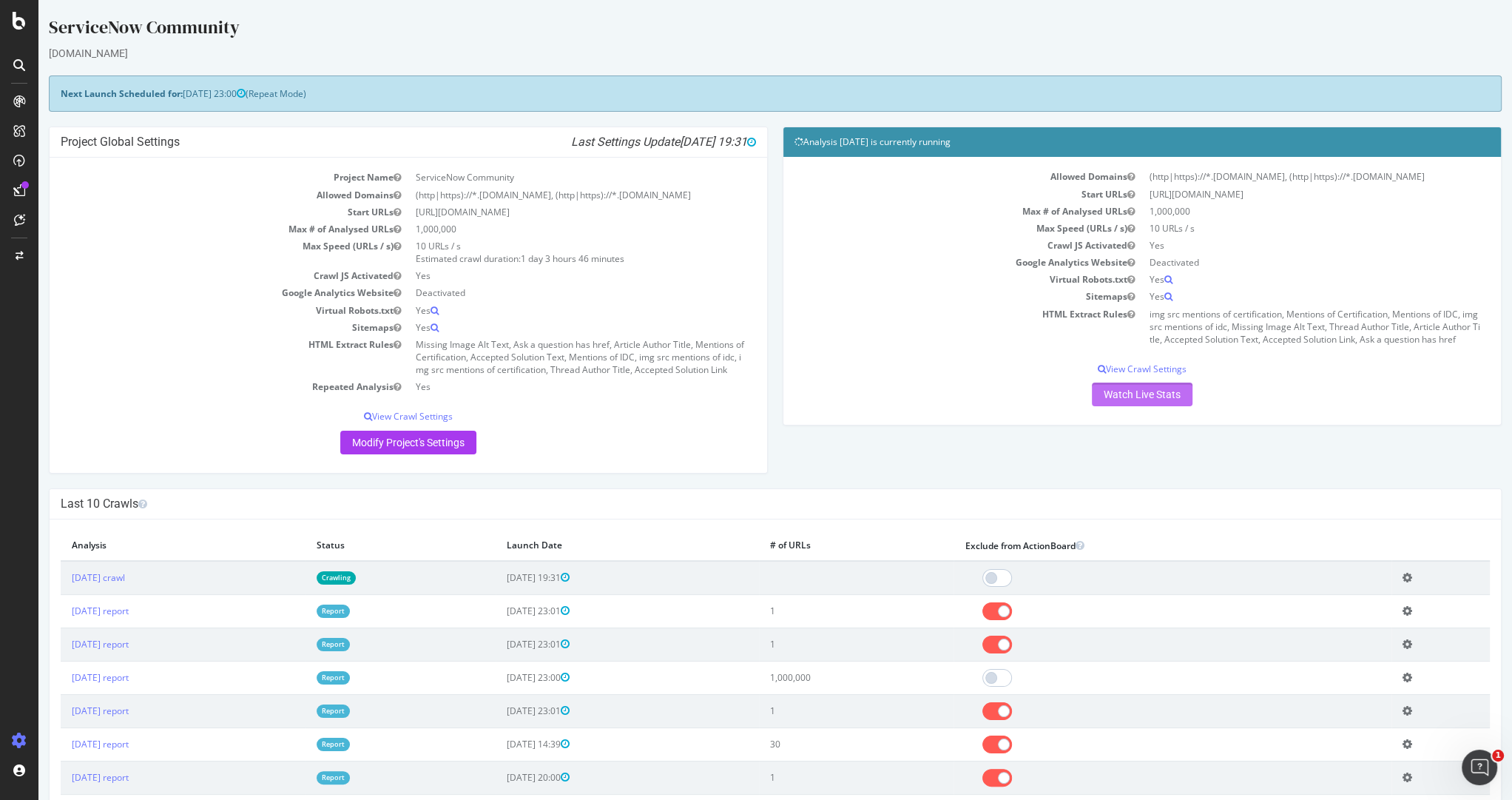
click at [1107, 400] on link "Watch Live Stats" at bounding box center [1142, 394] width 101 height 24
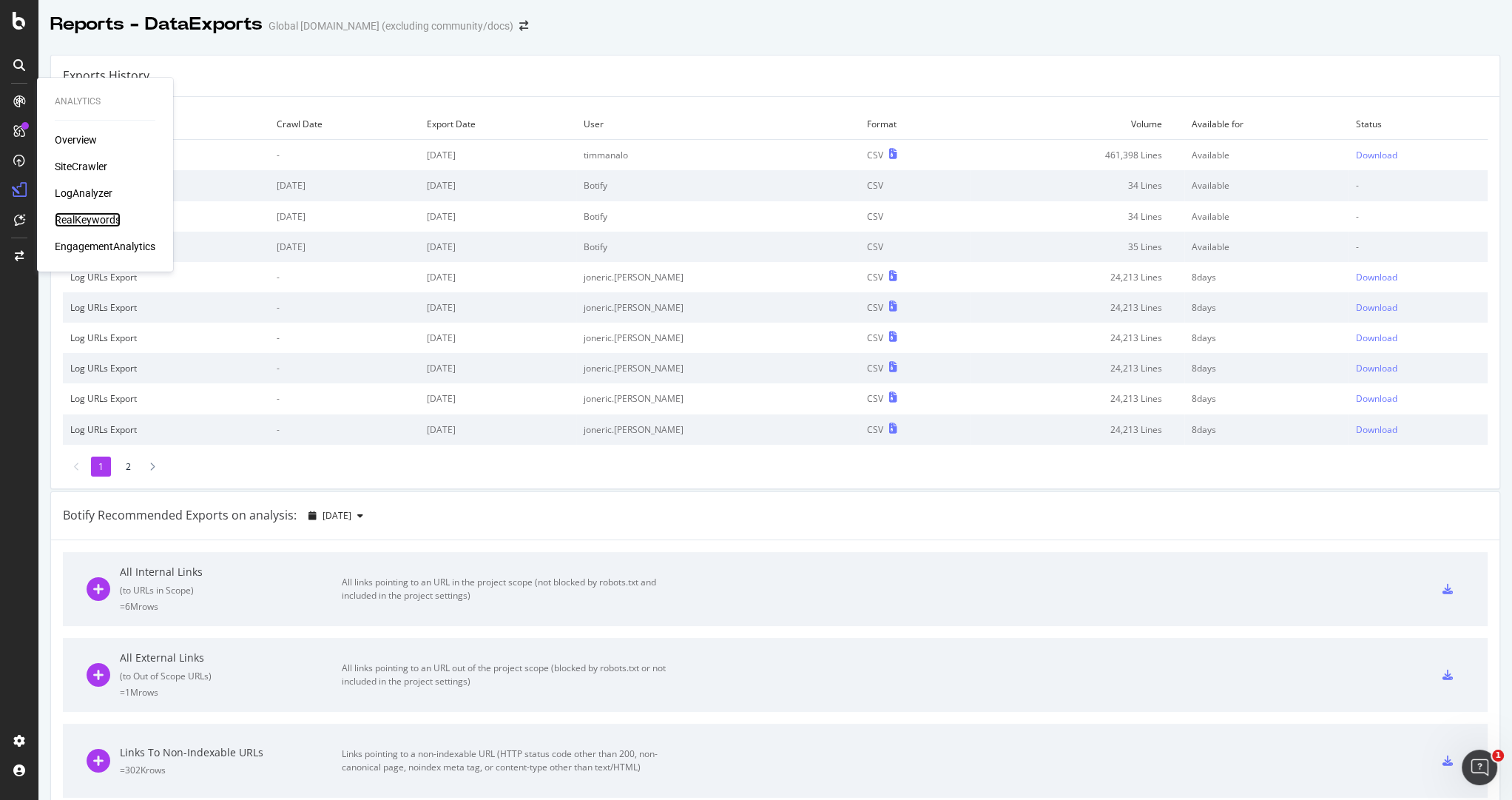
click at [83, 217] on div "RealKeywords" at bounding box center [88, 220] width 65 height 15
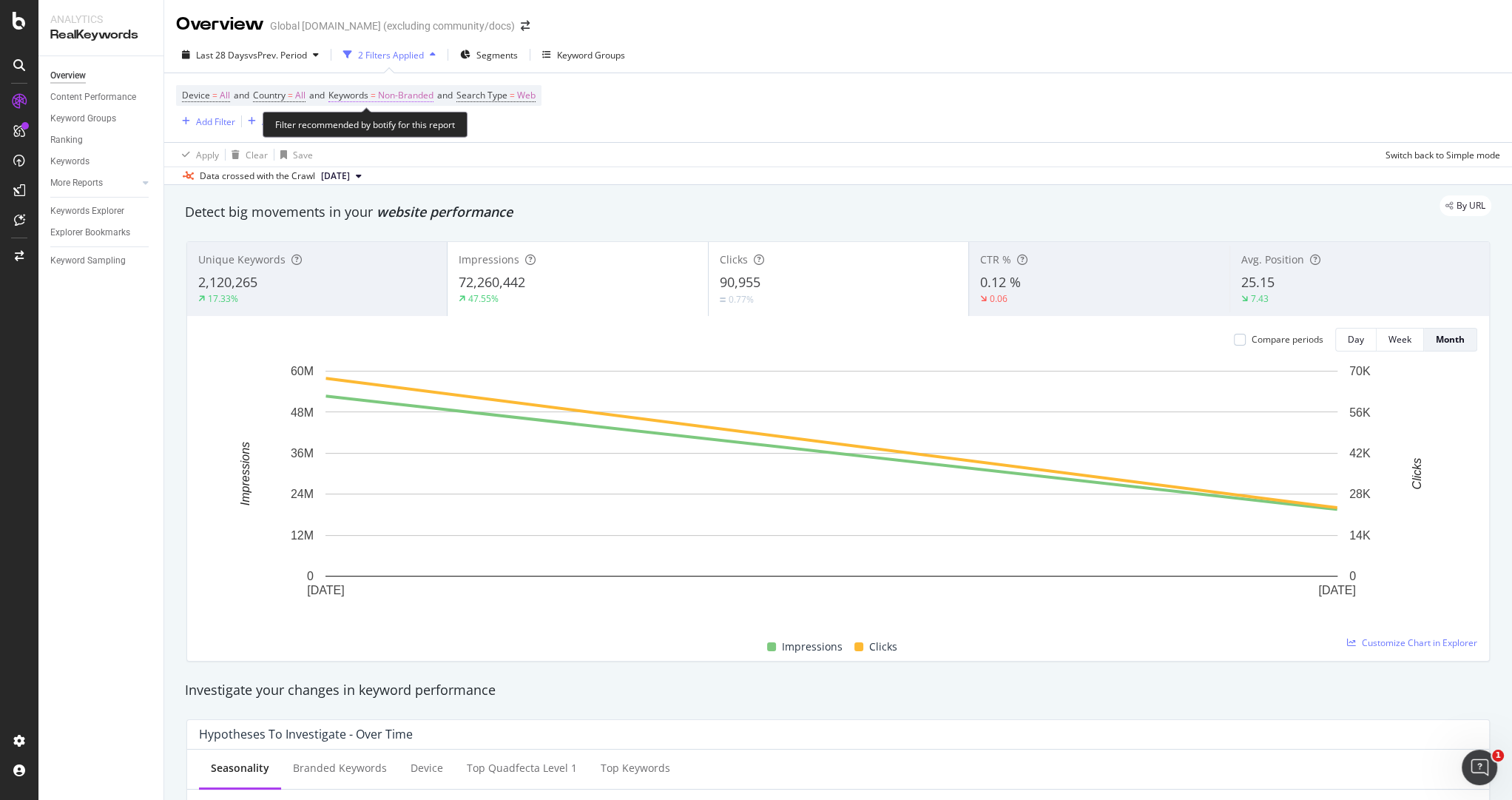
click at [424, 93] on span "Non-Branded" at bounding box center [405, 96] width 55 height 21
click at [670, 153] on div "Apply Clear Save Switch back to Simple mode" at bounding box center [838, 154] width 1348 height 25
click at [406, 99] on span "Non-Branded" at bounding box center [405, 96] width 55 height 21
click at [396, 127] on span "Non-Branded" at bounding box center [380, 129] width 61 height 13
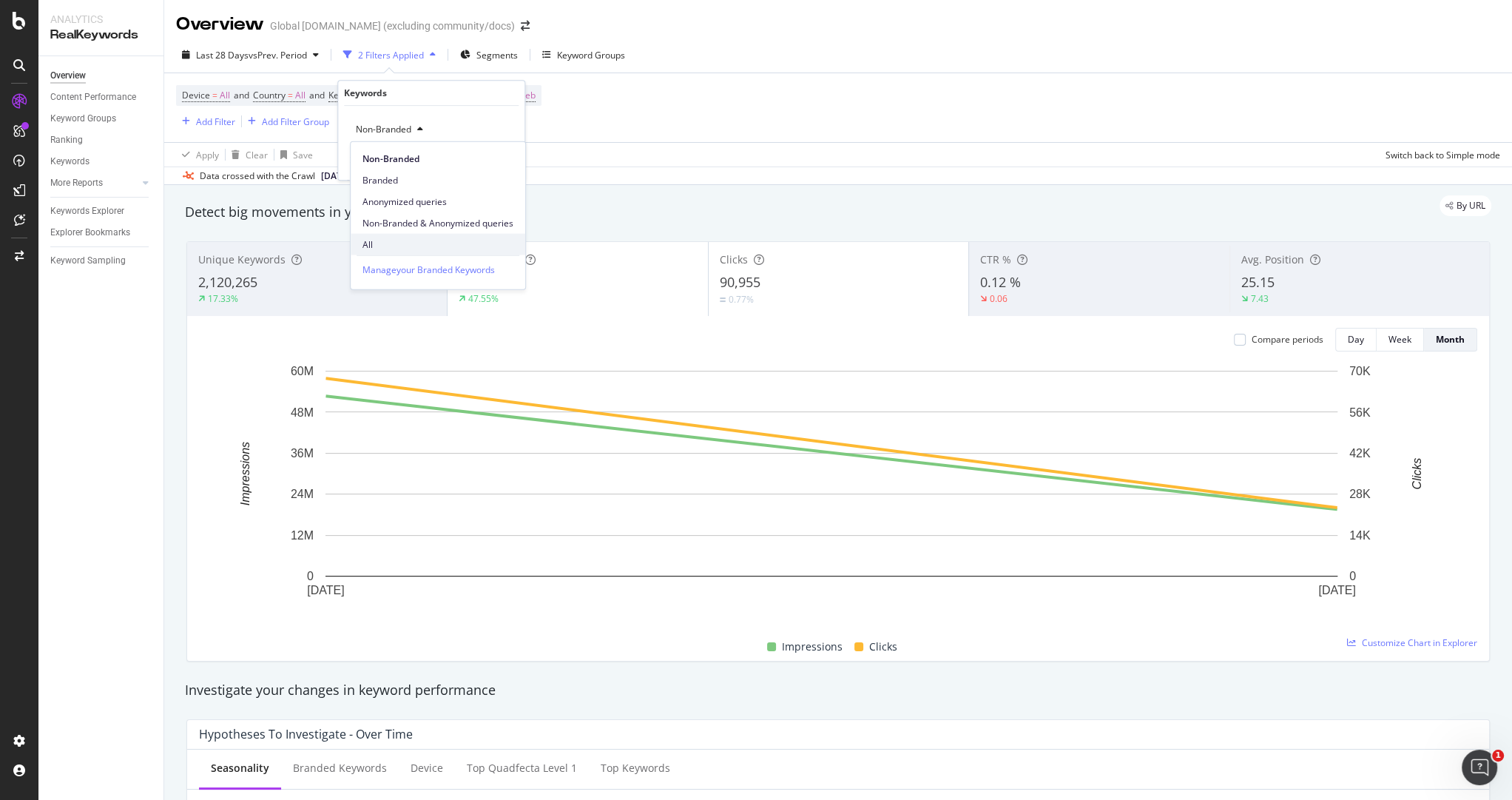
click at [386, 236] on div "All" at bounding box center [437, 244] width 175 height 22
click at [501, 156] on div "Apply" at bounding box center [501, 161] width 23 height 13
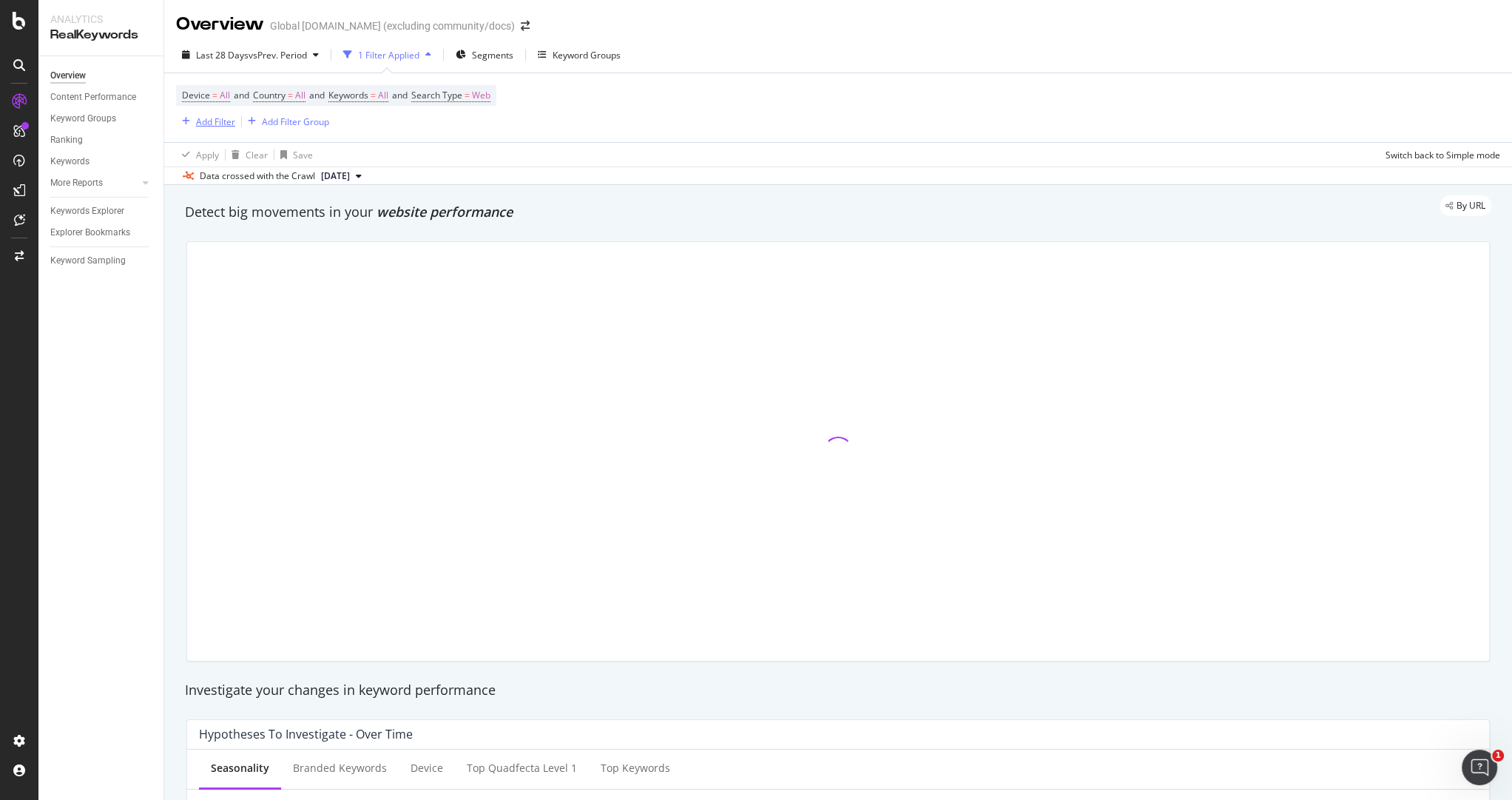
click at [196, 124] on div "Add Filter" at bounding box center [216, 122] width 39 height 13
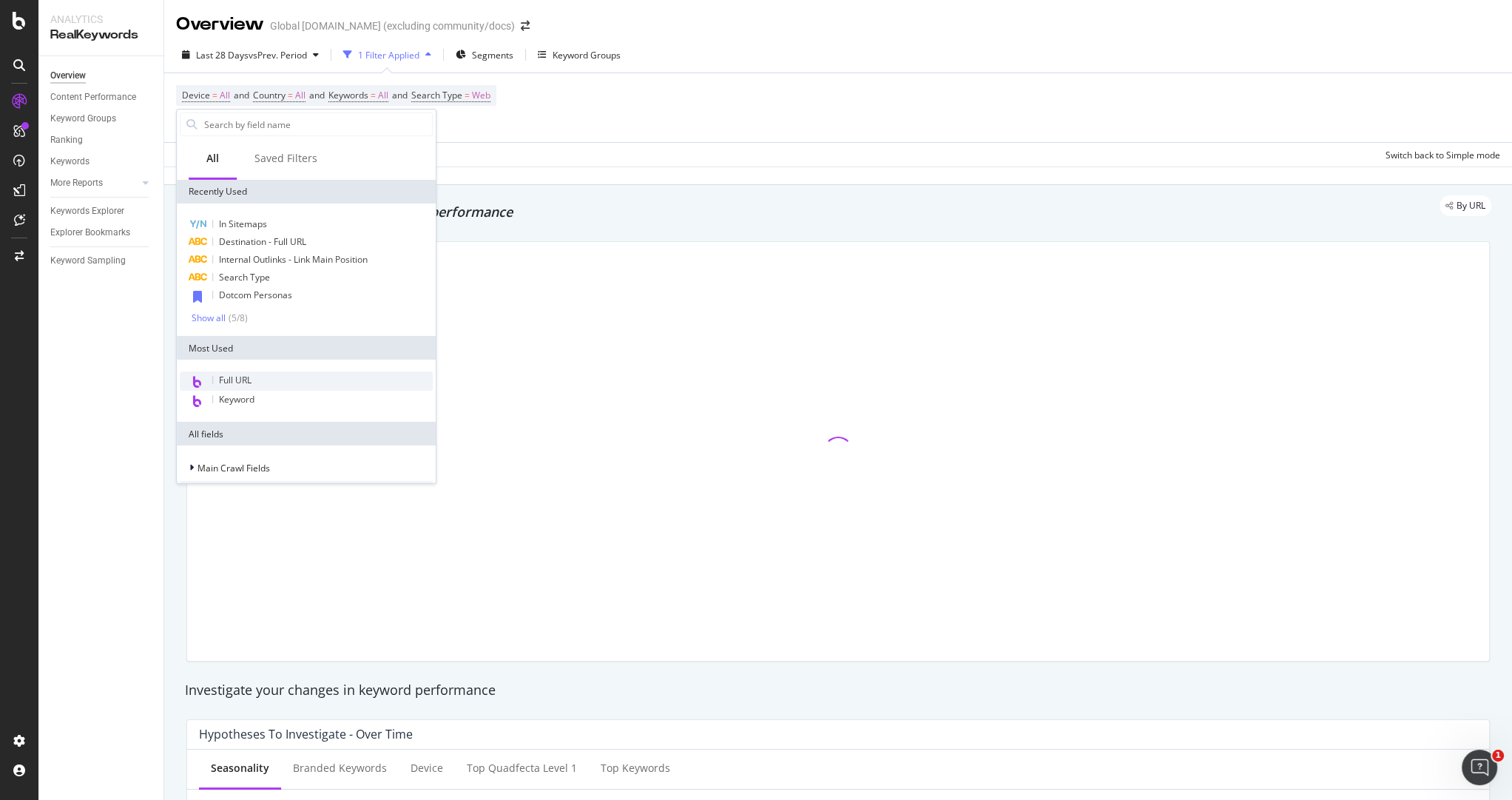
click at [231, 378] on span "Full URL" at bounding box center [235, 380] width 33 height 13
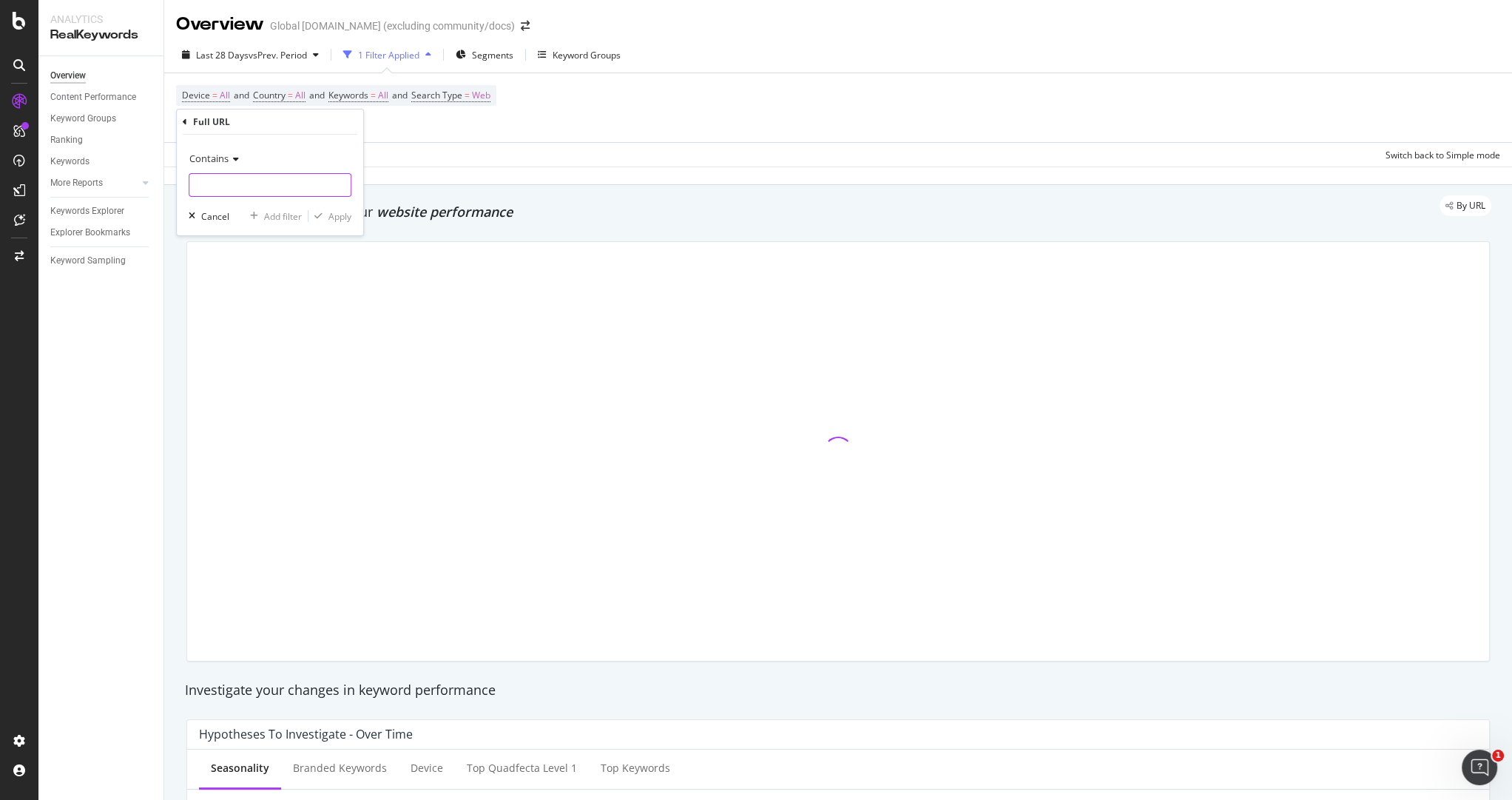
click at [257, 181] on input "text" at bounding box center [270, 185] width 161 height 24
type input "h"
type input "now-platform"
click at [342, 214] on div "Apply" at bounding box center [339, 216] width 23 height 13
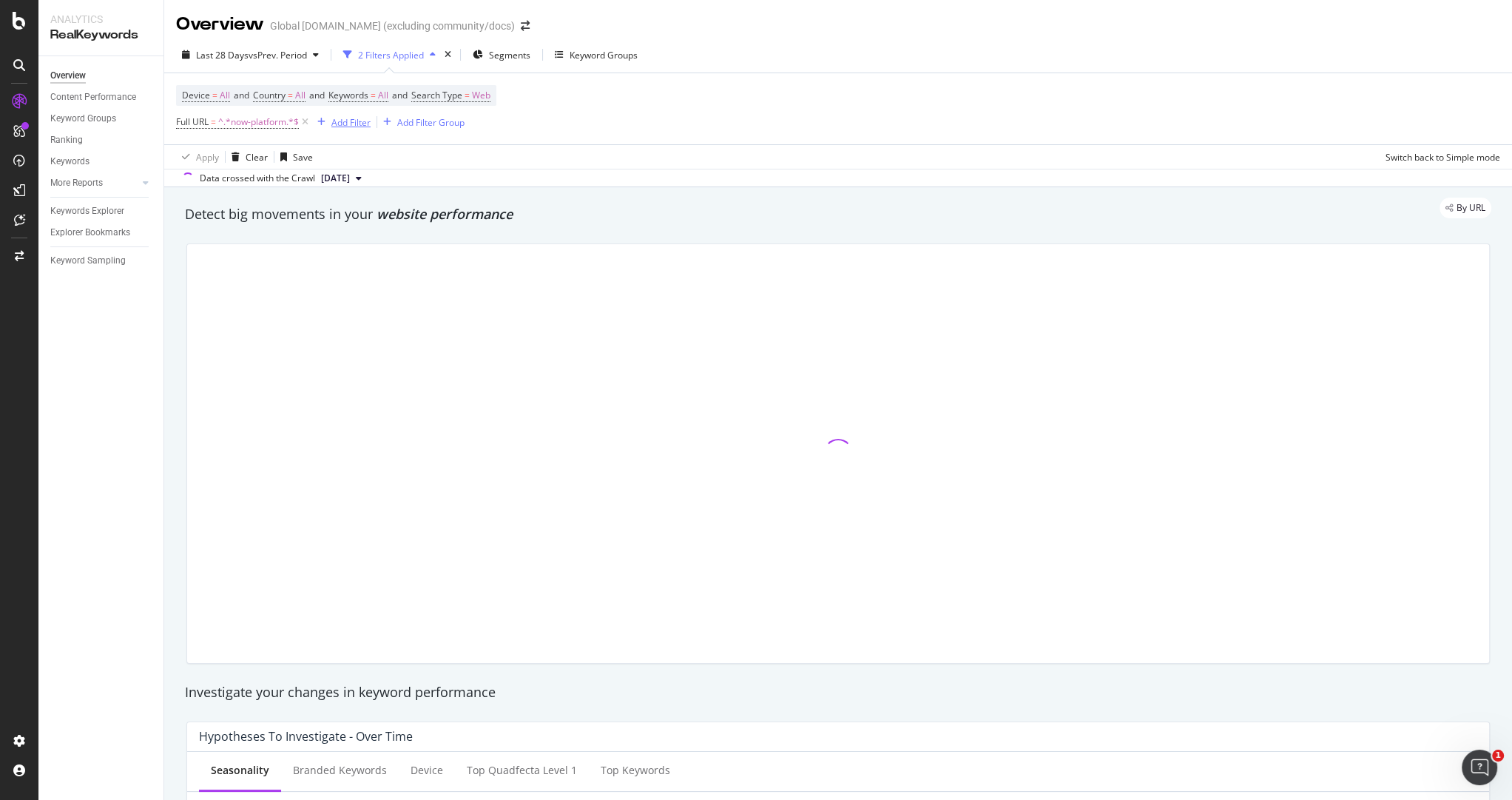
click at [356, 120] on div "Add Filter" at bounding box center [350, 122] width 39 height 13
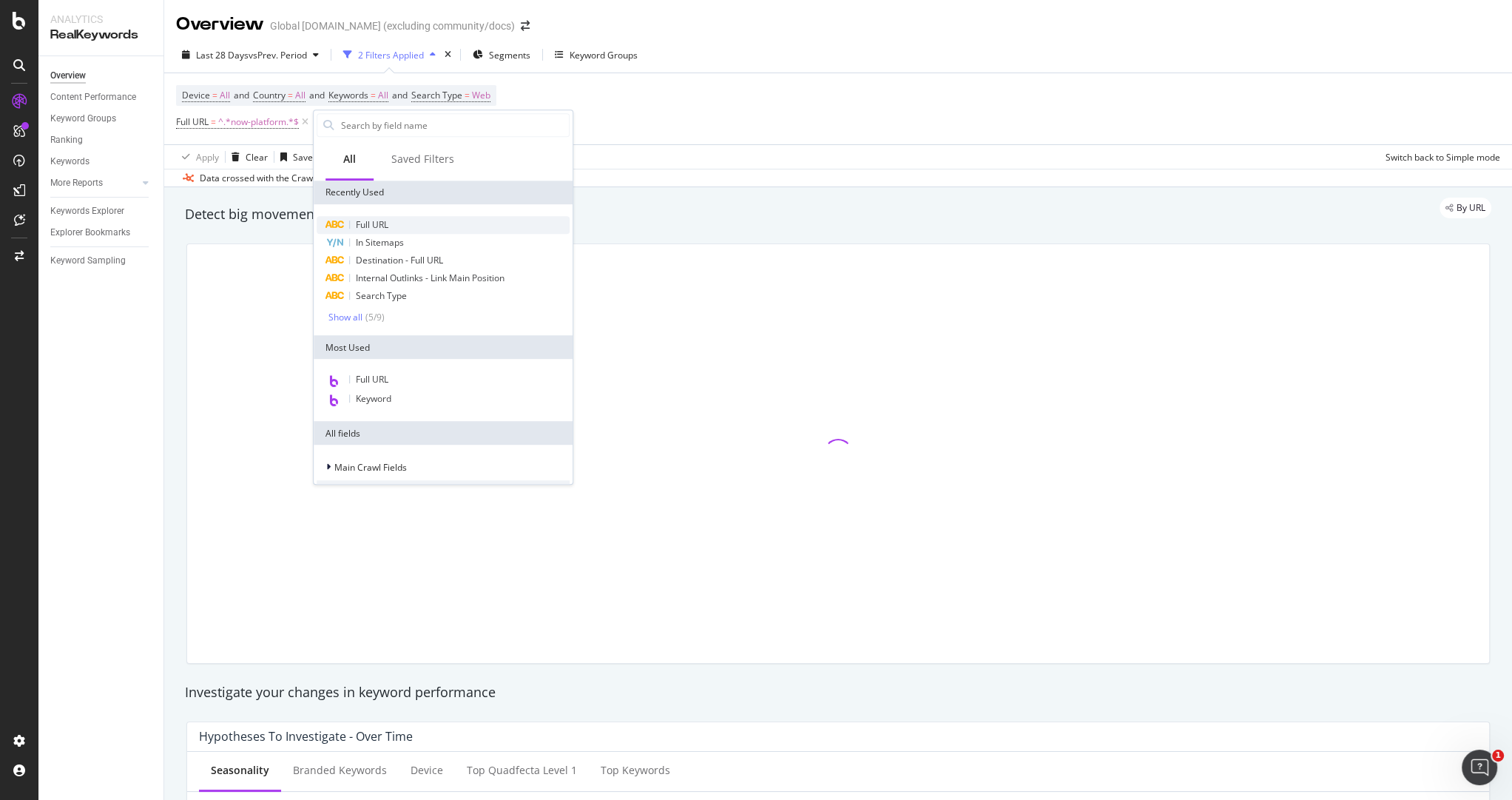
click at [394, 230] on div "Full URL" at bounding box center [443, 225] width 253 height 18
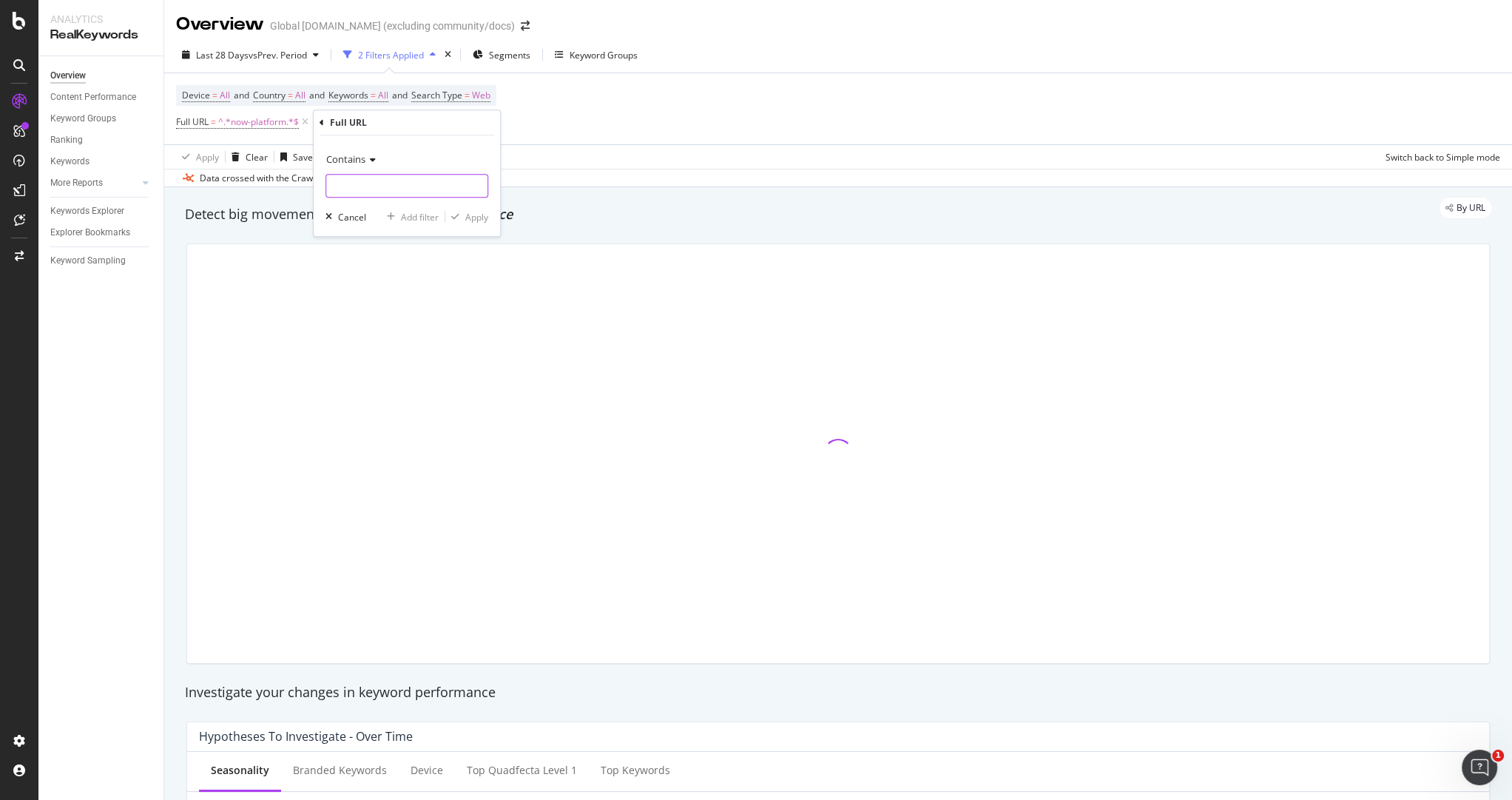
click at [378, 188] on input "text" at bounding box center [407, 186] width 161 height 24
type input "what"
click at [471, 214] on div "Apply" at bounding box center [477, 217] width 23 height 13
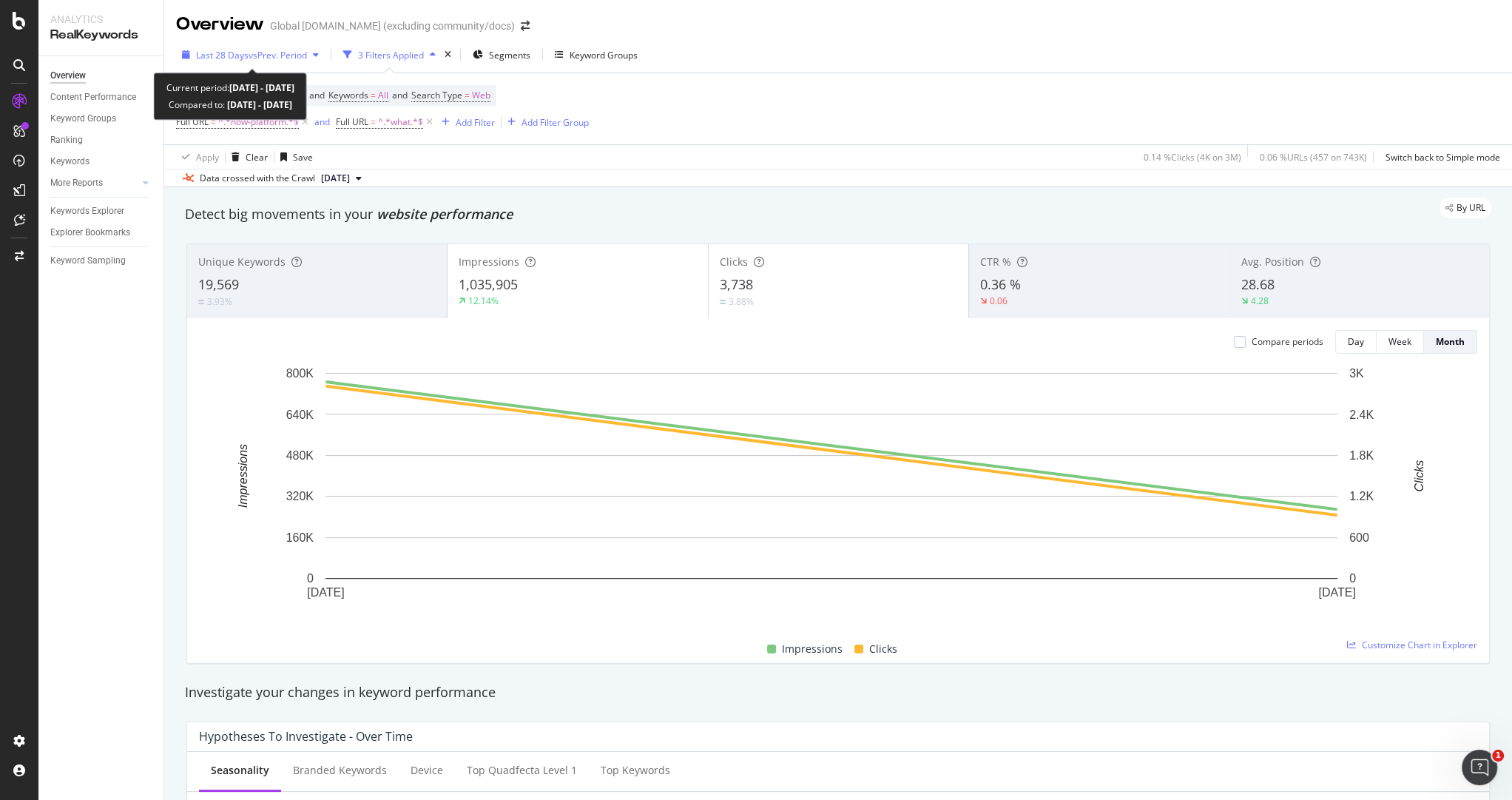
click at [257, 51] on span "vs Prev. Period" at bounding box center [277, 55] width 58 height 13
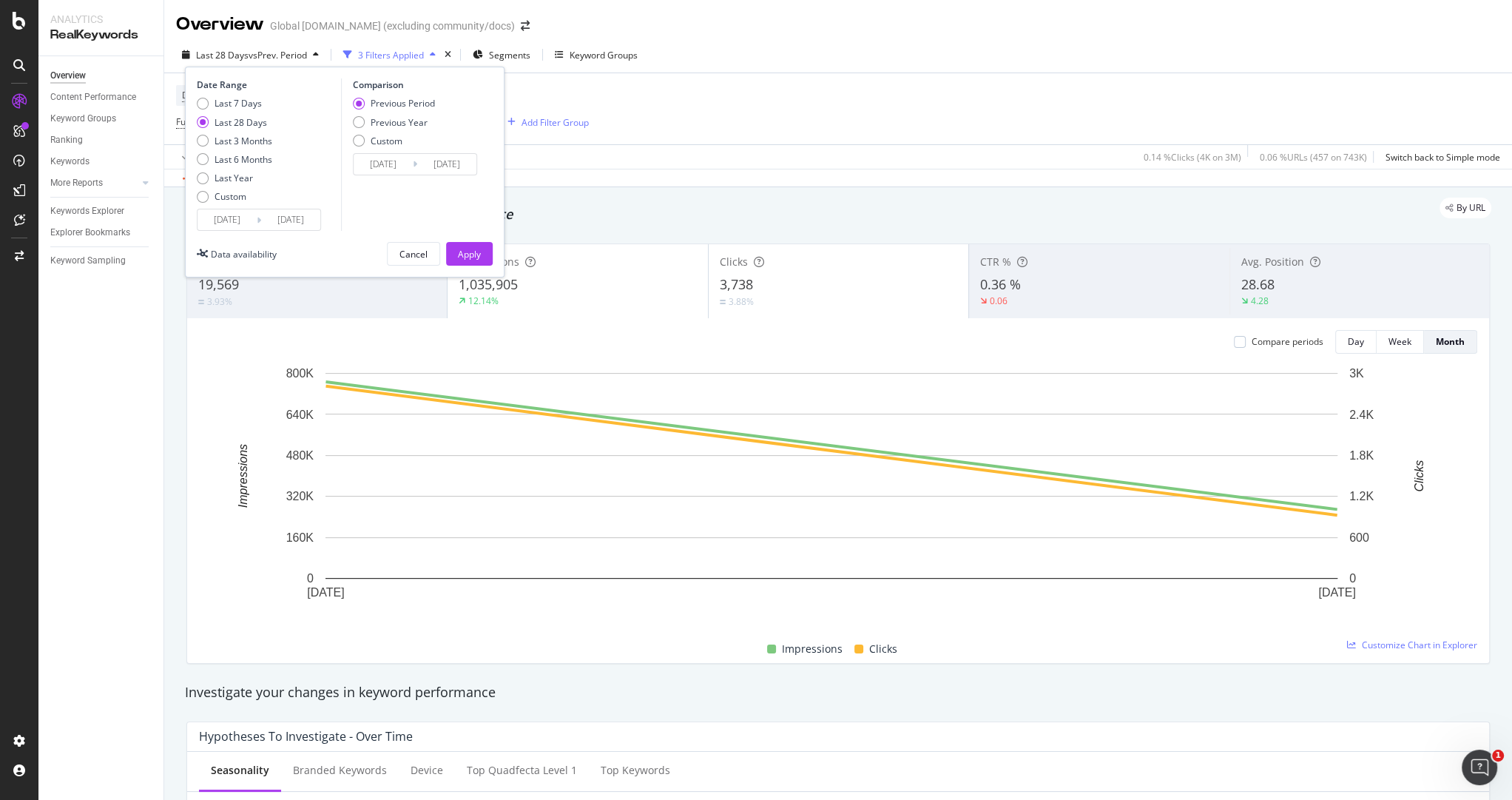
click at [232, 220] on input "[DATE]" at bounding box center [227, 220] width 59 height 21
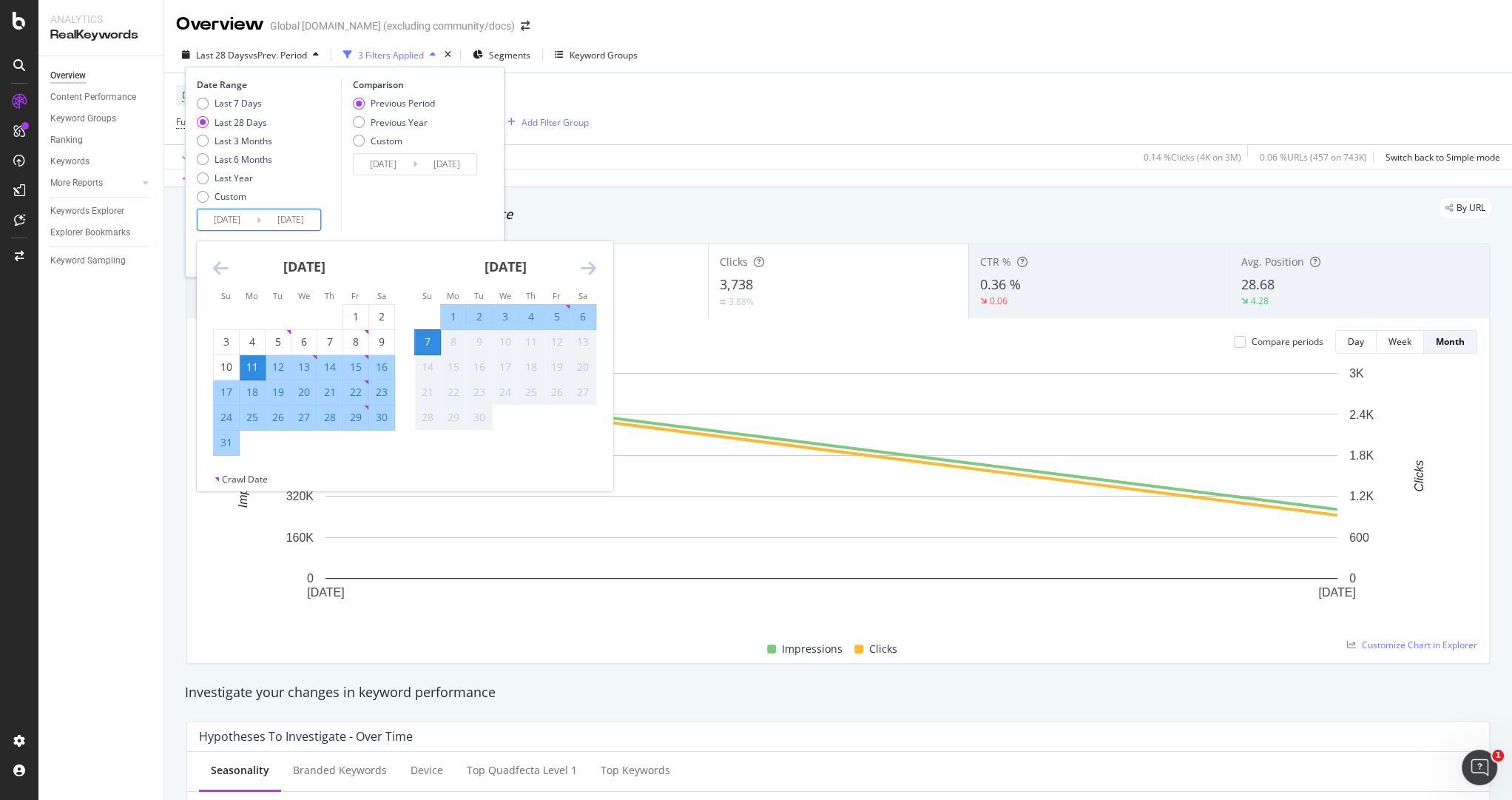
click at [218, 265] on icon "Move backward to switch to the previous month." at bounding box center [220, 267] width 15 height 18
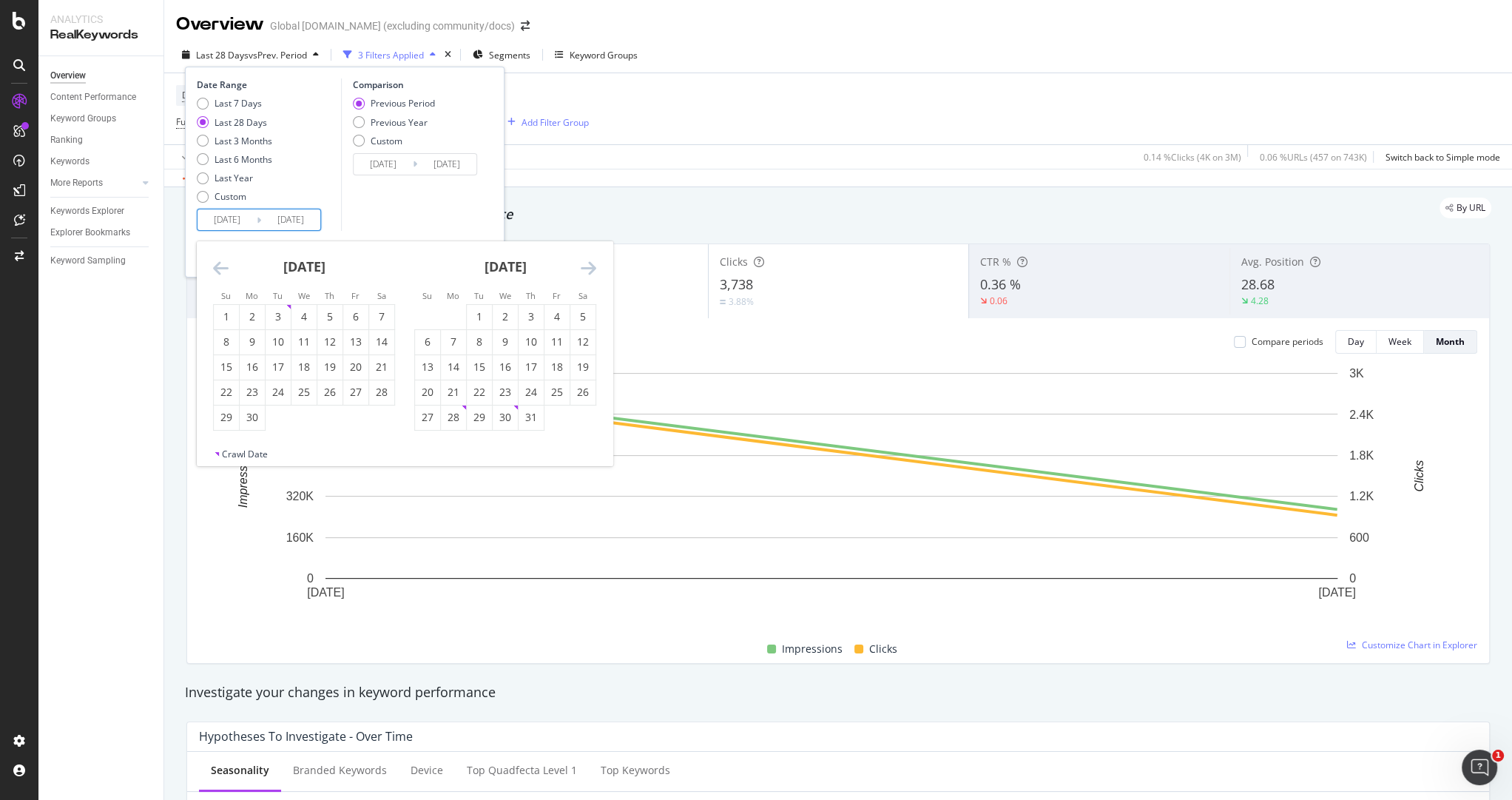
click at [218, 265] on icon "Move backward to switch to the previous month." at bounding box center [220, 267] width 15 height 18
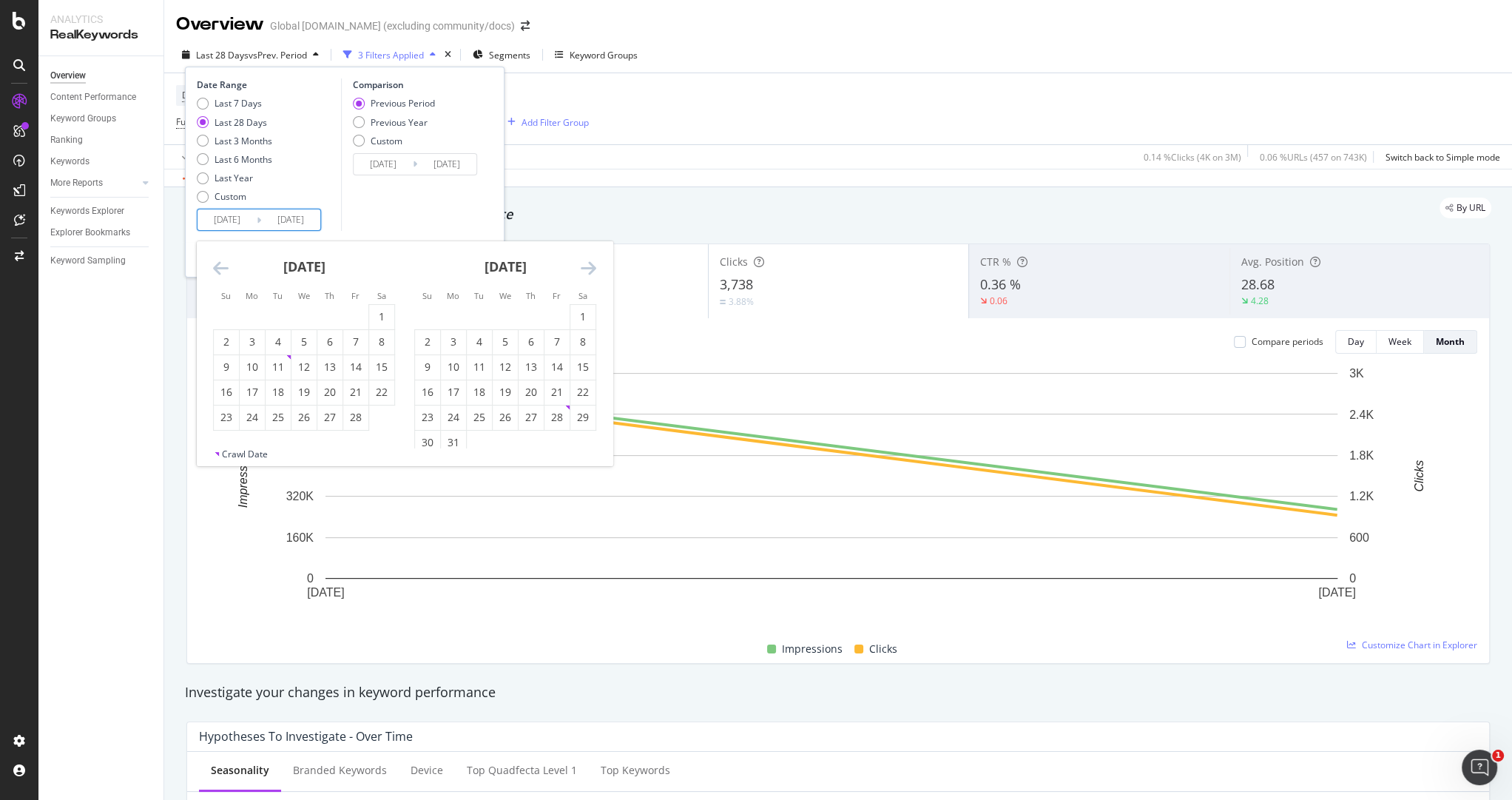
click at [218, 265] on icon "Move backward to switch to the previous month." at bounding box center [220, 267] width 15 height 18
click at [227, 317] on div "1" at bounding box center [227, 316] width 26 height 15
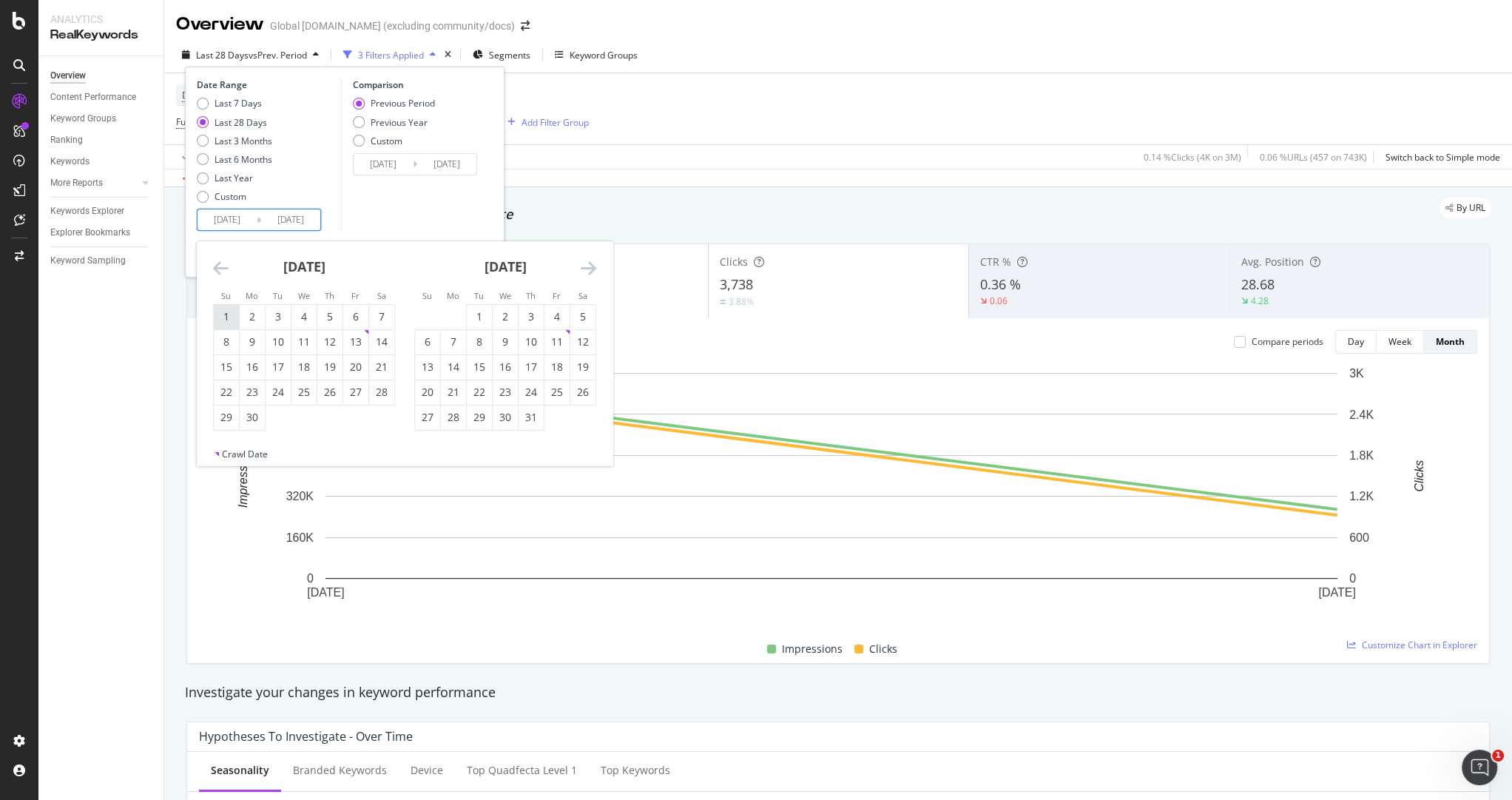
type input "[DATE]"
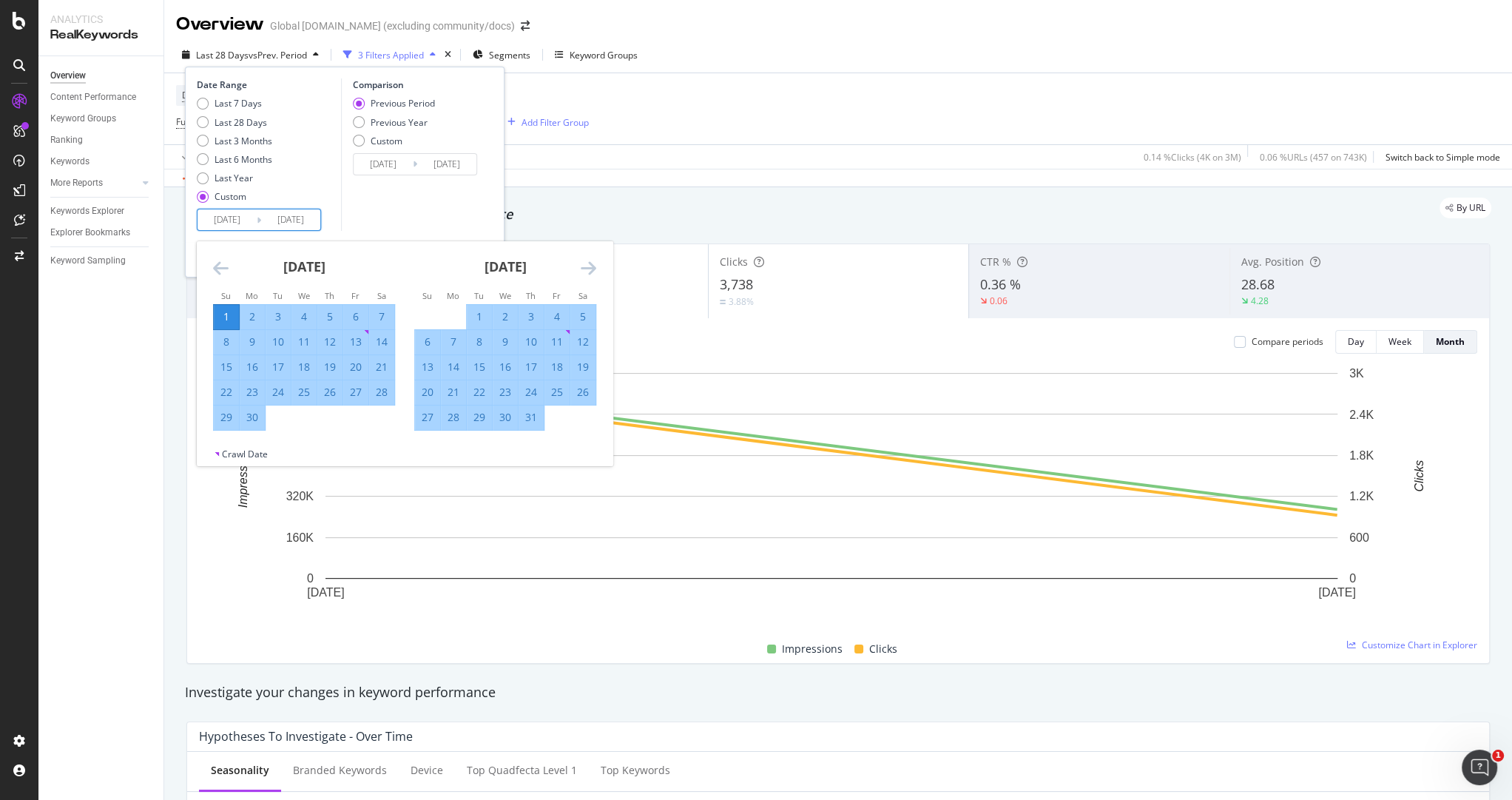
click at [589, 268] on icon "Move forward to switch to the next month." at bounding box center [588, 267] width 15 height 18
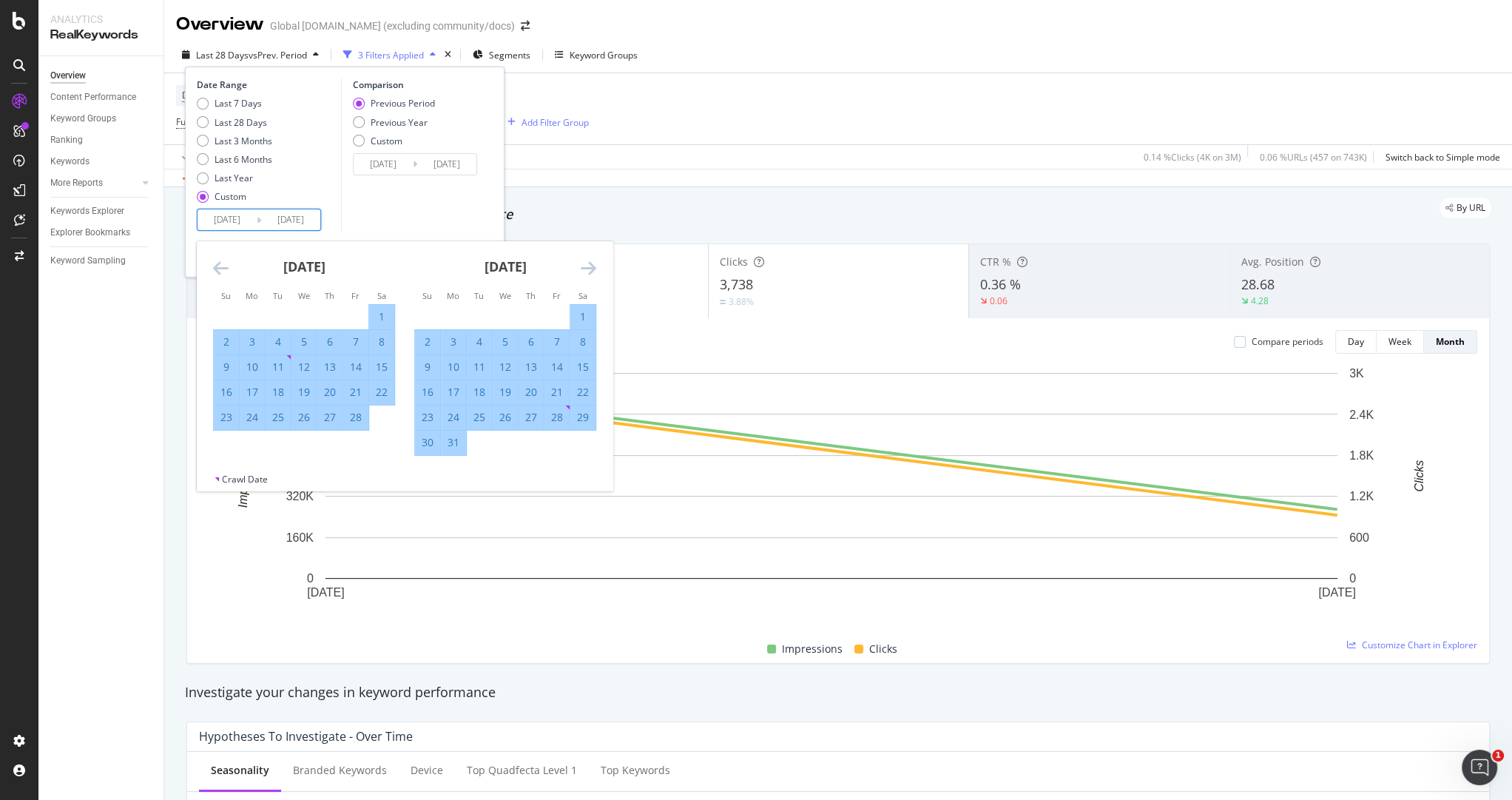
click at [589, 268] on icon "Move forward to switch to the next month." at bounding box center [588, 267] width 15 height 18
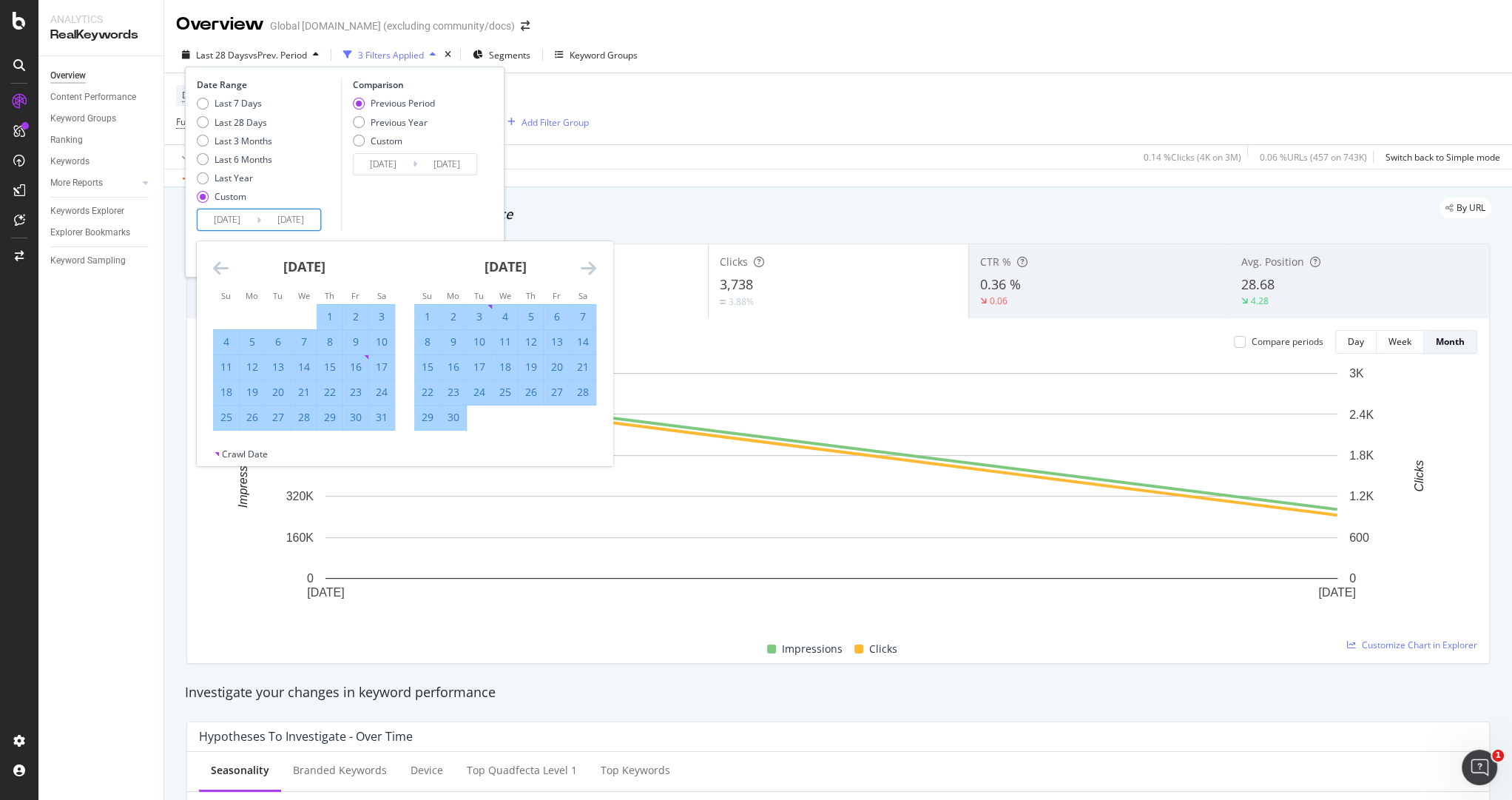
click at [589, 268] on icon "Move forward to switch to the next month." at bounding box center [588, 267] width 15 height 18
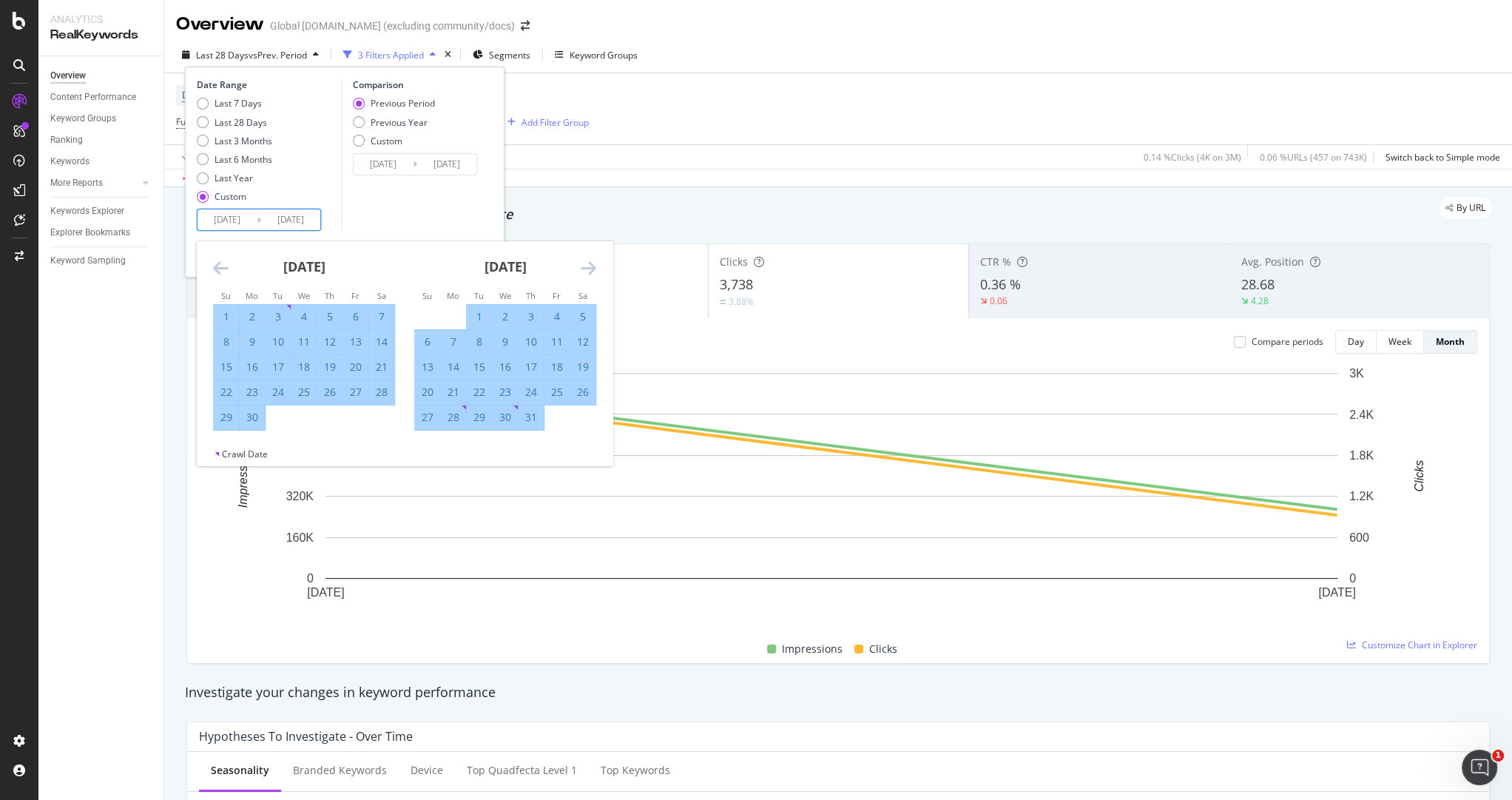
click at [589, 268] on icon "Move forward to switch to the next month." at bounding box center [588, 267] width 15 height 18
click at [426, 447] on div "31" at bounding box center [428, 442] width 26 height 15
type input "[DATE]"
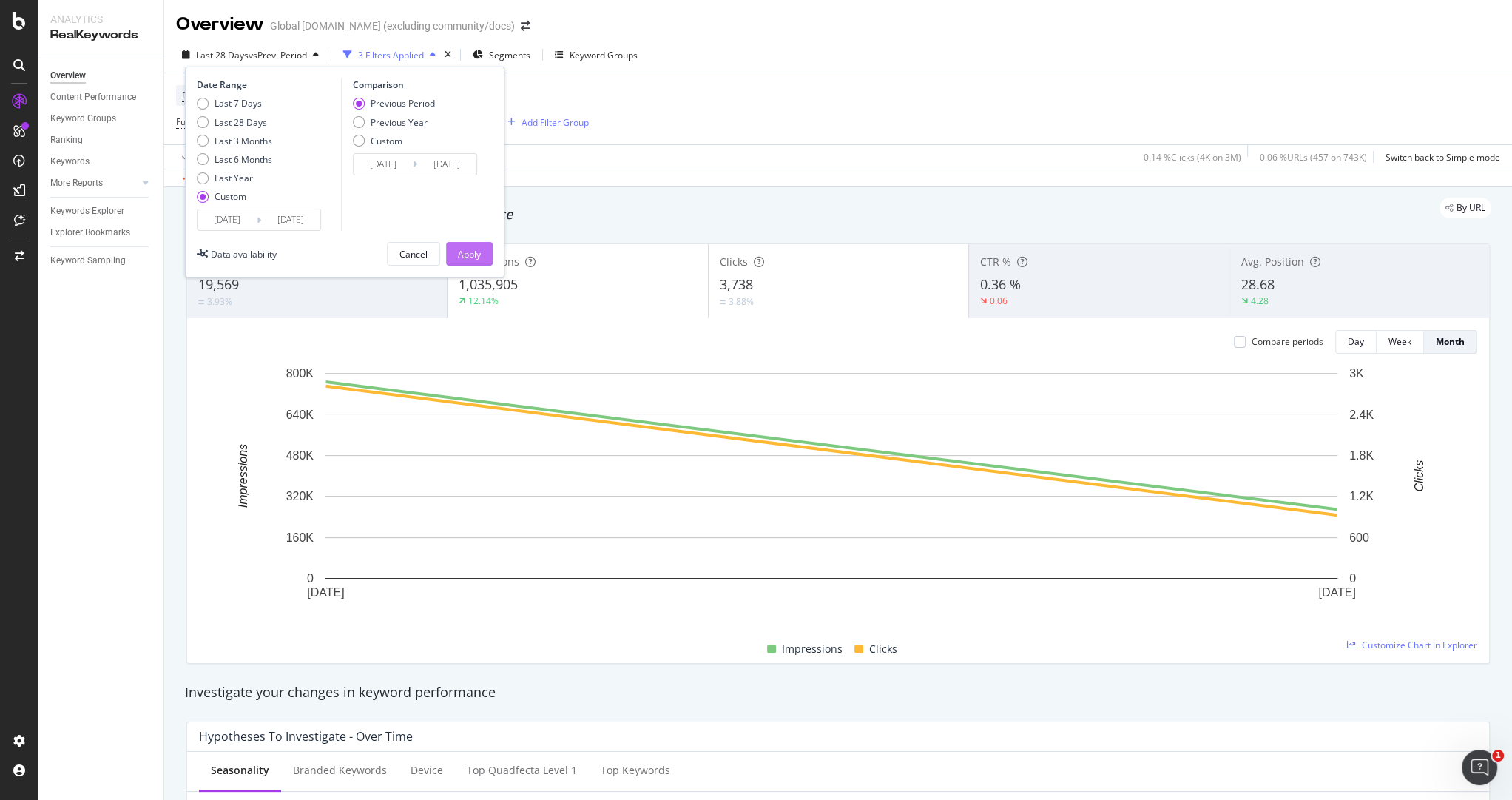
click at [460, 252] on div "Apply" at bounding box center [469, 254] width 23 height 13
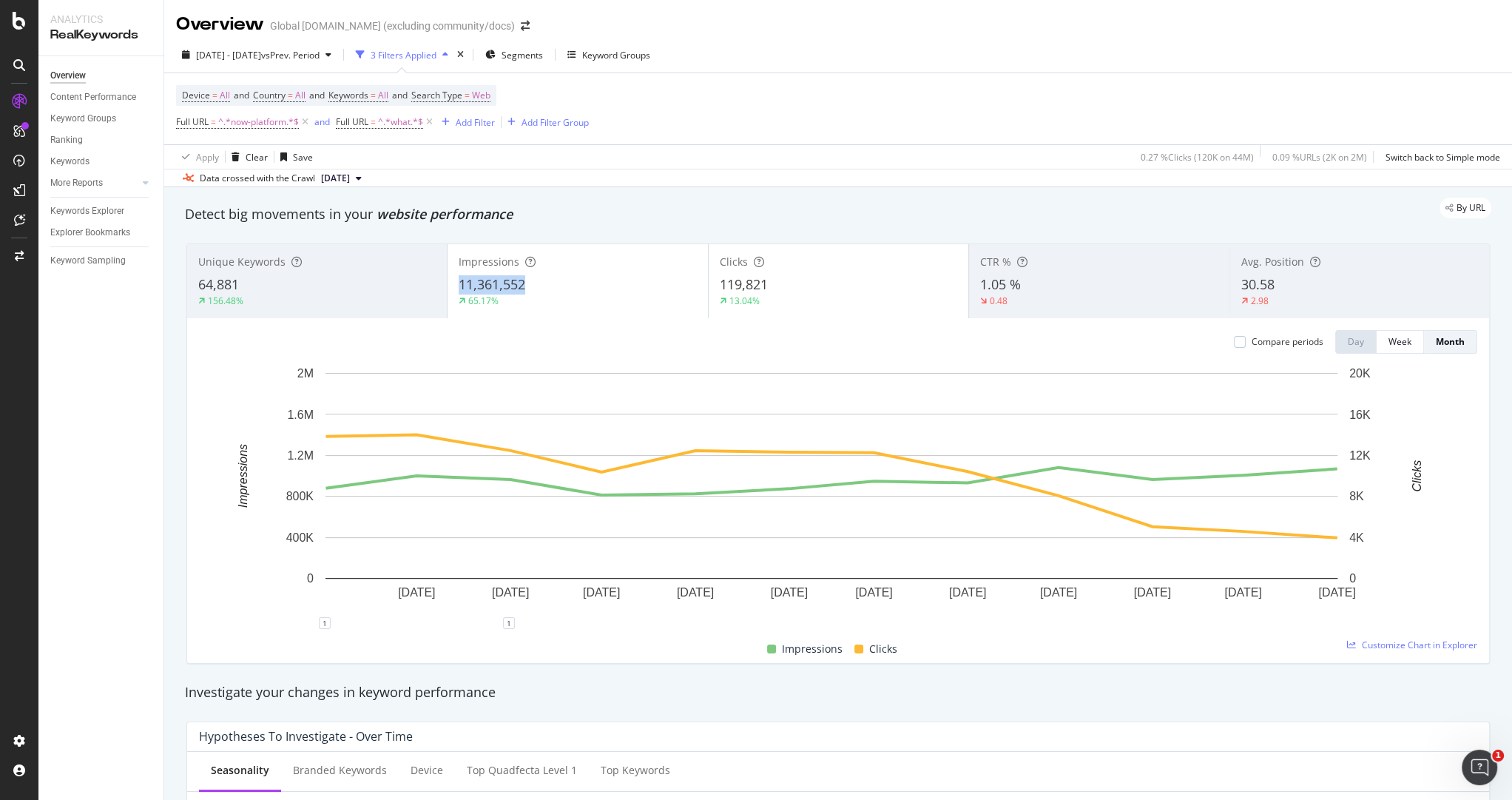
drag, startPoint x: 493, startPoint y: 283, endPoint x: 452, endPoint y: 284, distance: 41.0
click at [452, 284] on div "Impressions 11,361,552 65.17%" at bounding box center [577, 280] width 259 height 66
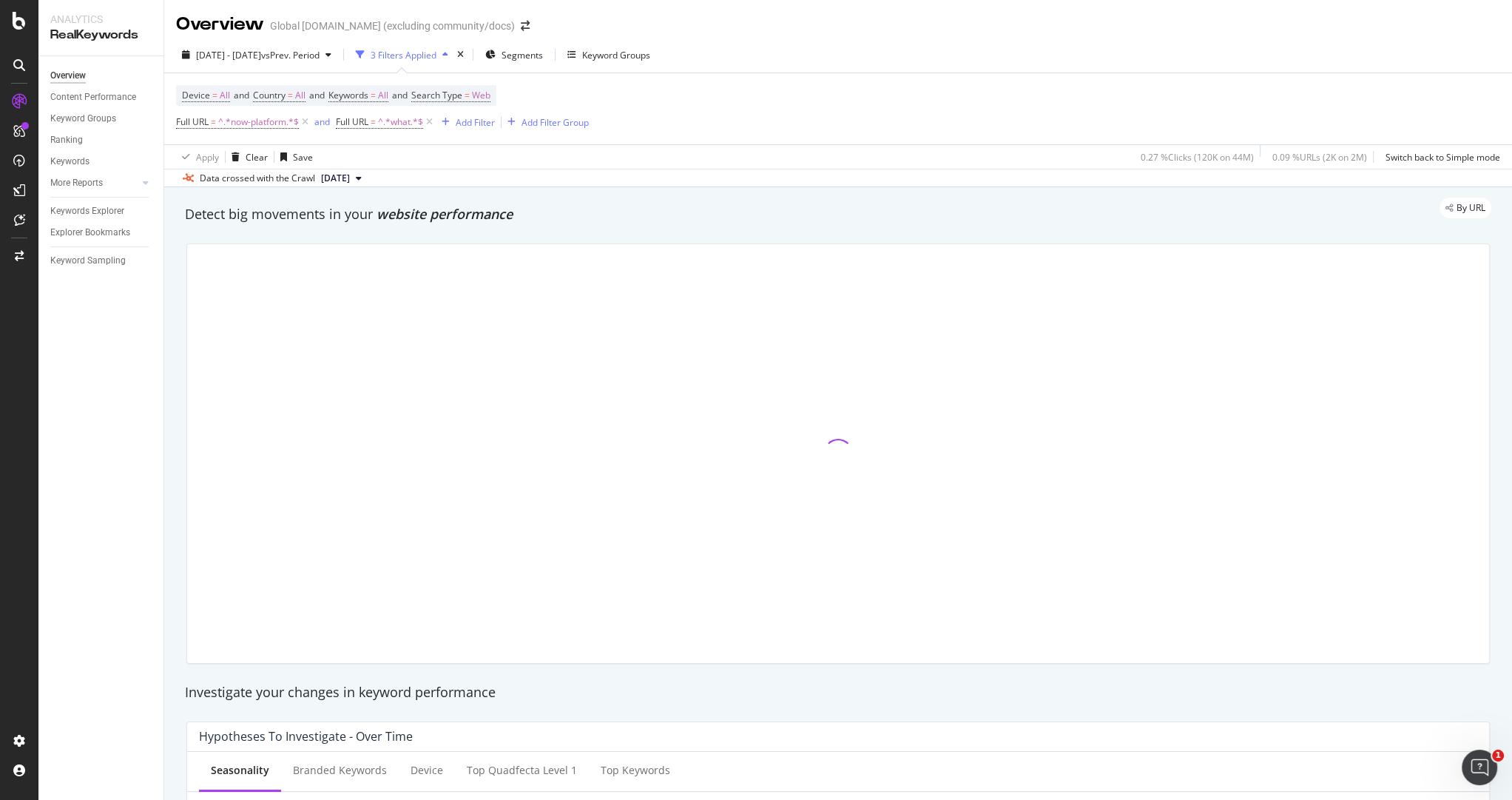
copy span "11,361,552"
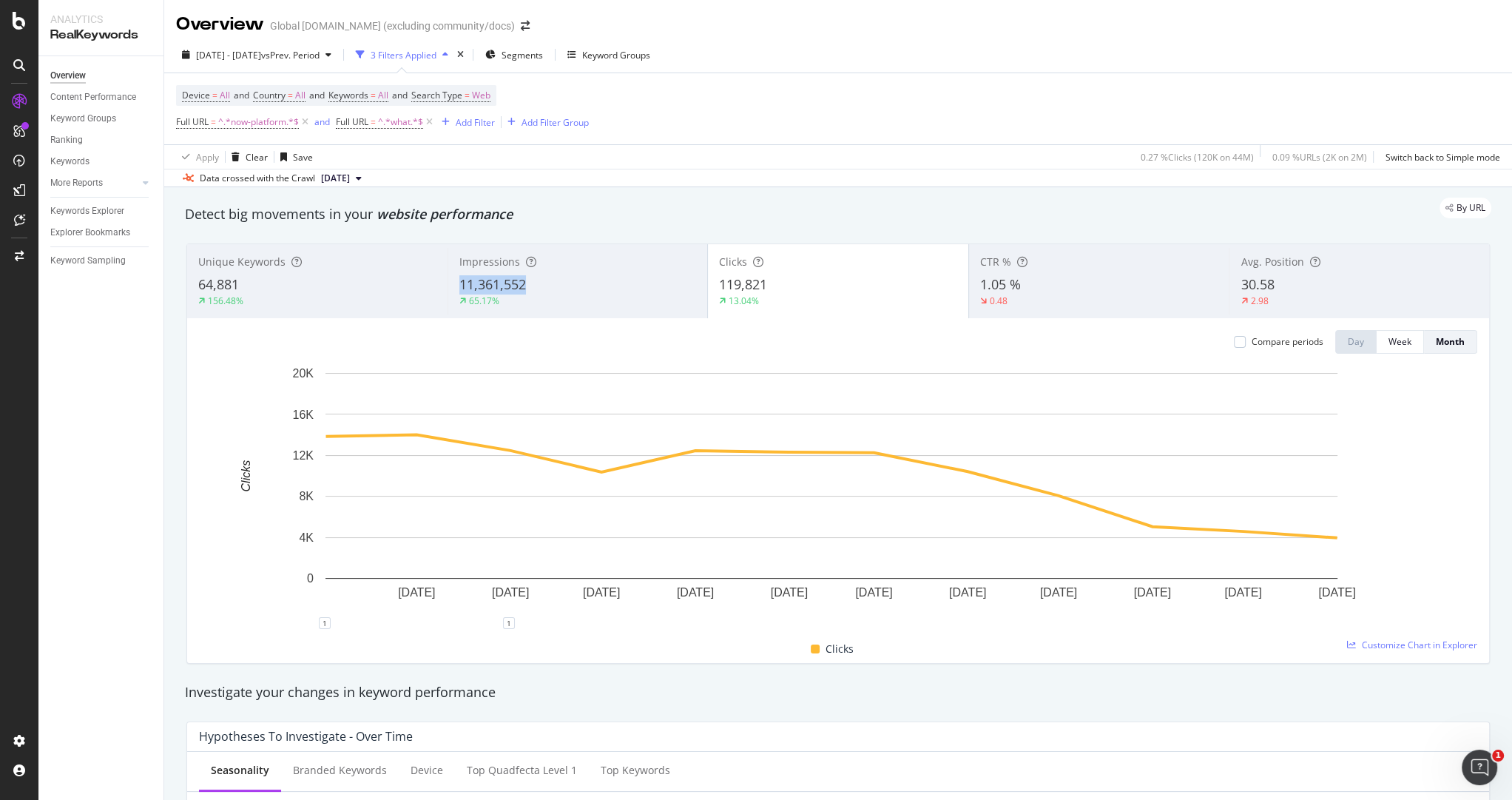
copy span "11,361,552"
drag, startPoint x: 529, startPoint y: 282, endPoint x: 457, endPoint y: 283, distance: 72.0
click at [459, 283] on div "11,361,552" at bounding box center [577, 285] width 237 height 19
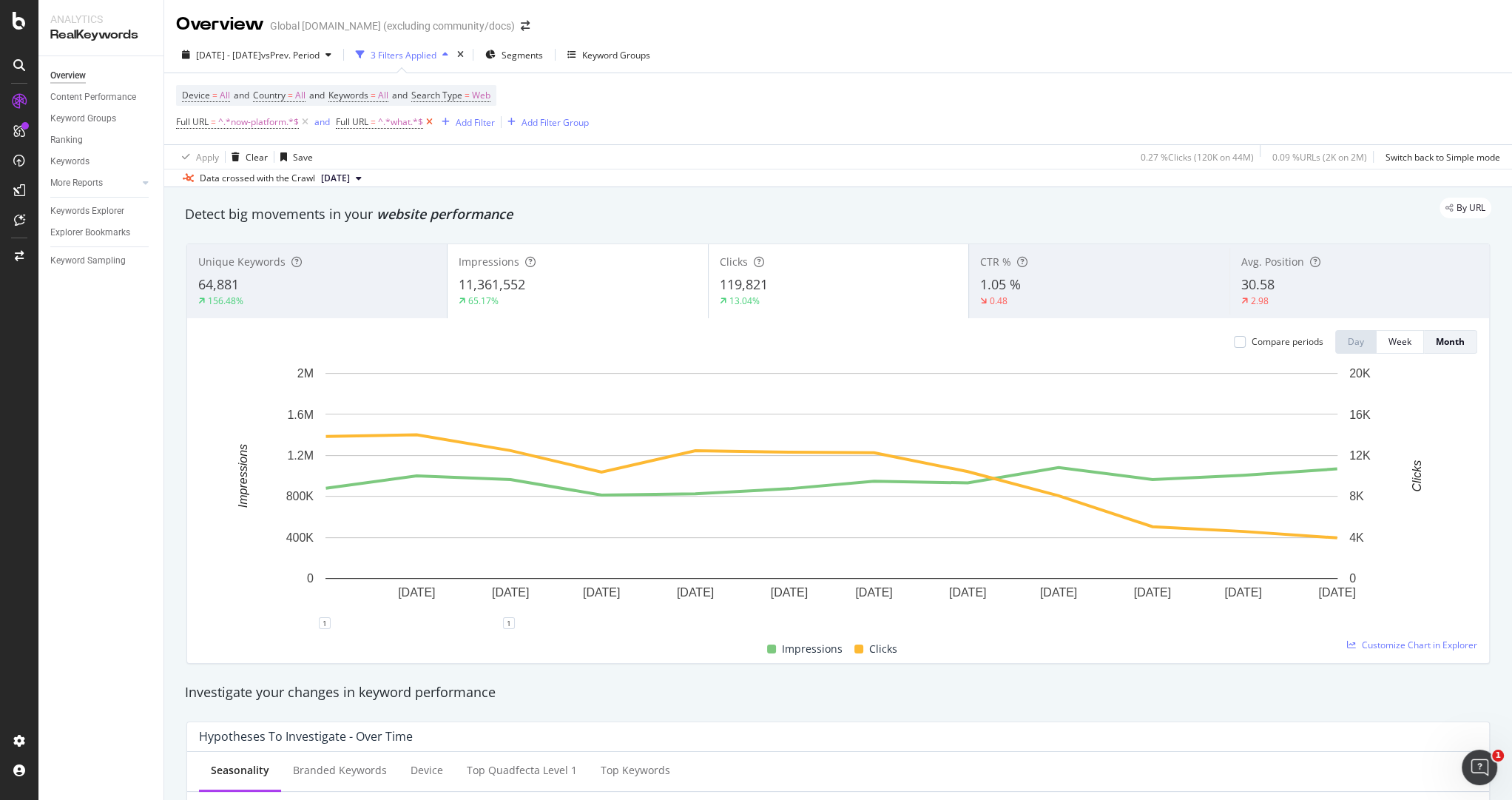
click at [431, 125] on icon at bounding box center [429, 122] width 13 height 15
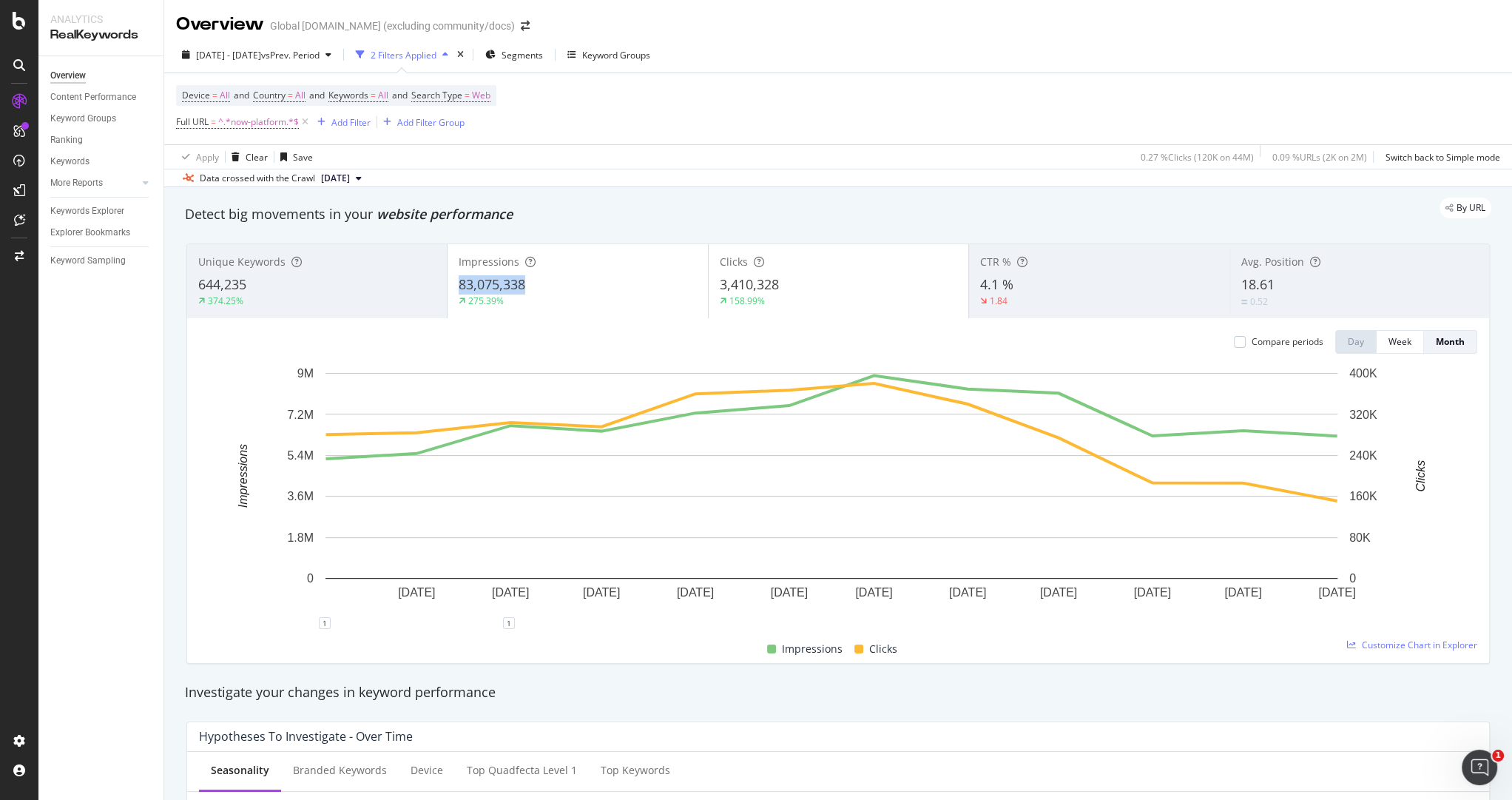
copy span "83,075,338"
drag, startPoint x: 531, startPoint y: 281, endPoint x: 456, endPoint y: 283, distance: 75.0
click at [458, 283] on div "83,075,338" at bounding box center [576, 285] width 237 height 19
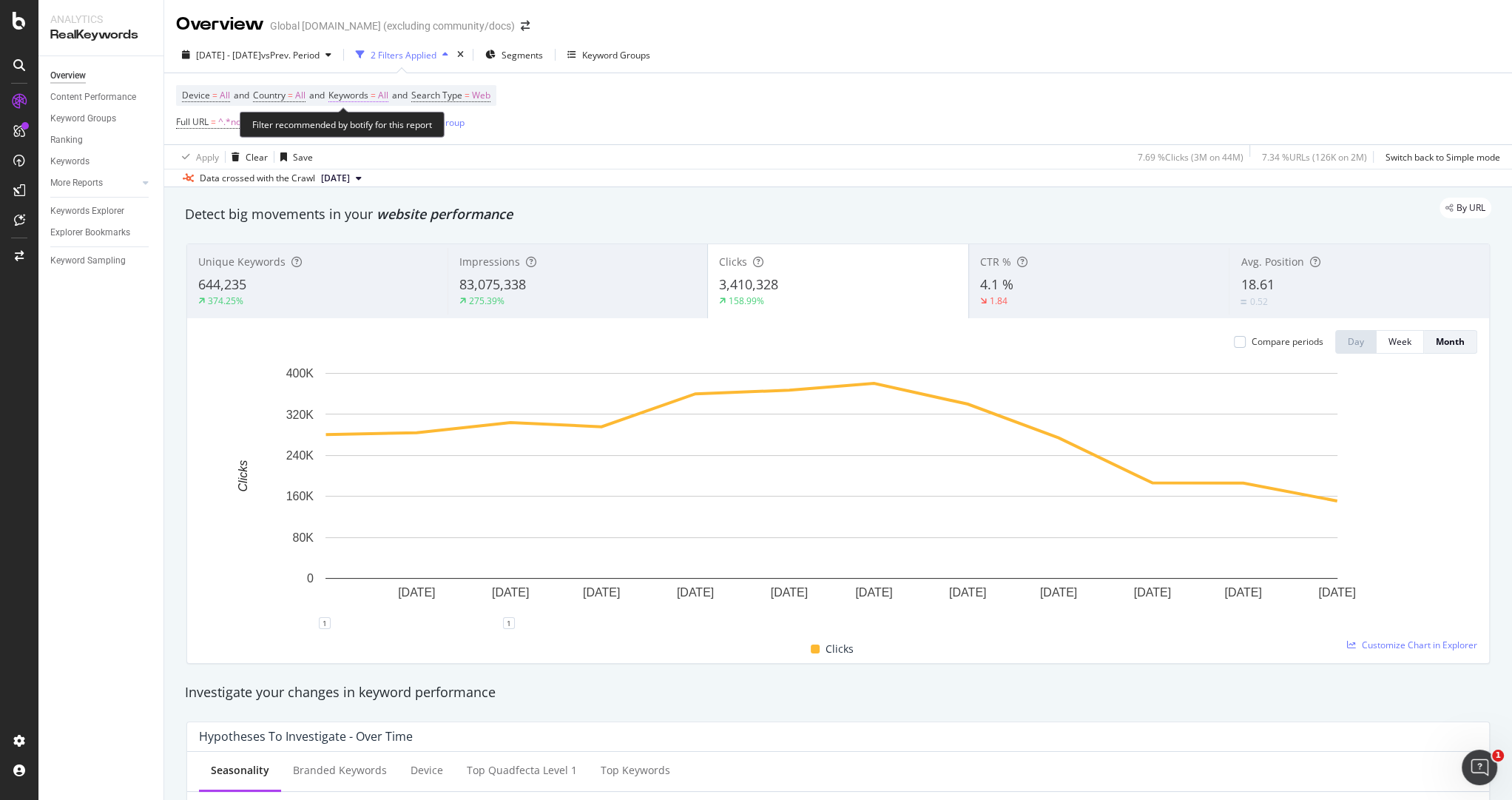
click at [378, 96] on span "Keywords = All" at bounding box center [358, 95] width 60 height 14
click at [790, 176] on div "Data crossed with the Crawl [DATE]" at bounding box center [838, 177] width 1348 height 18
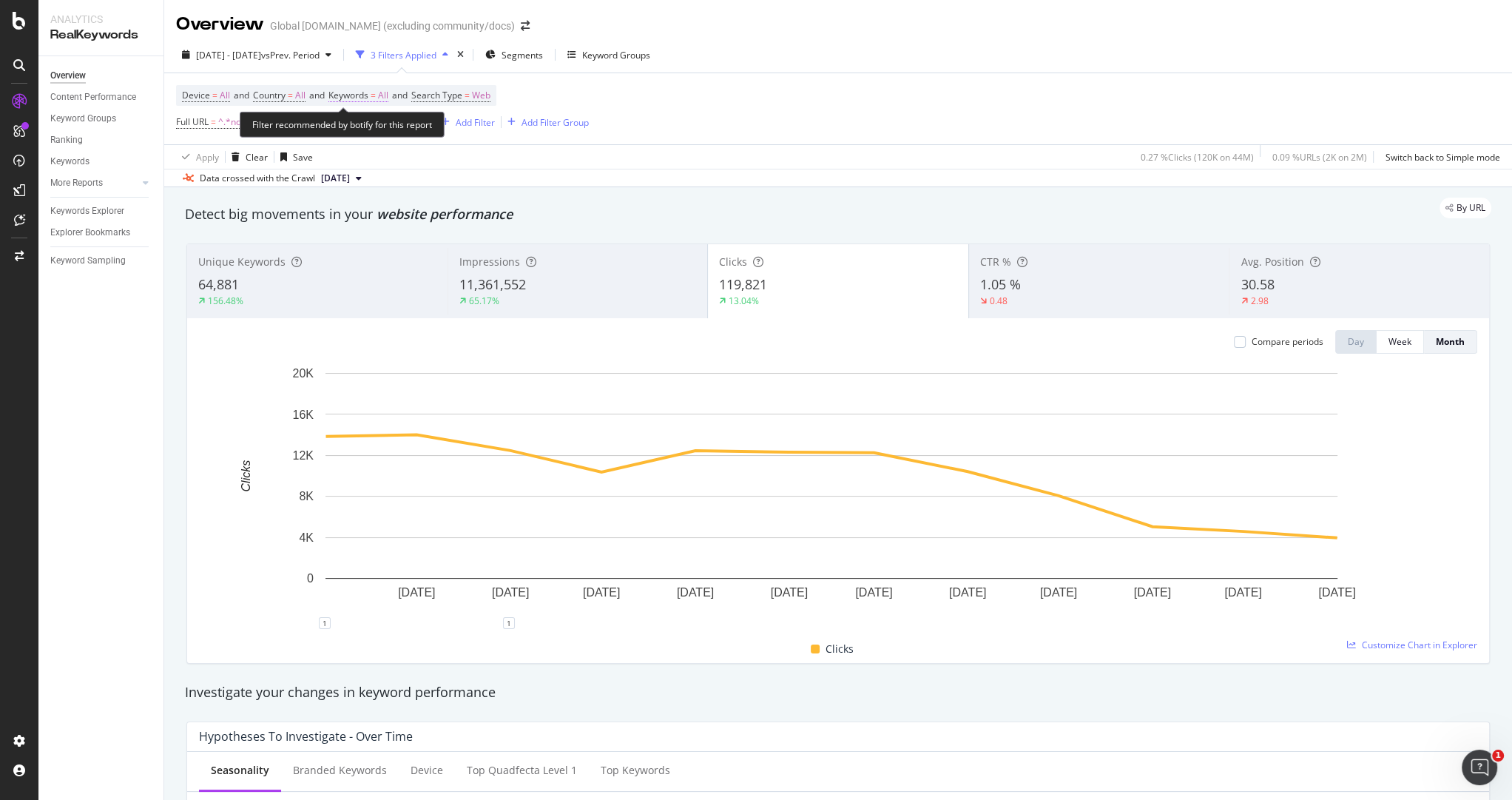
click at [357, 96] on span "Keywords" at bounding box center [348, 95] width 40 height 13
click at [372, 132] on icon "button" at bounding box center [374, 129] width 6 height 9
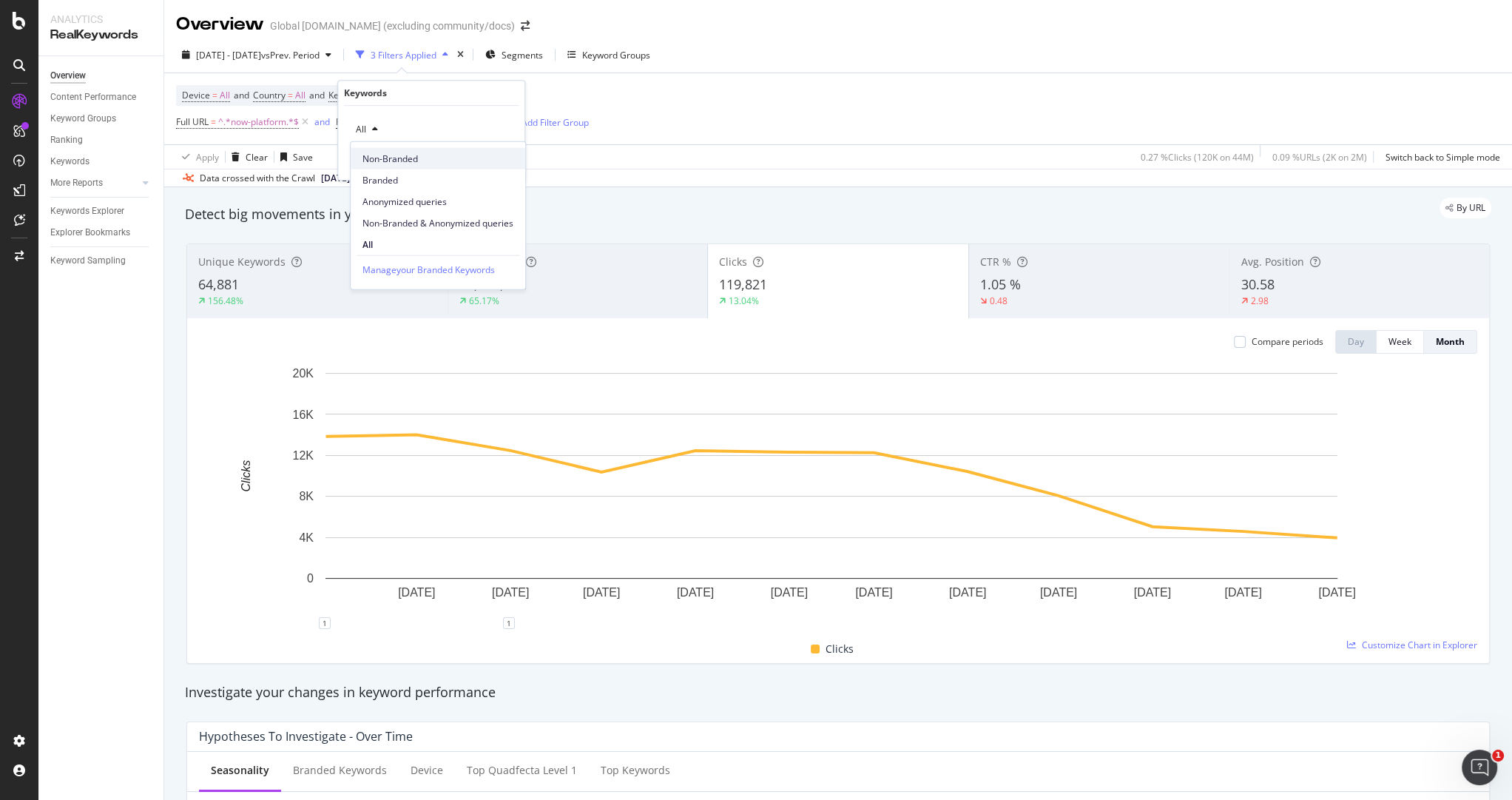
click at [403, 160] on span "Non-Branded" at bounding box center [437, 158] width 151 height 14
click at [499, 163] on div "Apply" at bounding box center [501, 161] width 23 height 13
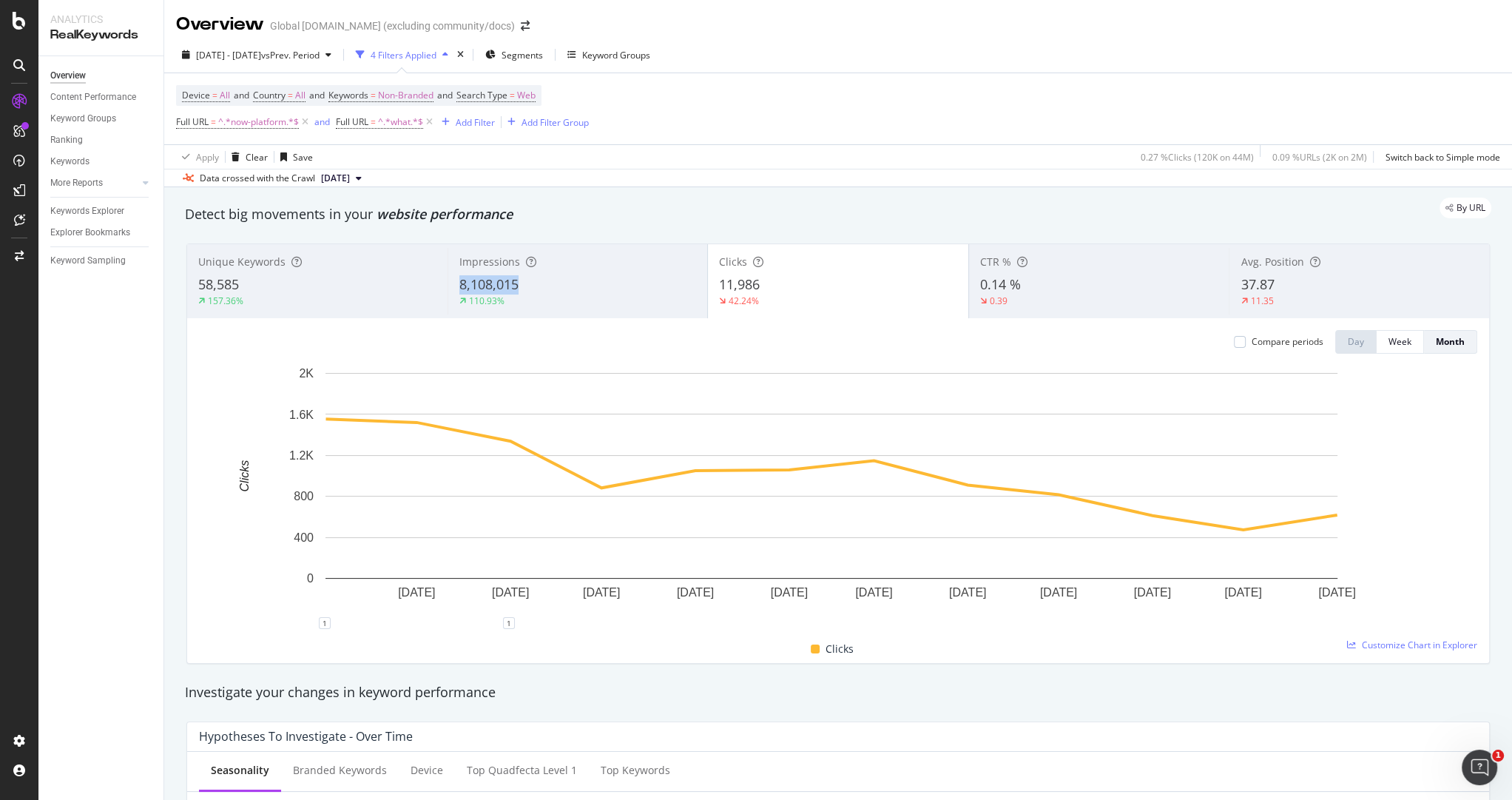
copy span "8,108,015"
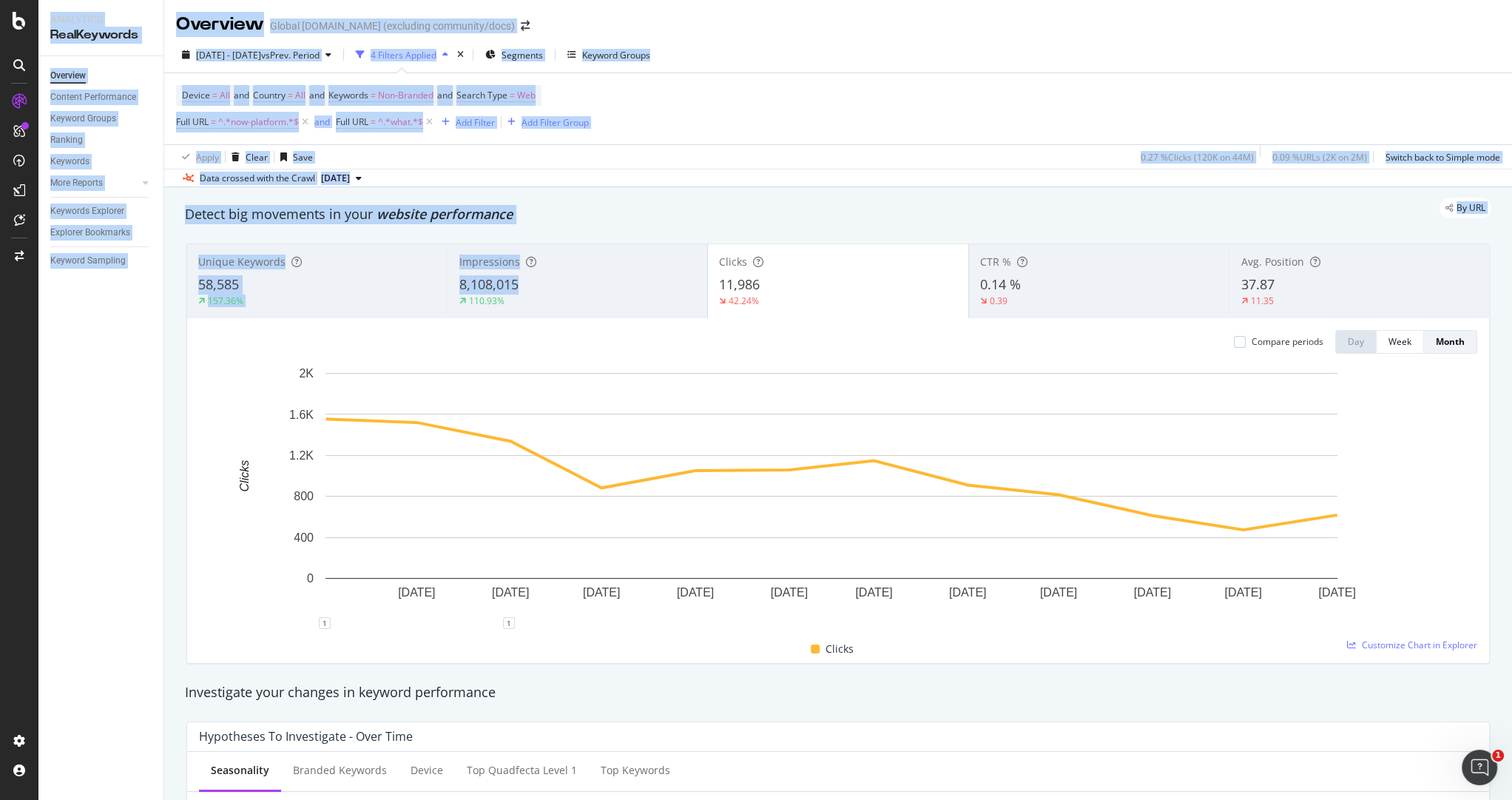
drag, startPoint x: 564, startPoint y: 283, endPoint x: -42, endPoint y: -827, distance: 1264.6
click at [0, 0] on html "Analytics RealKeywords Overview Content Performance Keyword Groups Ranking Keyw…" at bounding box center [756, 400] width 1512 height 800
click at [442, 155] on div "Apply Clear Save 0.27 % Clicks ( 120K on 44M ) 0.09 % URLs ( 2K on 2M ) Switch …" at bounding box center [838, 156] width 1348 height 25
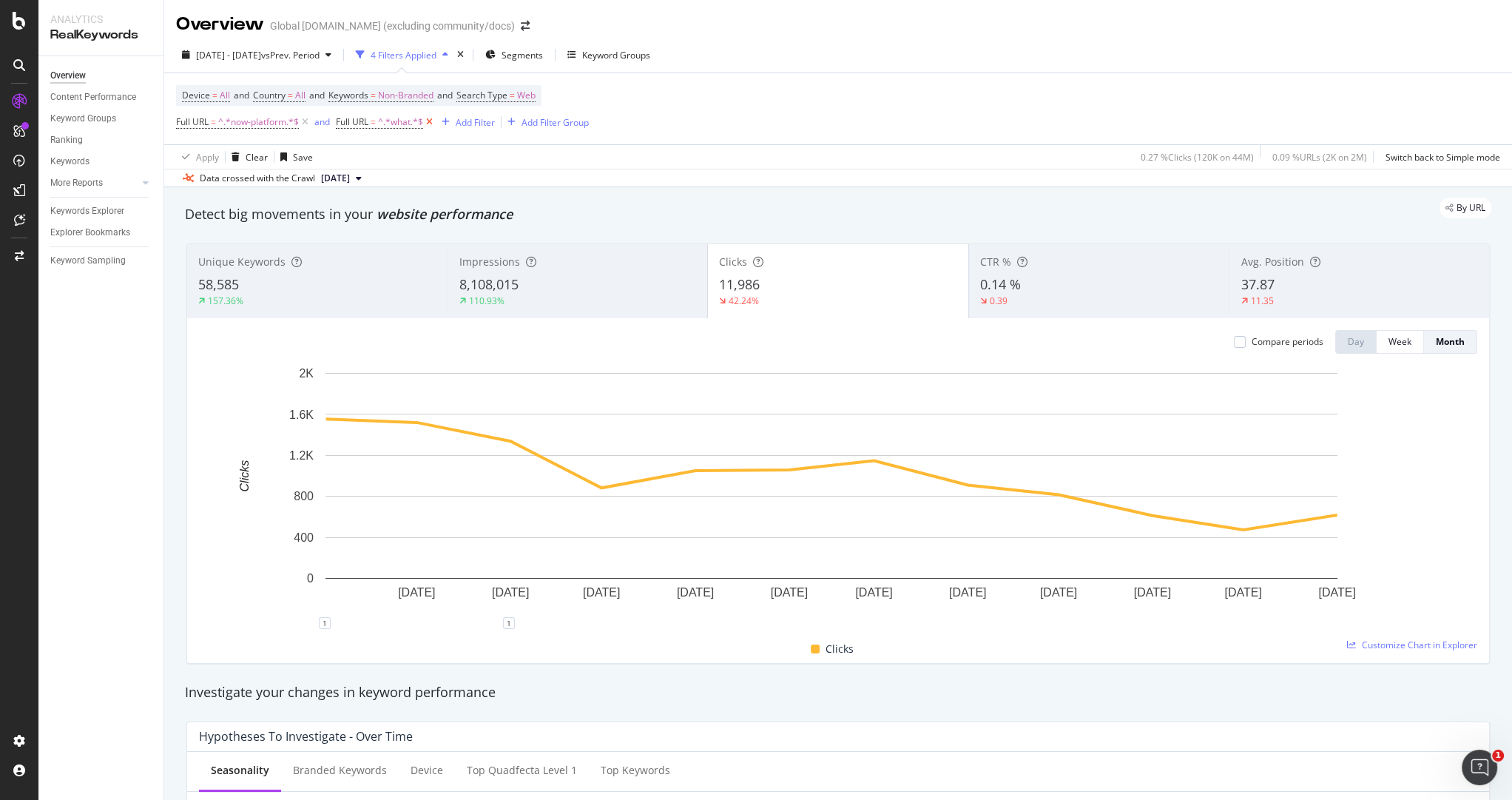
click at [431, 122] on icon at bounding box center [429, 122] width 13 height 15
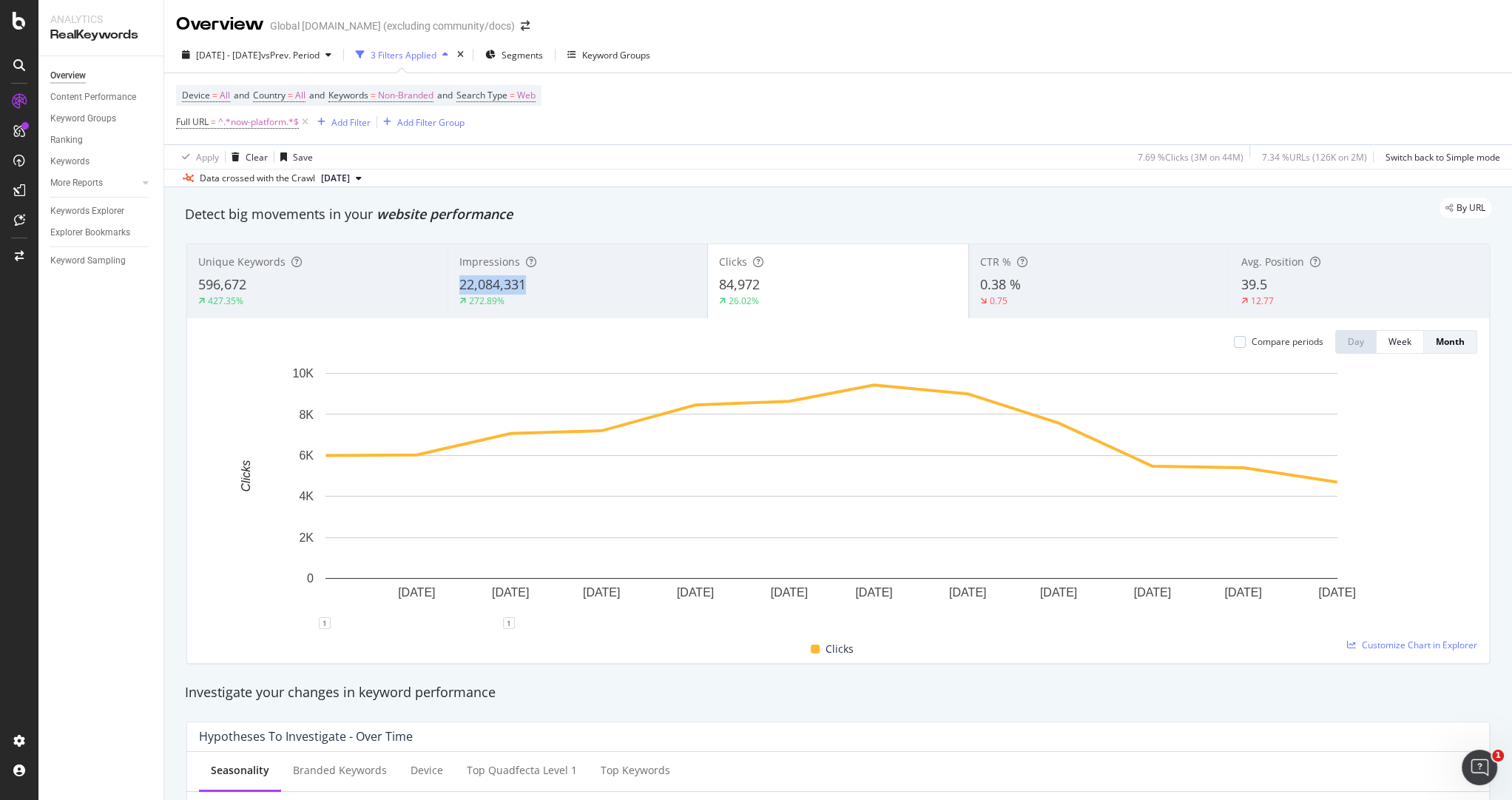
copy span "22,084,331"
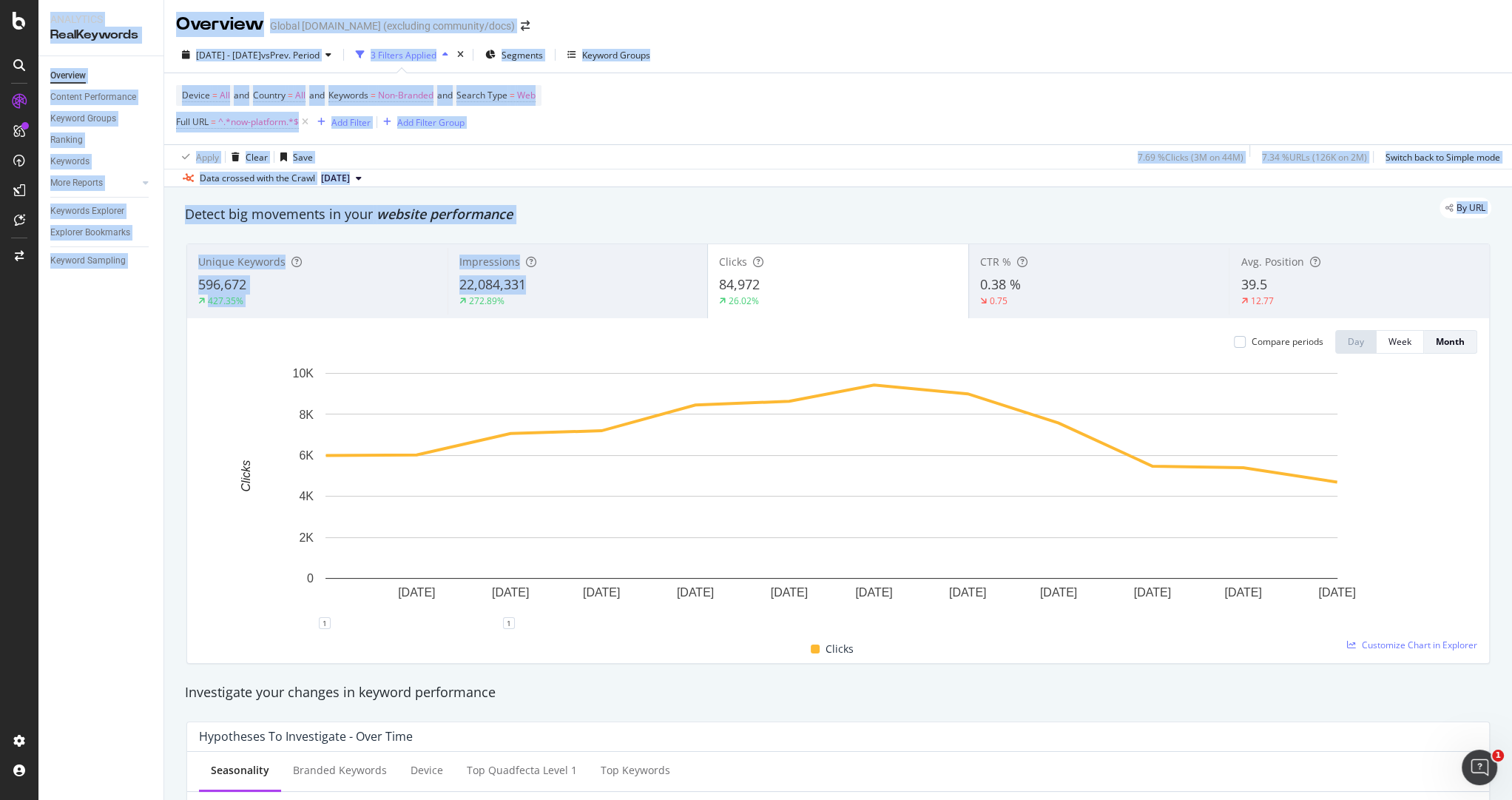
drag, startPoint x: 539, startPoint y: 286, endPoint x: -126, endPoint y: -625, distance: 1127.9
click at [0, 0] on html "Analytics RealKeywords Overview Content Performance Keyword Groups Ranking Keyw…" at bounding box center [756, 400] width 1512 height 800
click at [619, 164] on div "Apply Clear Save 7.69 % Clicks ( 3M on 44M ) 7.34 % URLs ( 126K on 2M ) Switch …" at bounding box center [838, 156] width 1348 height 25
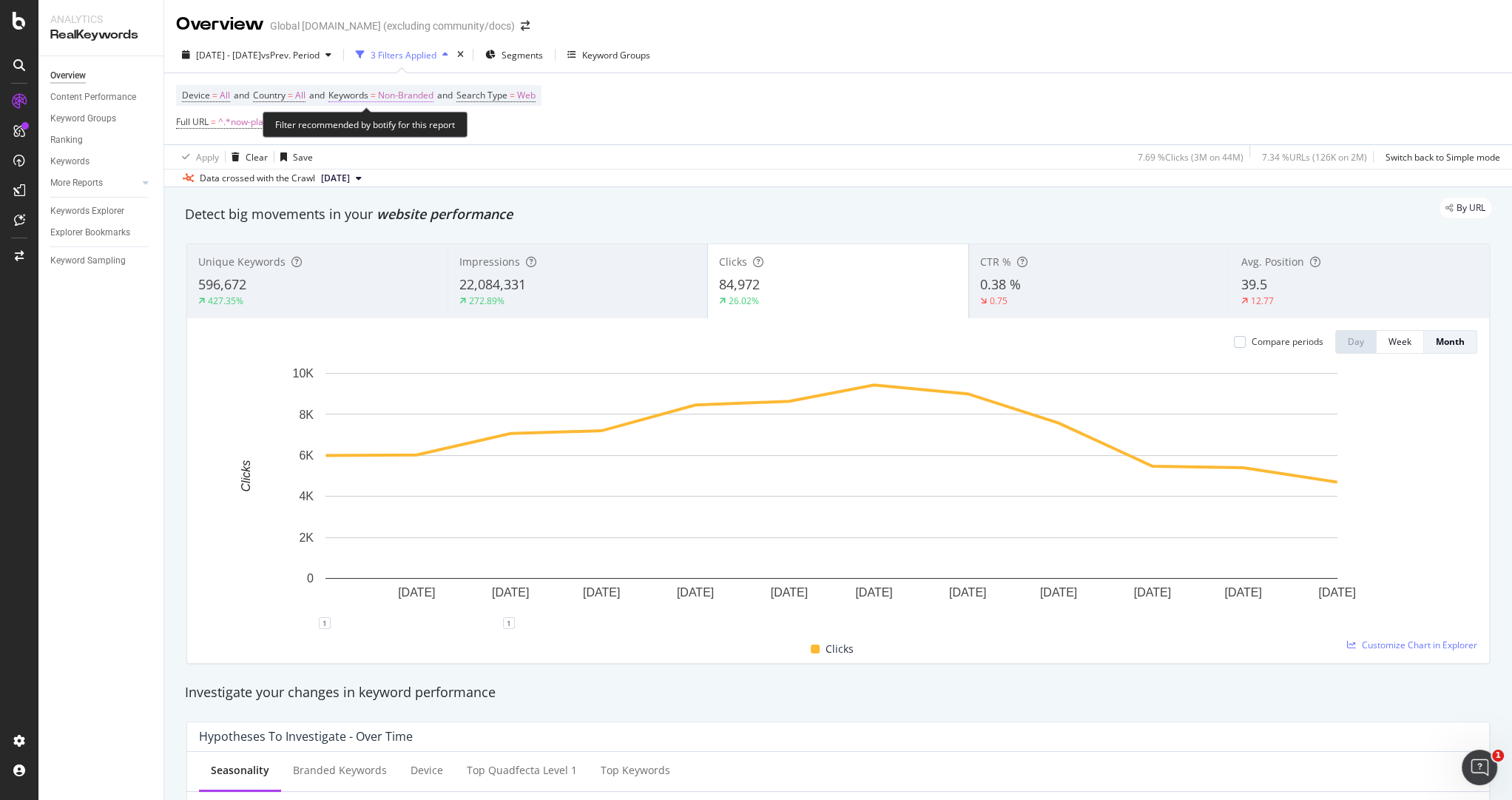
click at [422, 93] on span "Non-Branded" at bounding box center [405, 96] width 55 height 21
click at [406, 129] on span "Non-Branded" at bounding box center [380, 129] width 61 height 13
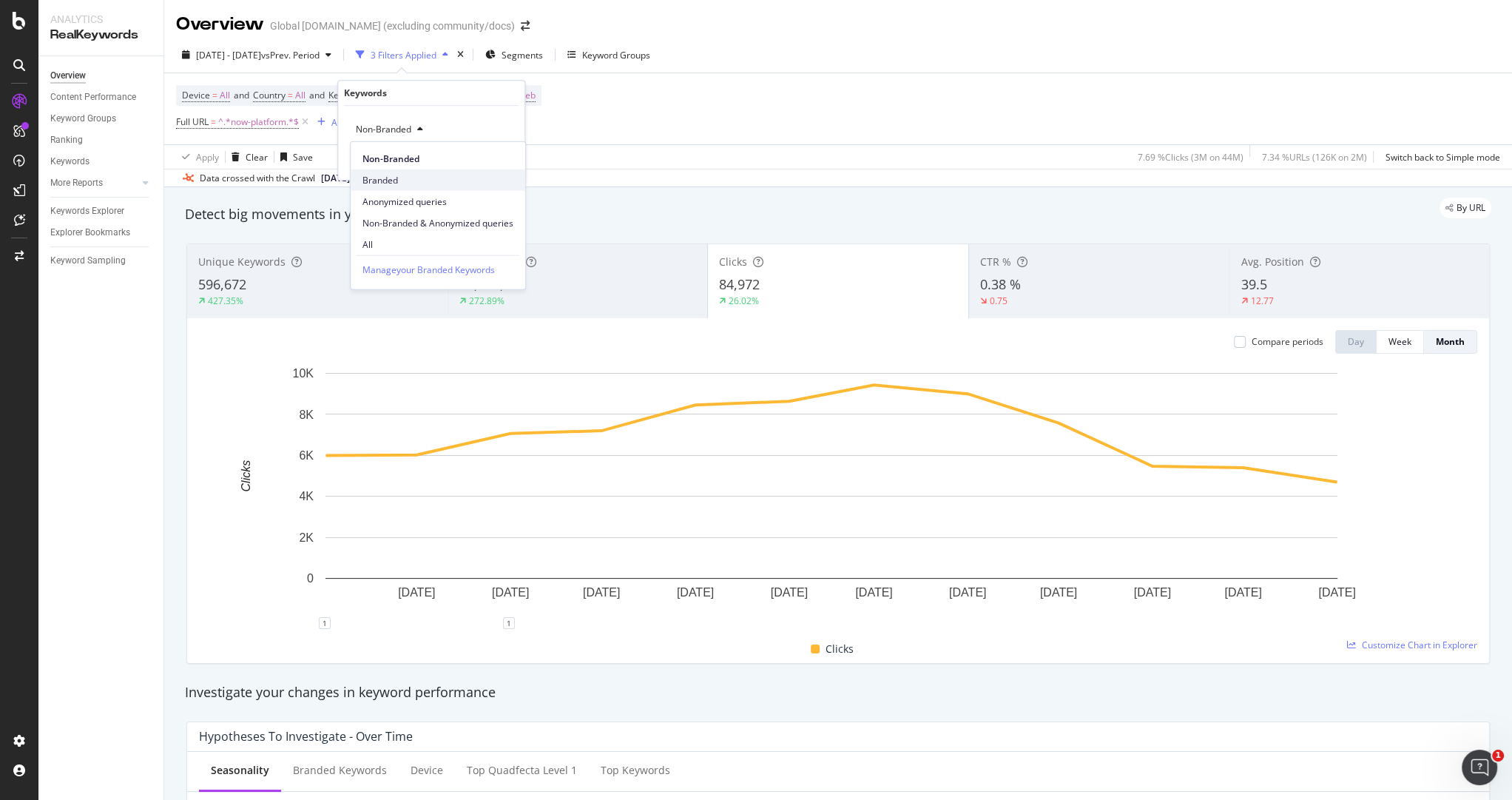
click at [384, 178] on span "Branded" at bounding box center [437, 180] width 151 height 14
click at [503, 162] on div "Apply" at bounding box center [501, 161] width 23 height 13
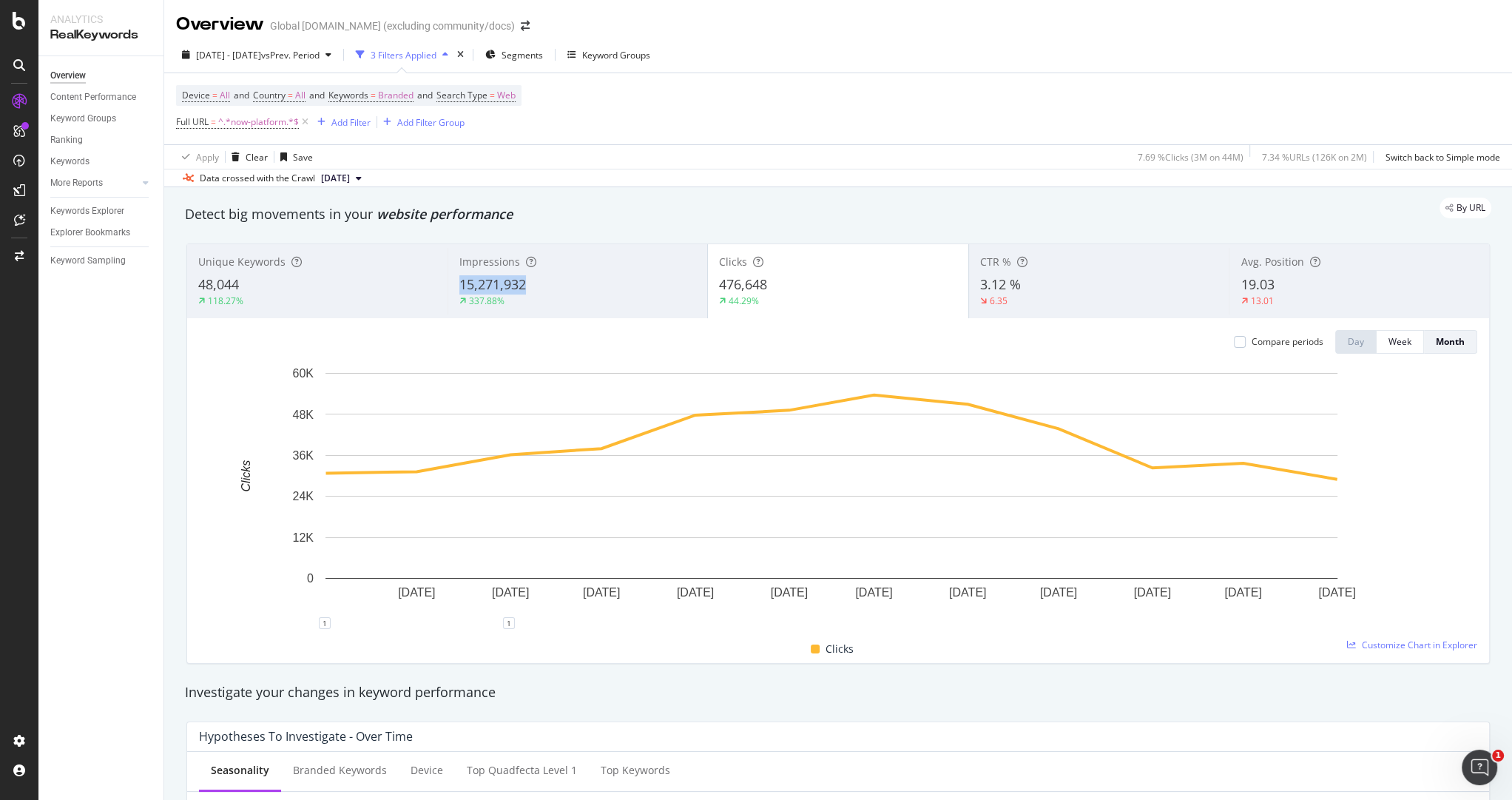
copy span "15,271,932"
drag, startPoint x: 529, startPoint y: 285, endPoint x: 459, endPoint y: 285, distance: 70.0
click at [459, 285] on div "15,271,932" at bounding box center [577, 285] width 237 height 19
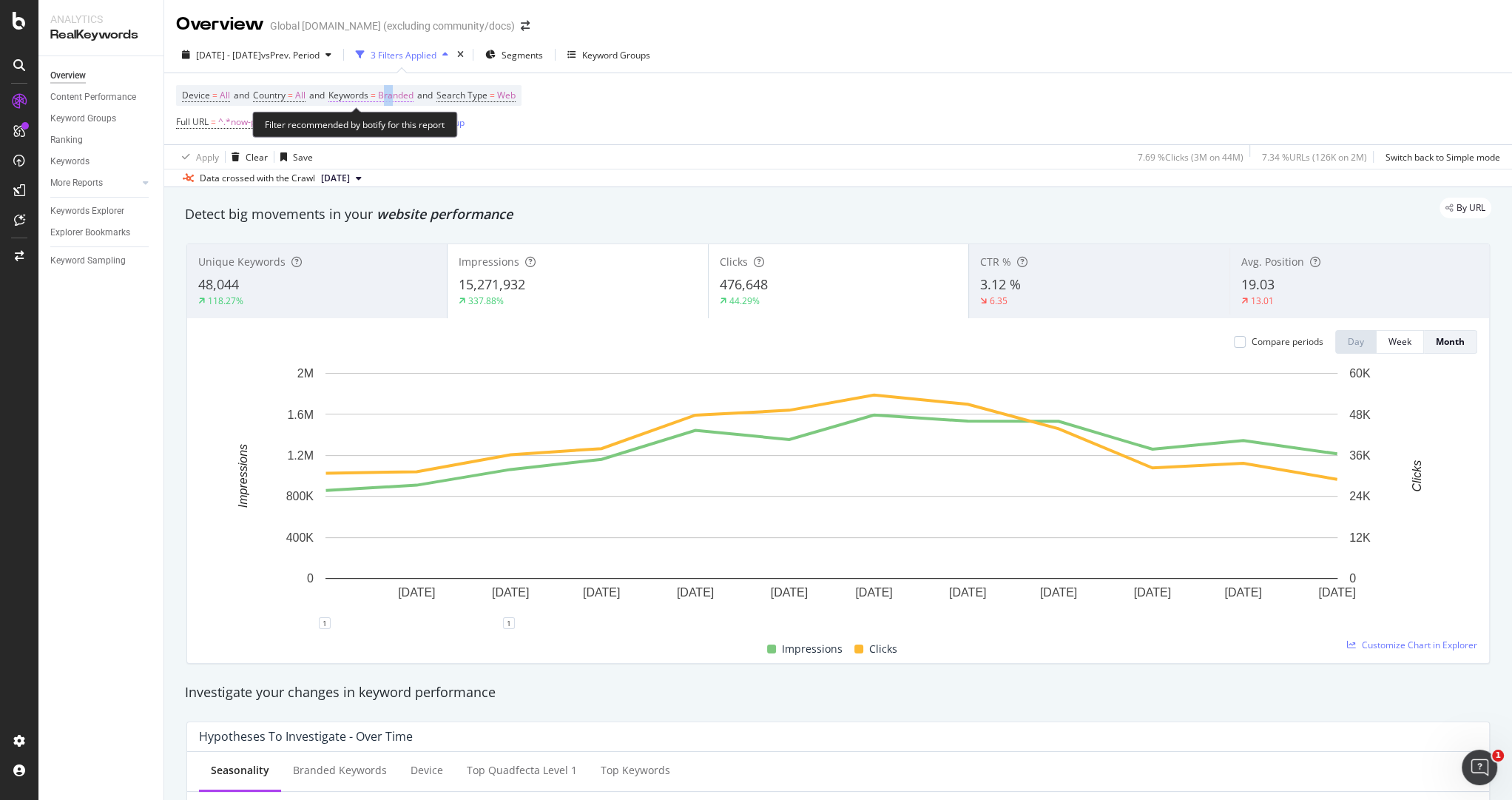
drag, startPoint x: 402, startPoint y: 96, endPoint x: 393, endPoint y: 97, distance: 9.1
click at [393, 97] on span "Branded" at bounding box center [395, 96] width 35 height 21
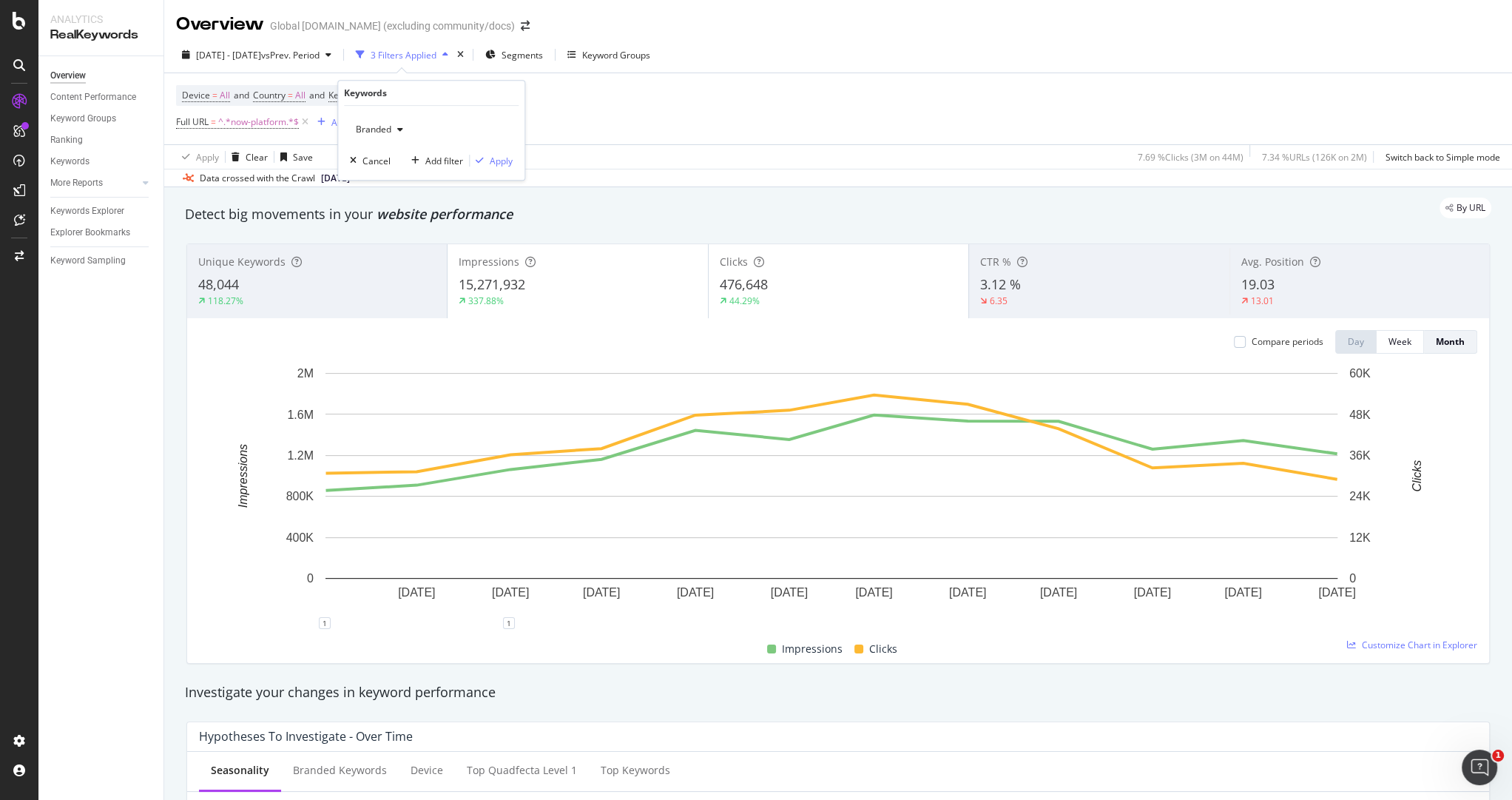
click at [388, 125] on span "Branded" at bounding box center [370, 129] width 42 height 13
click at [635, 166] on div "Apply Clear Save 7.69 % Clicks ( 3M on 44M ) 7.34 % URLs ( 126K on 2M ) Switch …" at bounding box center [838, 156] width 1348 height 25
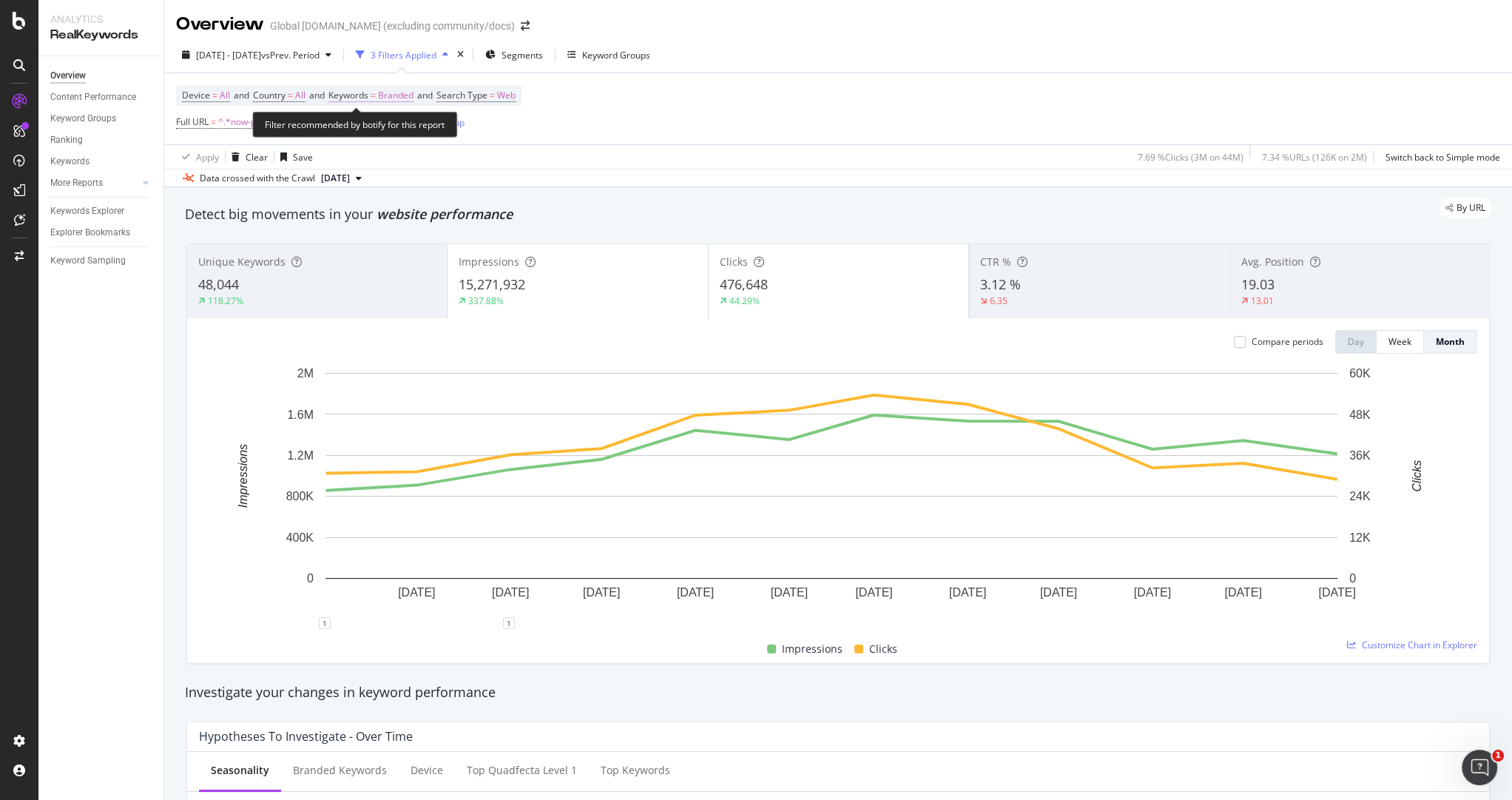
click at [414, 98] on span "Branded" at bounding box center [395, 96] width 35 height 21
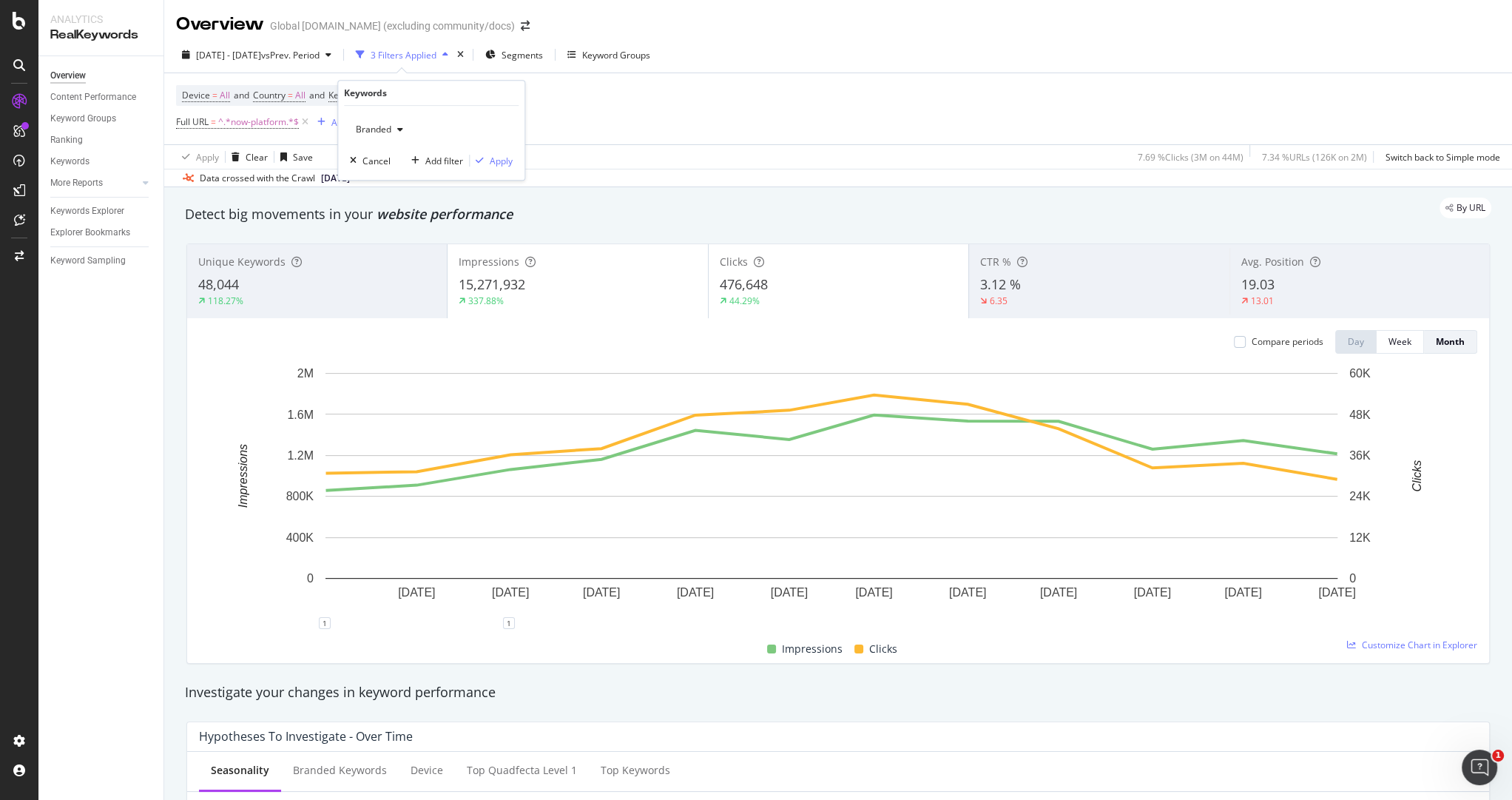
click at [644, 145] on div "Apply Clear Save 7.69 % Clicks ( 3M on 44M ) 7.34 % URLs ( 126K on 2M ) Switch …" at bounding box center [838, 156] width 1348 height 25
click at [367, 125] on div "Add Filter" at bounding box center [350, 122] width 39 height 13
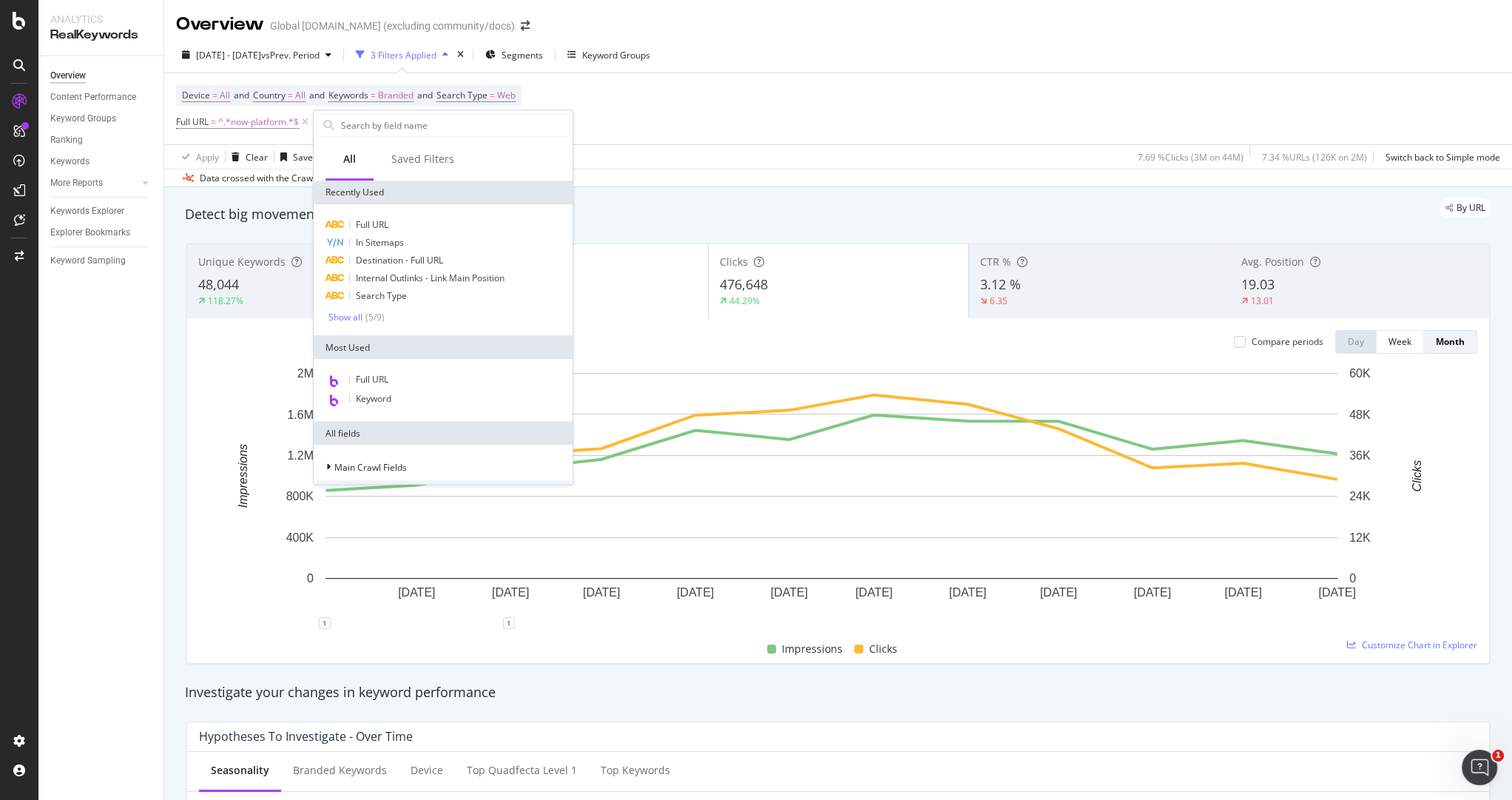
click at [641, 149] on div "Apply Clear Save 7.69 % Clicks ( 3M on 44M ) 7.34 % URLs ( 126K on 2M ) Switch …" at bounding box center [838, 156] width 1348 height 25
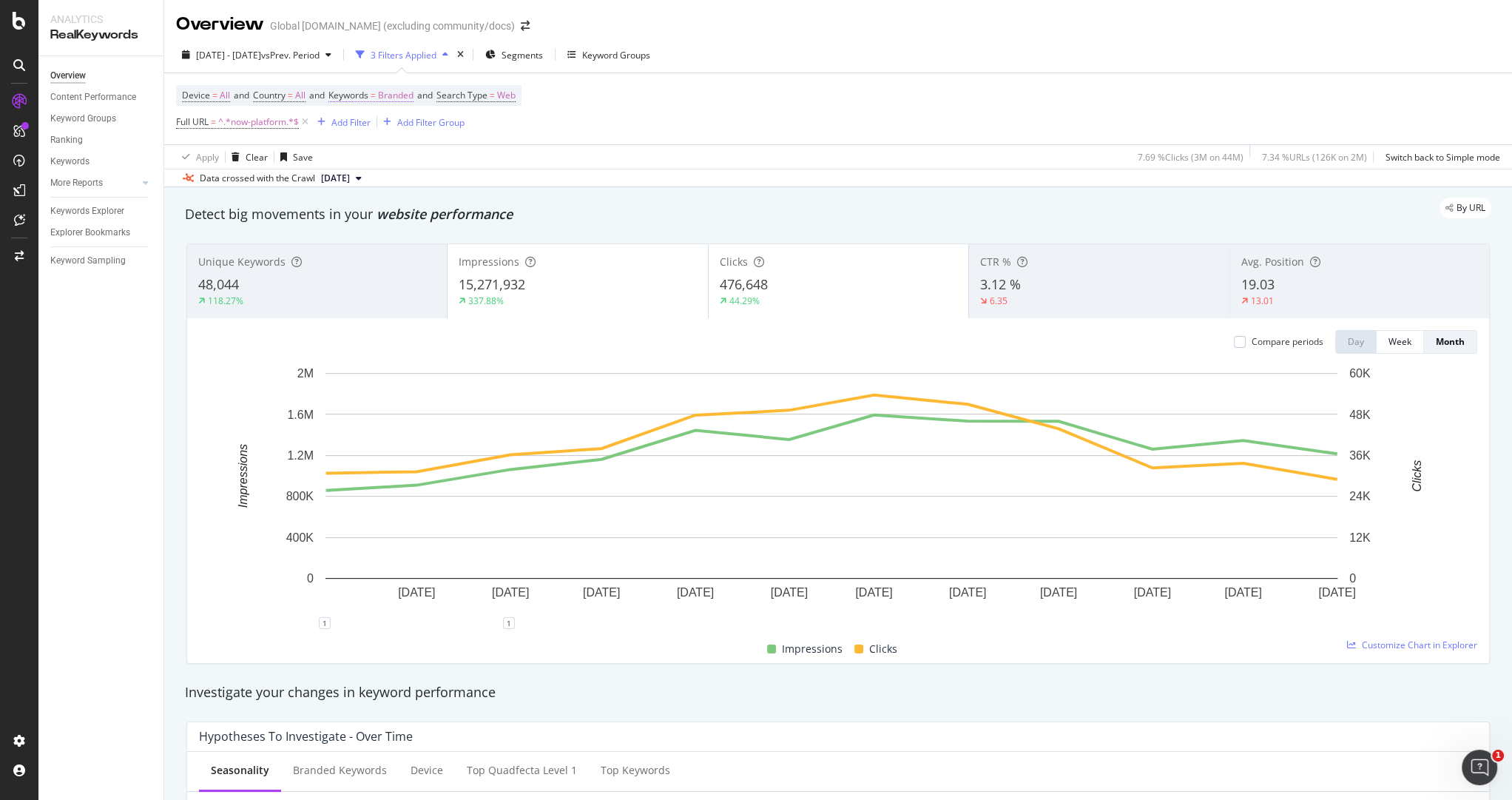
click at [368, 93] on span "Keywords" at bounding box center [348, 95] width 40 height 13
click at [388, 130] on span "Branded" at bounding box center [370, 129] width 42 height 13
click at [684, 211] on div "By URL" at bounding box center [830, 208] width 1321 height 21
copy span "476,648"
drag, startPoint x: 774, startPoint y: 285, endPoint x: 714, endPoint y: 287, distance: 60.0
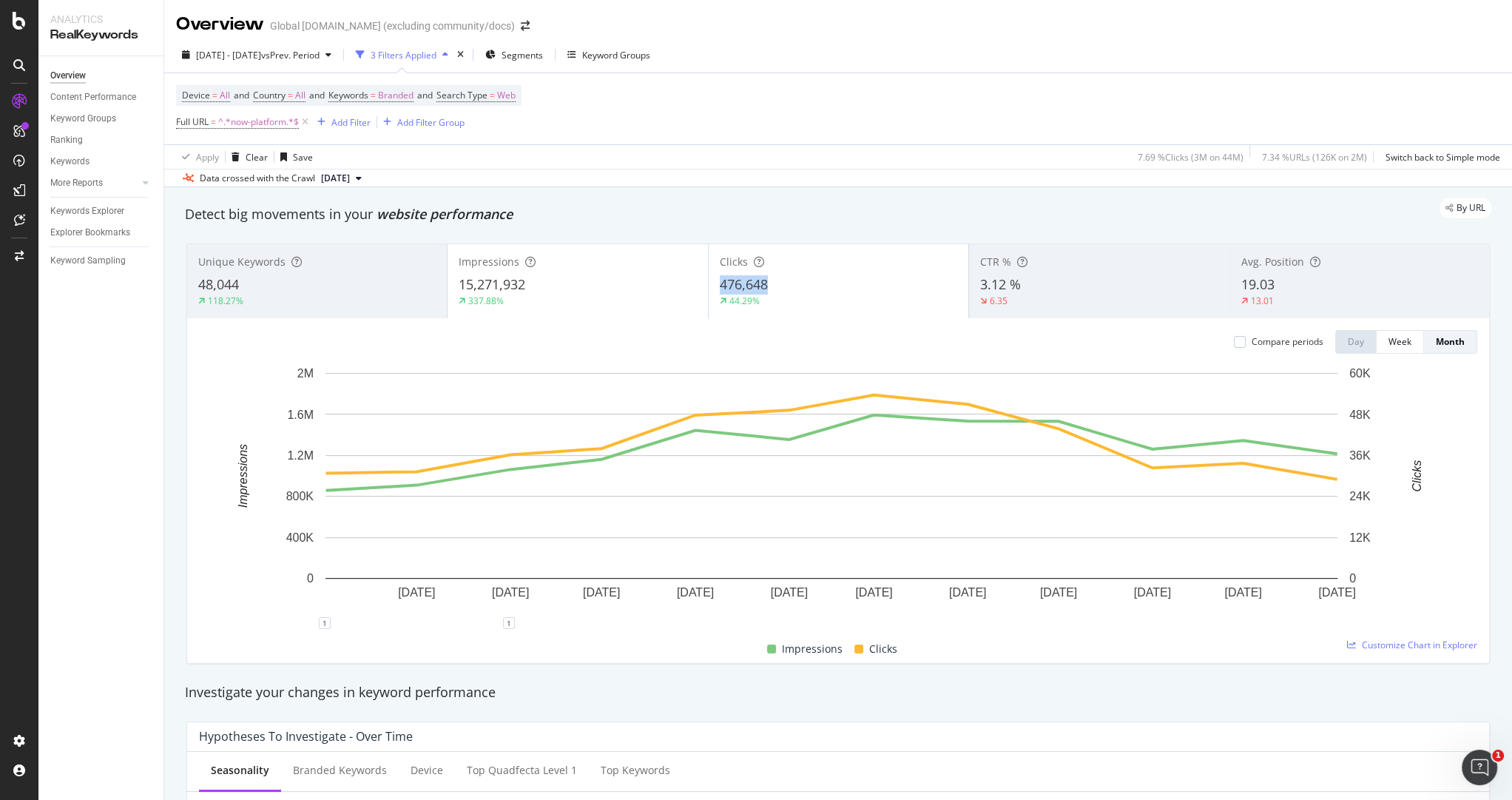
click at [720, 287] on div "476,648" at bounding box center [838, 285] width 237 height 19
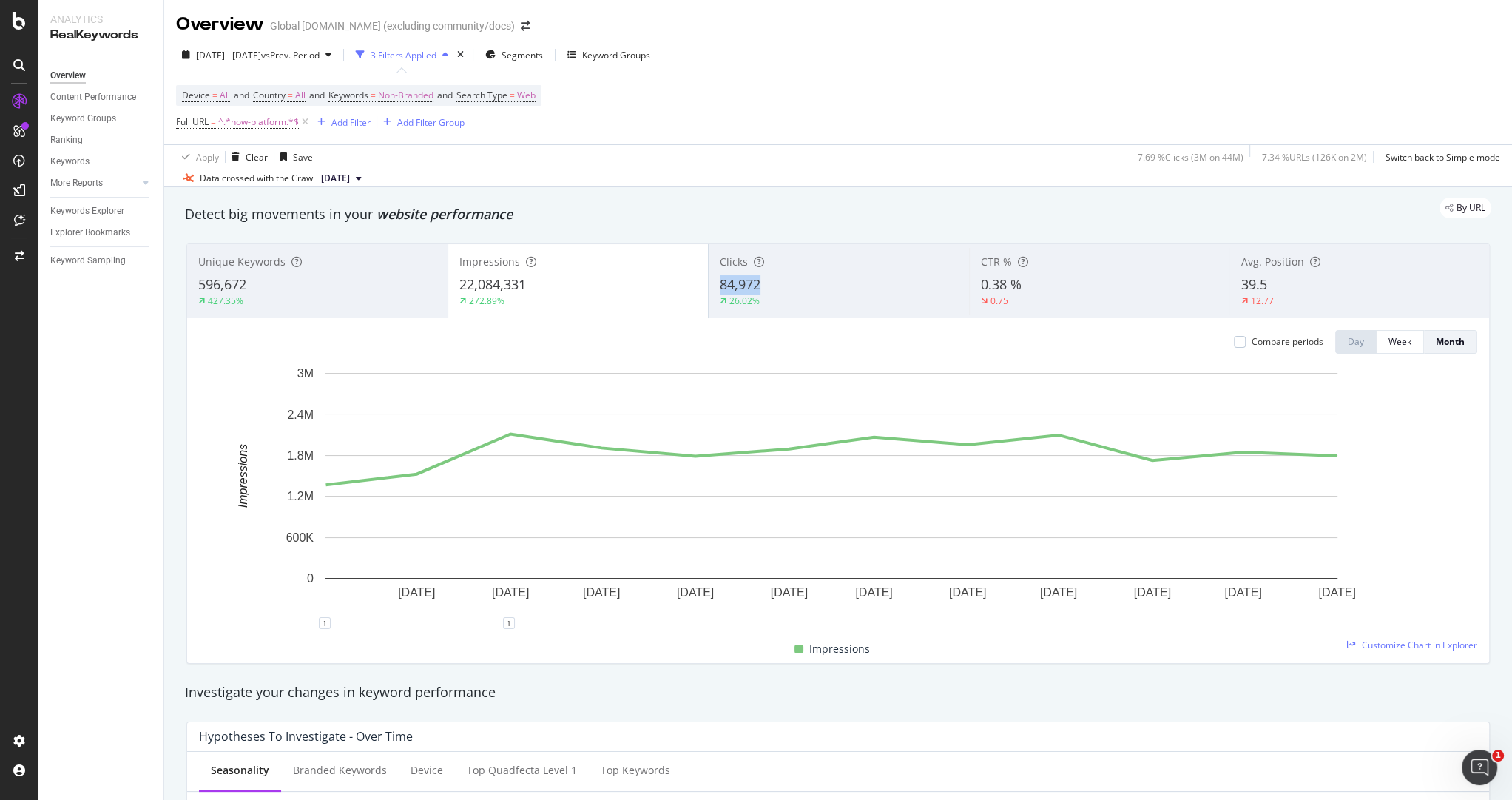
copy span "84,972"
drag, startPoint x: 782, startPoint y: 286, endPoint x: 715, endPoint y: 285, distance: 67.0
click at [720, 285] on div "84,972" at bounding box center [839, 285] width 238 height 19
